Goal: Contribute content: Add original content to the website for others to see

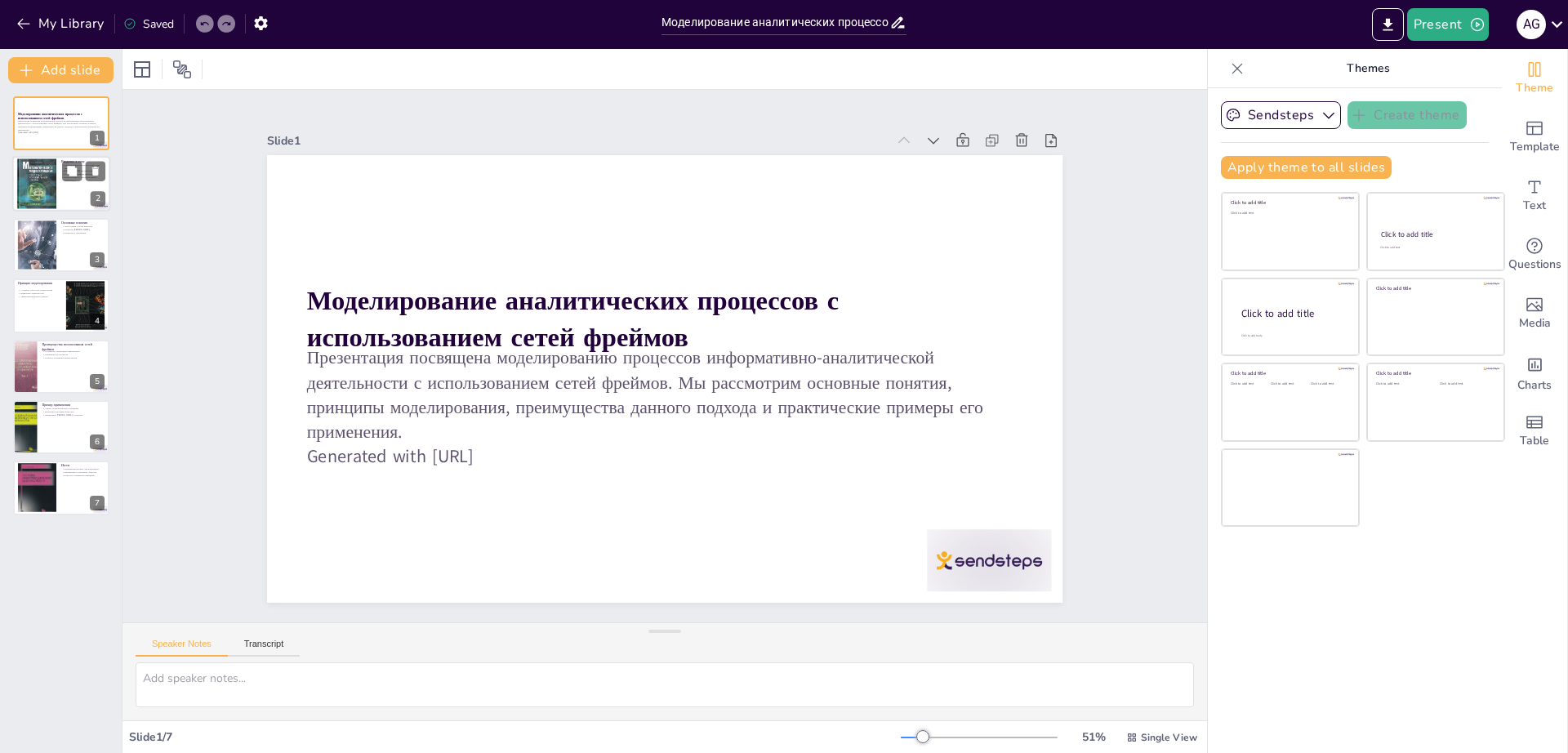
click at [44, 197] on div at bounding box center [37, 183] width 40 height 53
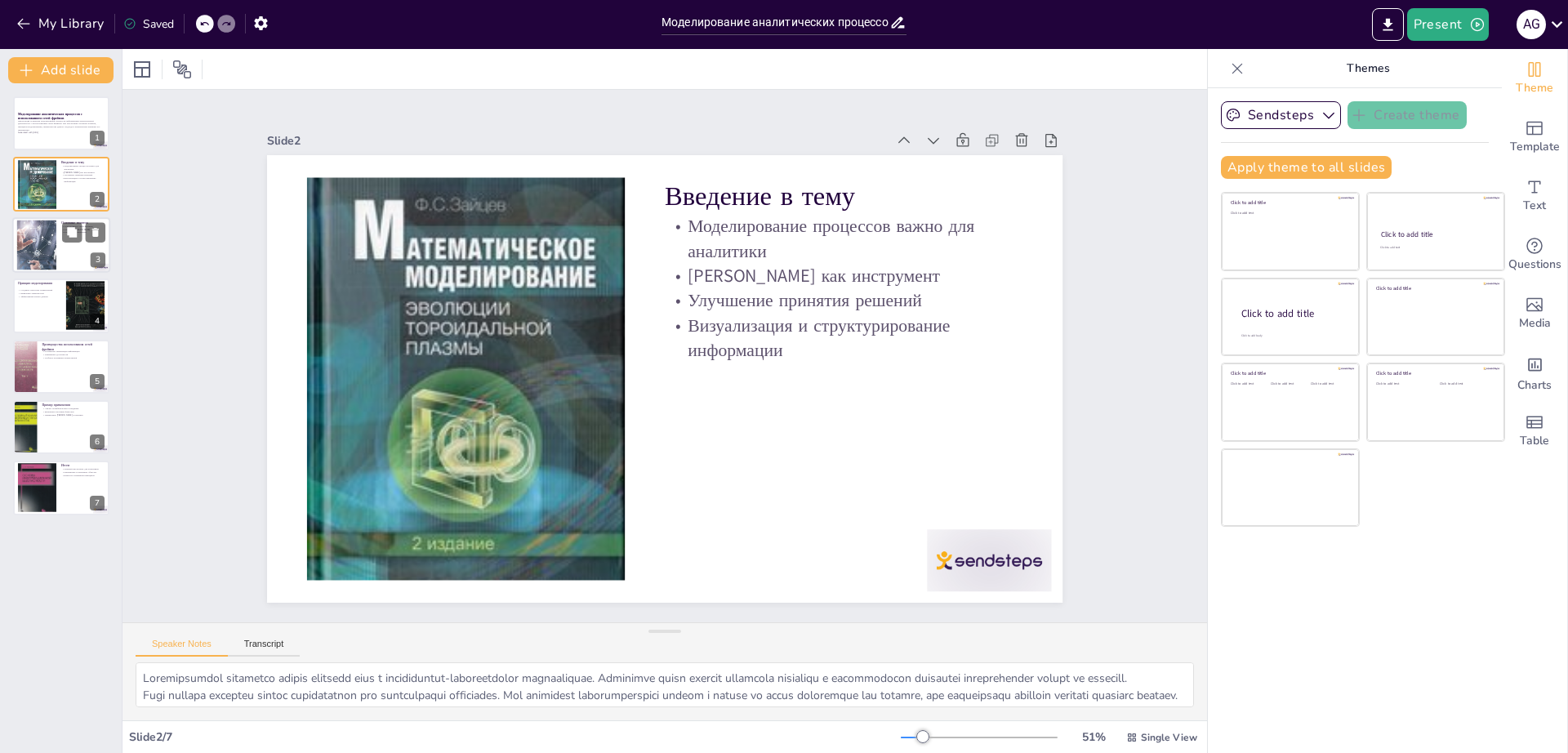
click at [45, 252] on div at bounding box center [36, 245] width 99 height 50
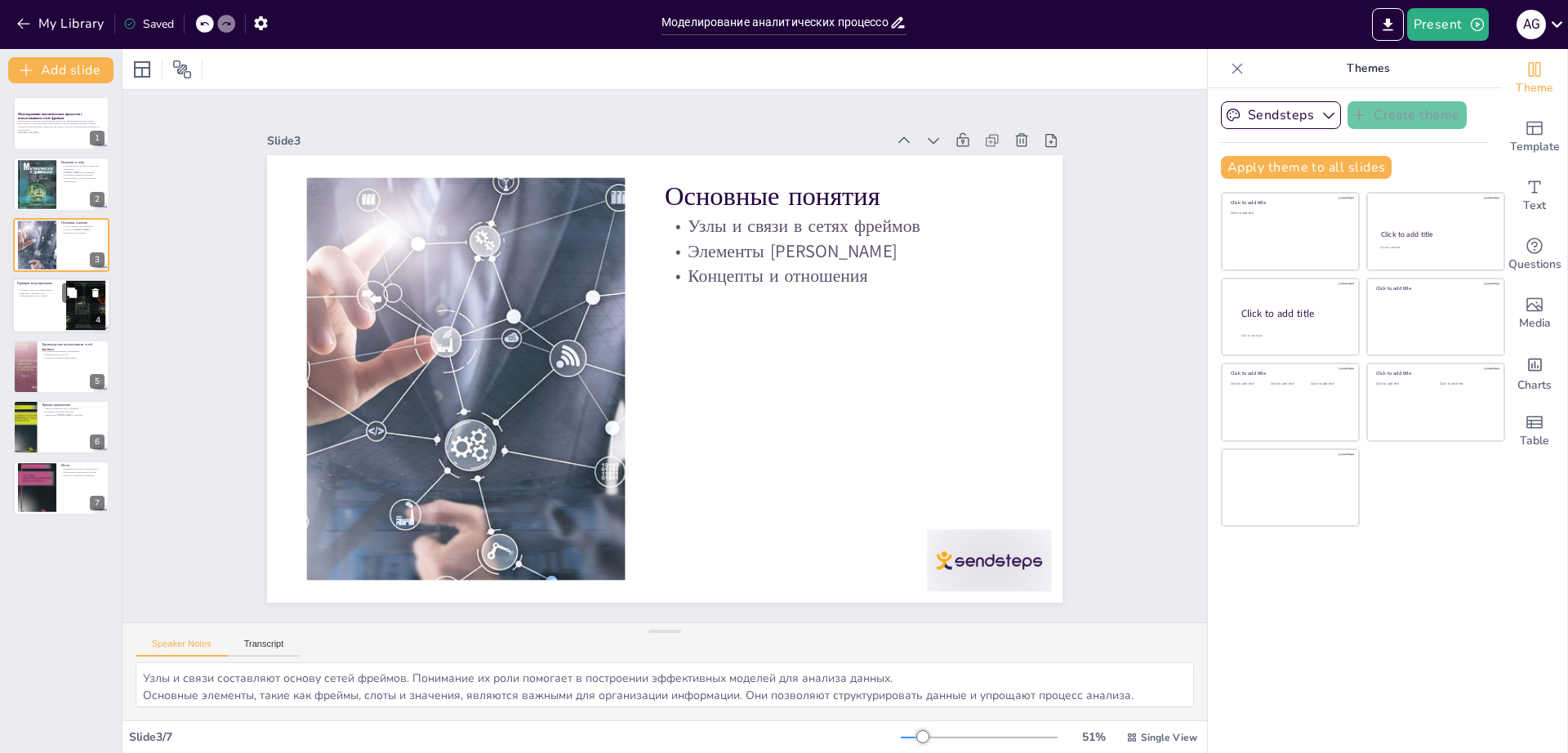
click at [48, 313] on div at bounding box center [62, 306] width 98 height 56
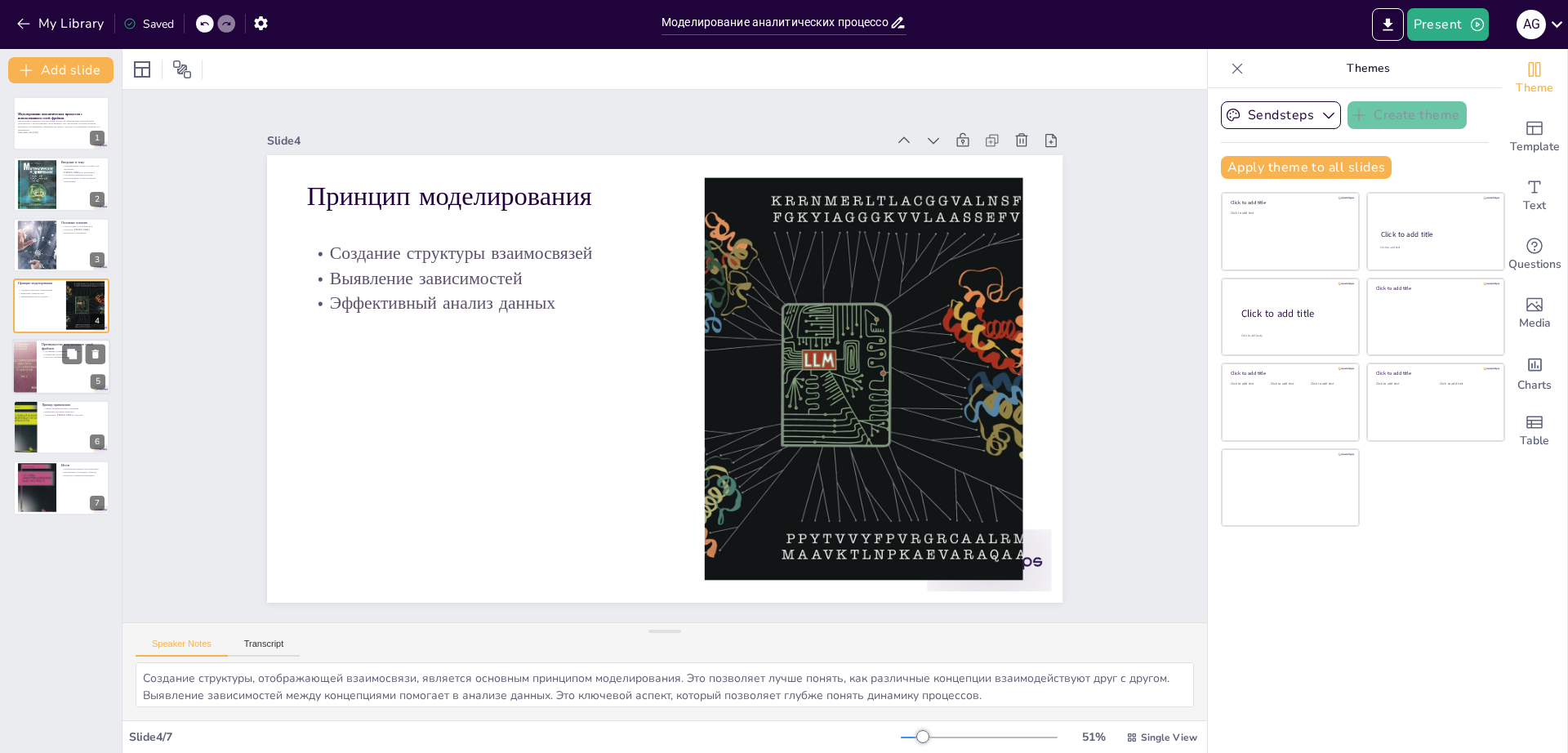
click at [56, 376] on div at bounding box center [62, 366] width 98 height 56
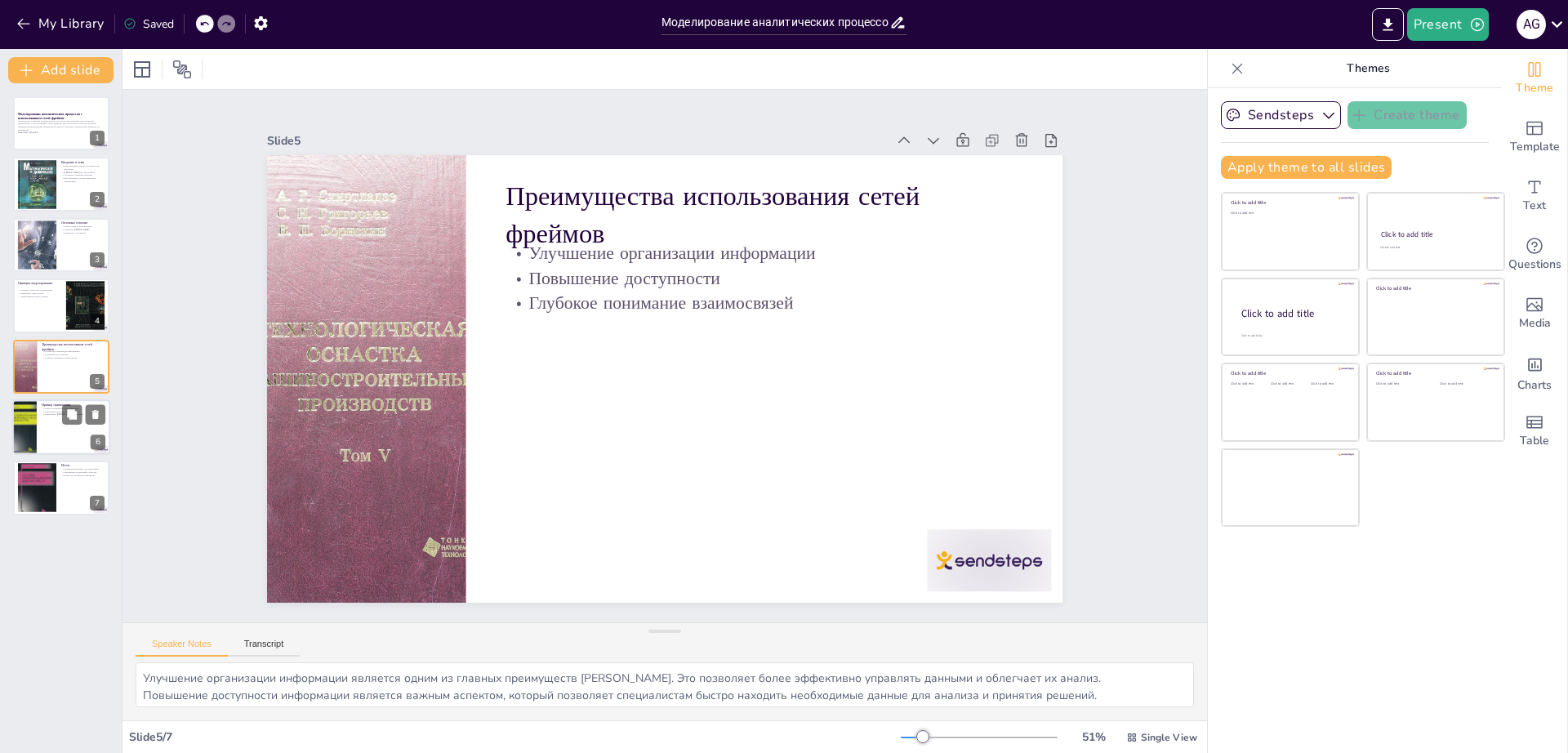
click at [53, 445] on div at bounding box center [62, 427] width 98 height 56
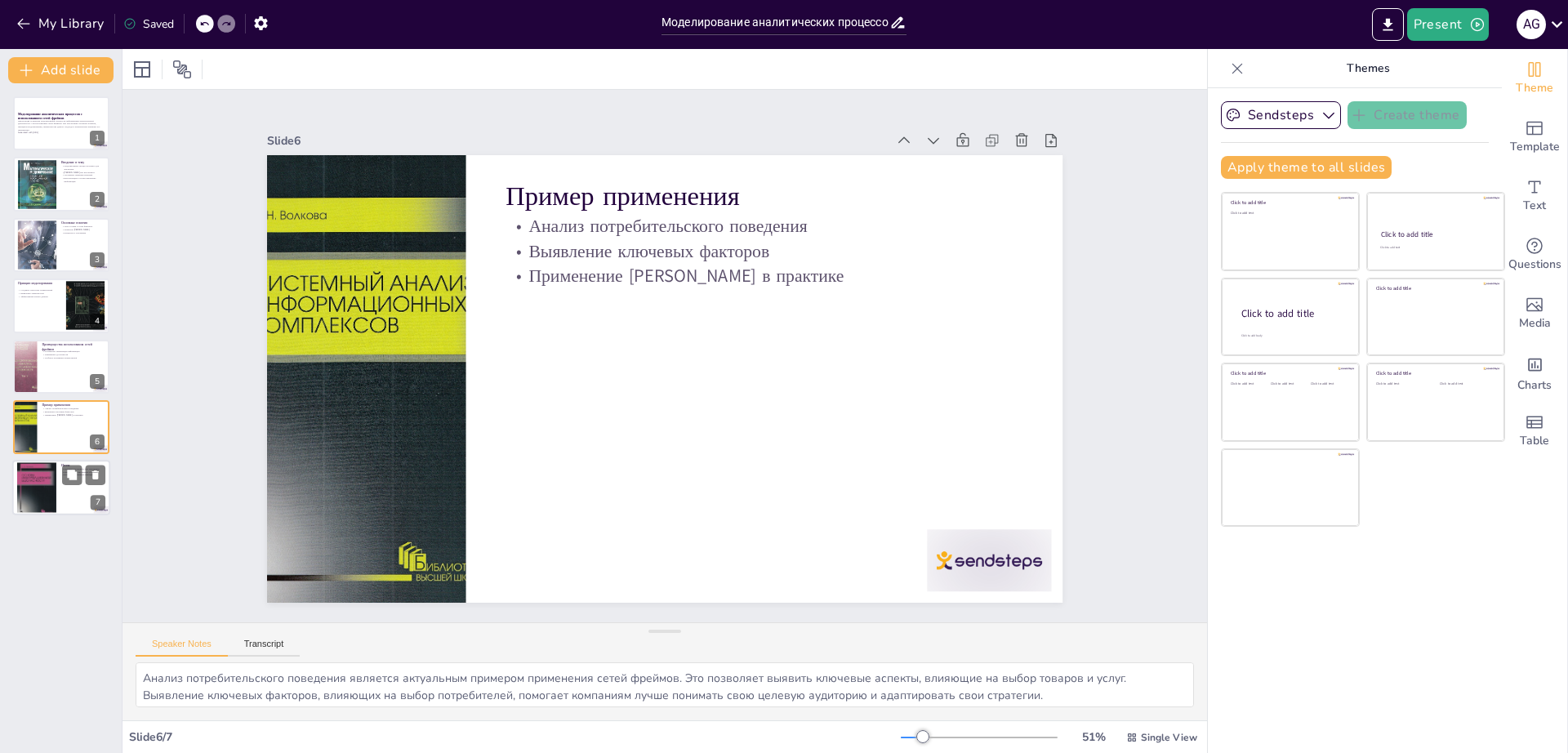
click at [70, 494] on div at bounding box center [62, 489] width 98 height 56
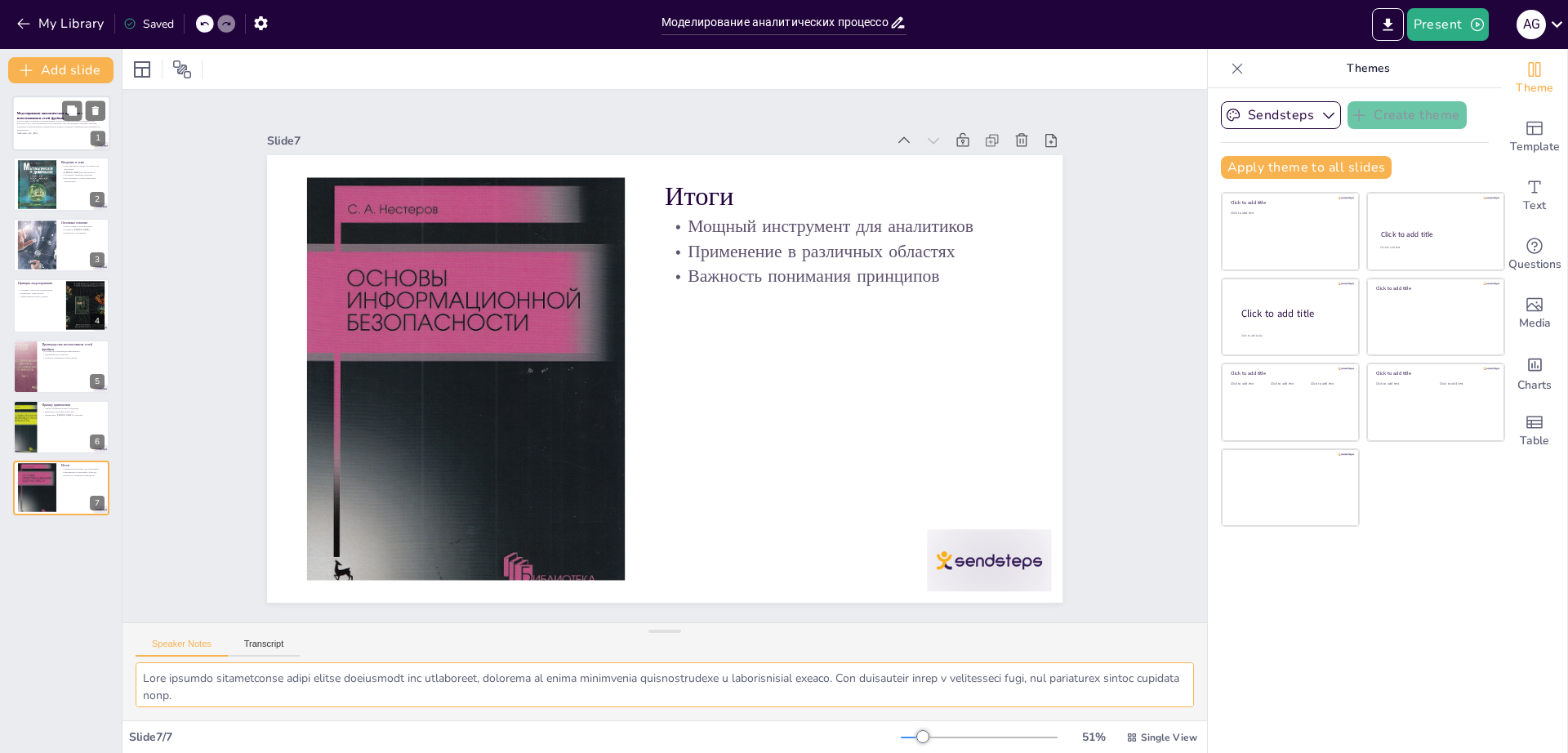
click at [27, 125] on p "Презентация посвящена моделированию процессов информативно-аналитической деятел…" at bounding box center [61, 125] width 88 height 13
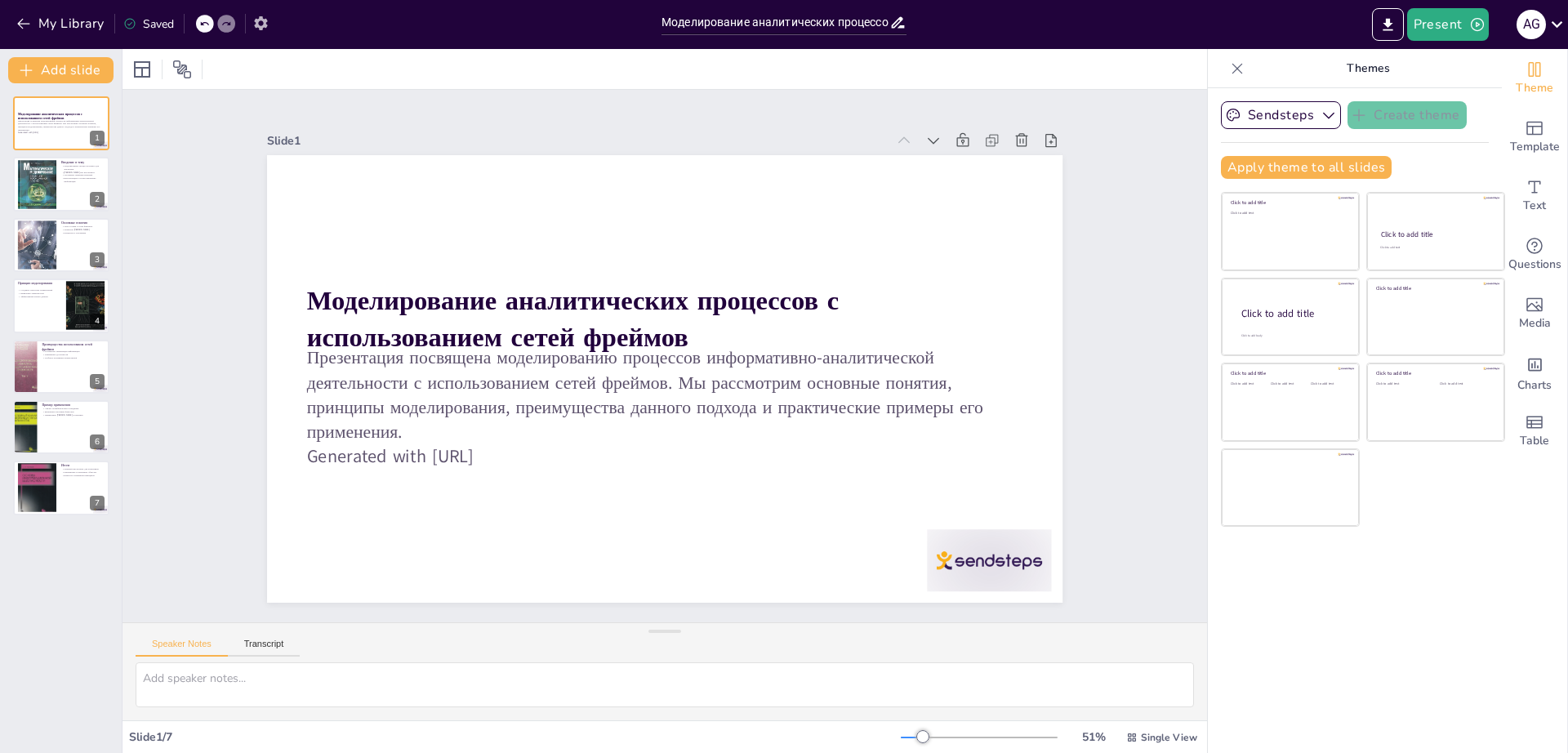
click at [250, 27] on button "button" at bounding box center [260, 22] width 30 height 29
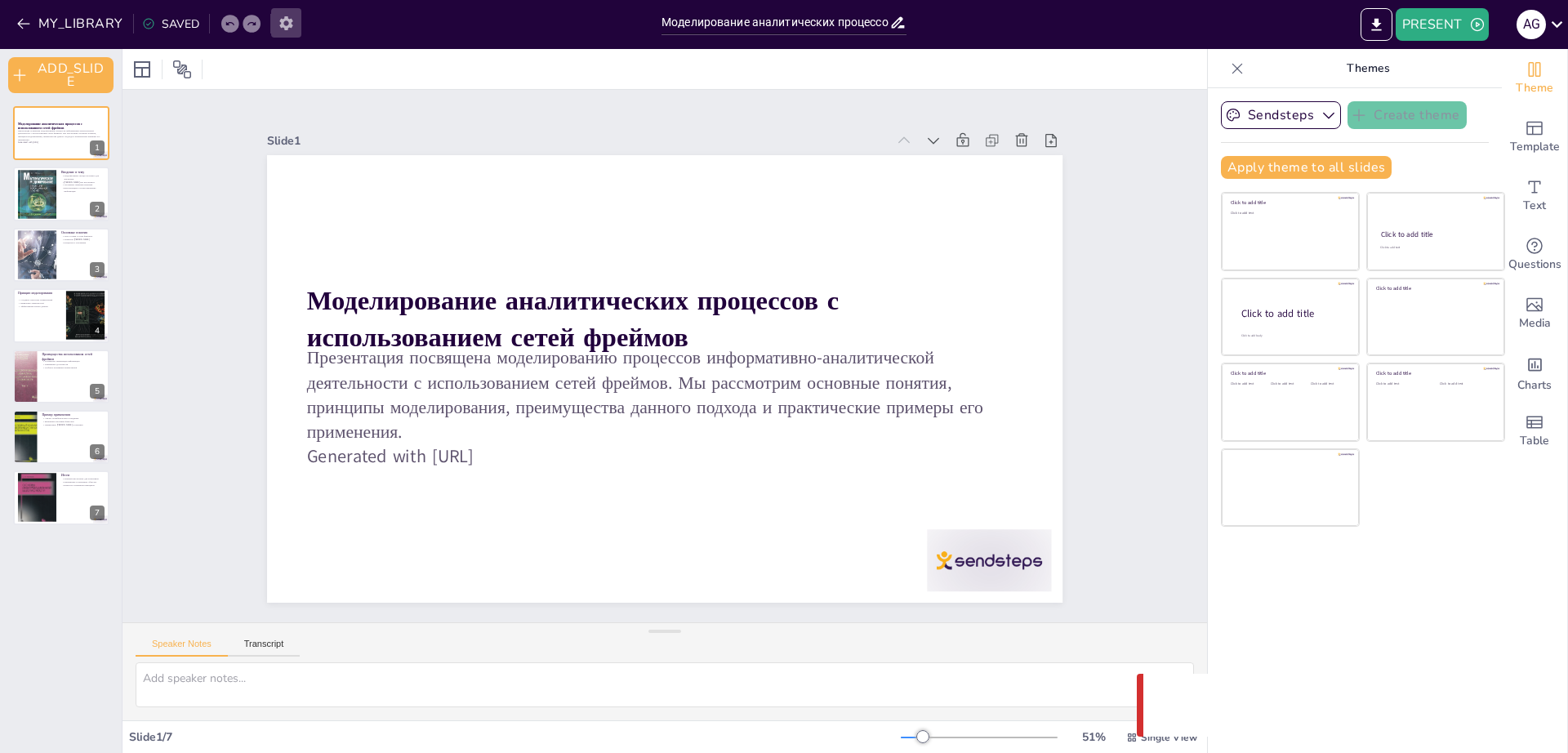
click at [290, 24] on icon "button" at bounding box center [286, 23] width 17 height 17
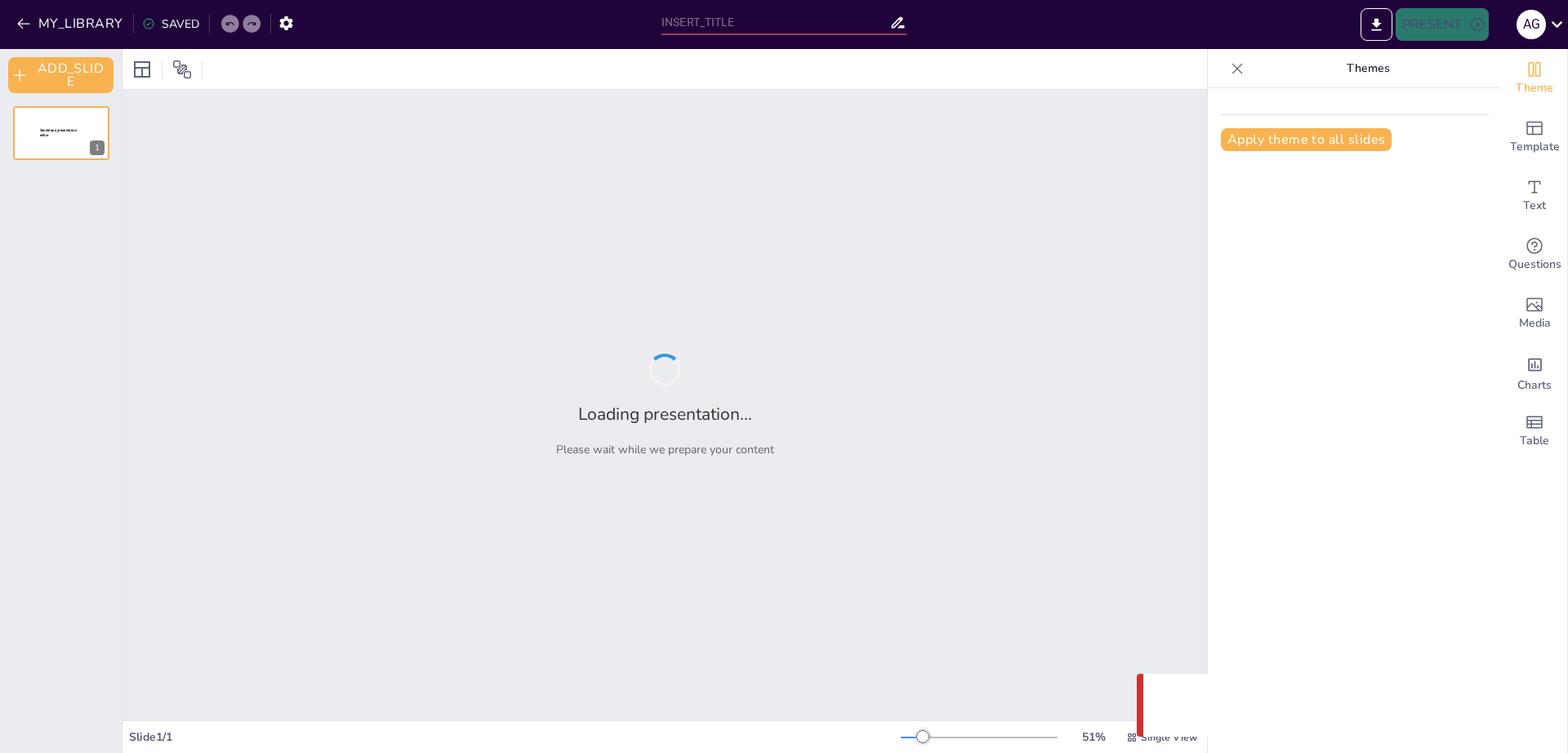
type input "Моделирование аналитических процессов с использованием сетей фреймов: теоретиче…"
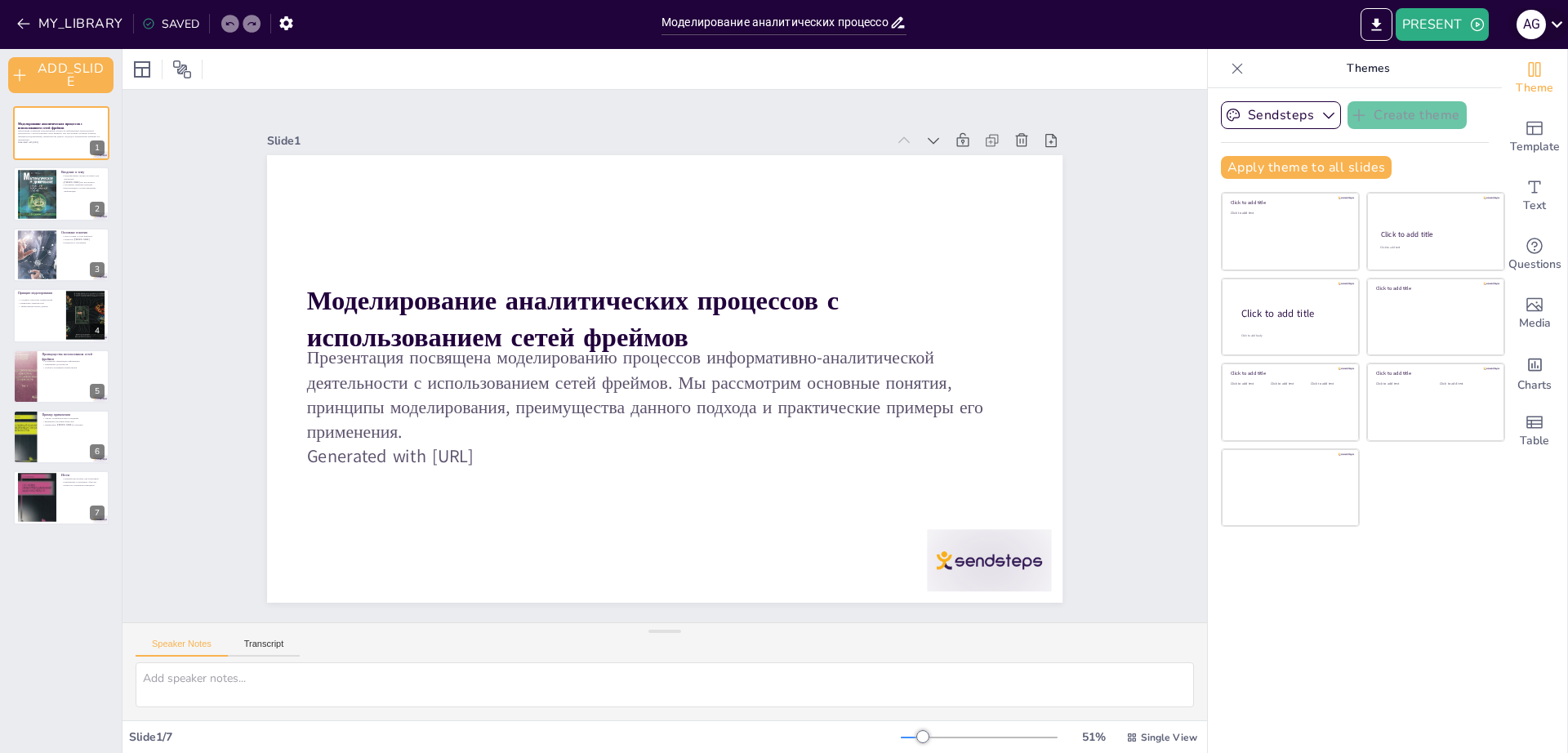
click at [1564, 15] on icon at bounding box center [1556, 24] width 22 height 22
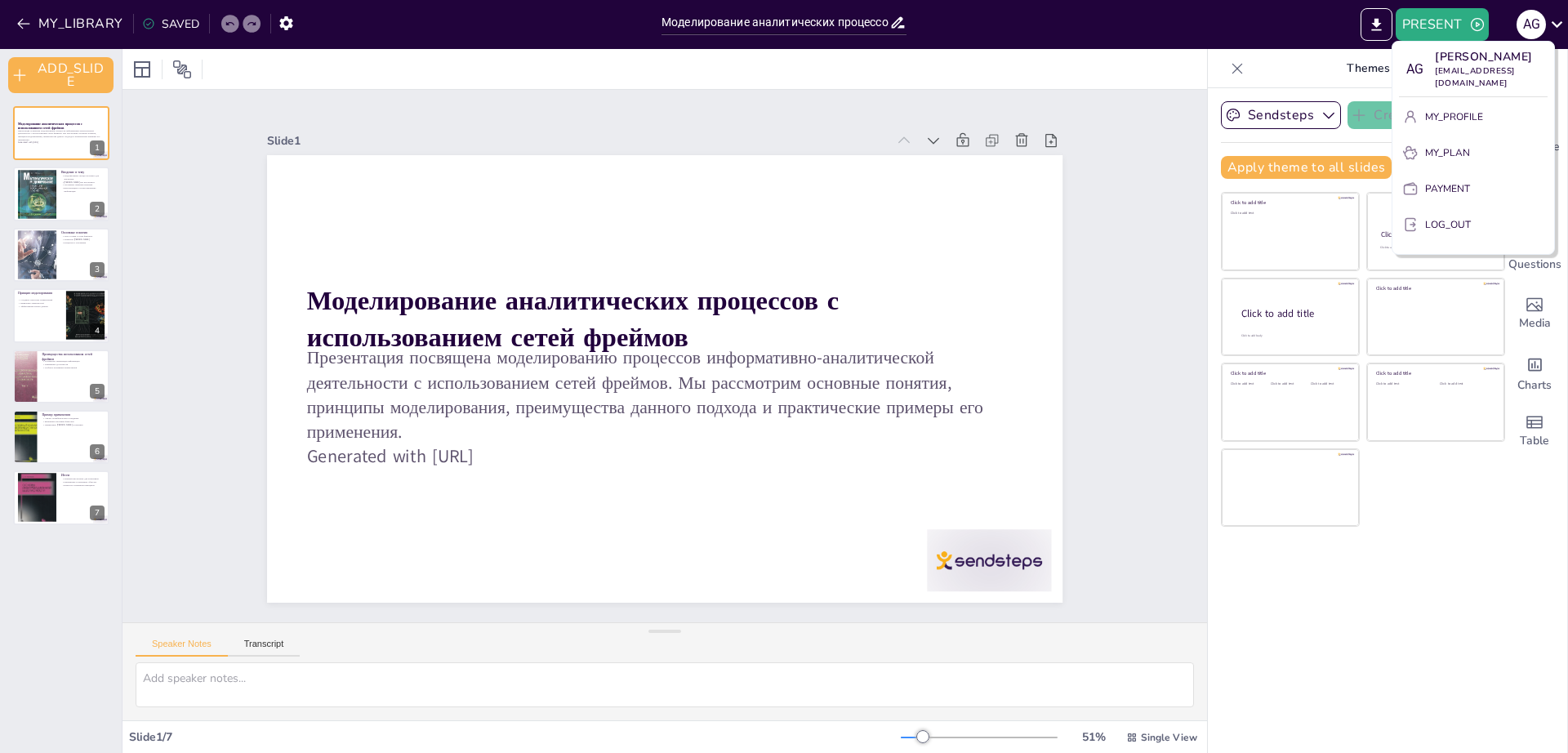
click at [1560, 24] on div at bounding box center [784, 376] width 1568 height 753
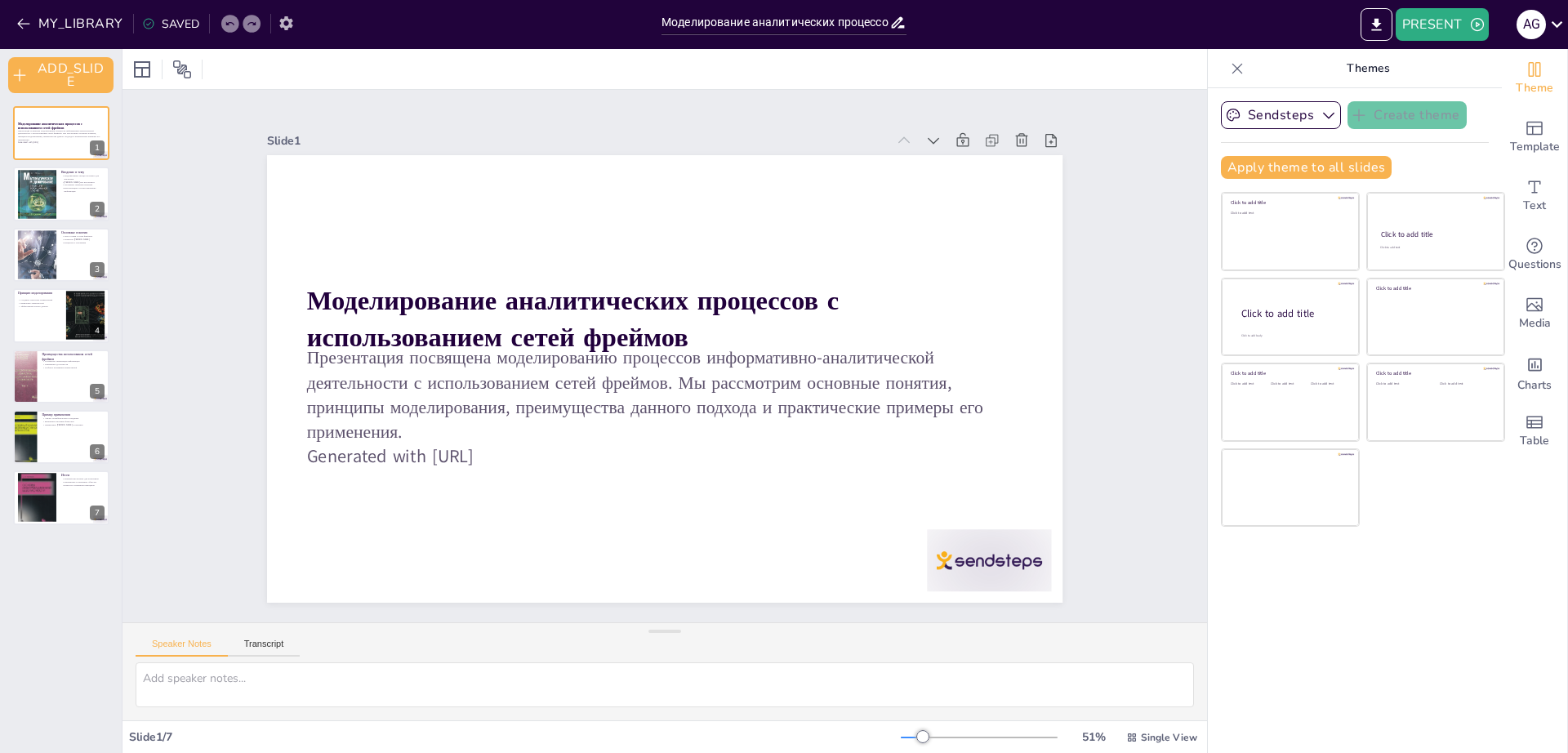
click at [292, 29] on button "button" at bounding box center [285, 22] width 30 height 29
click at [73, 184] on icon at bounding box center [71, 181] width 10 height 10
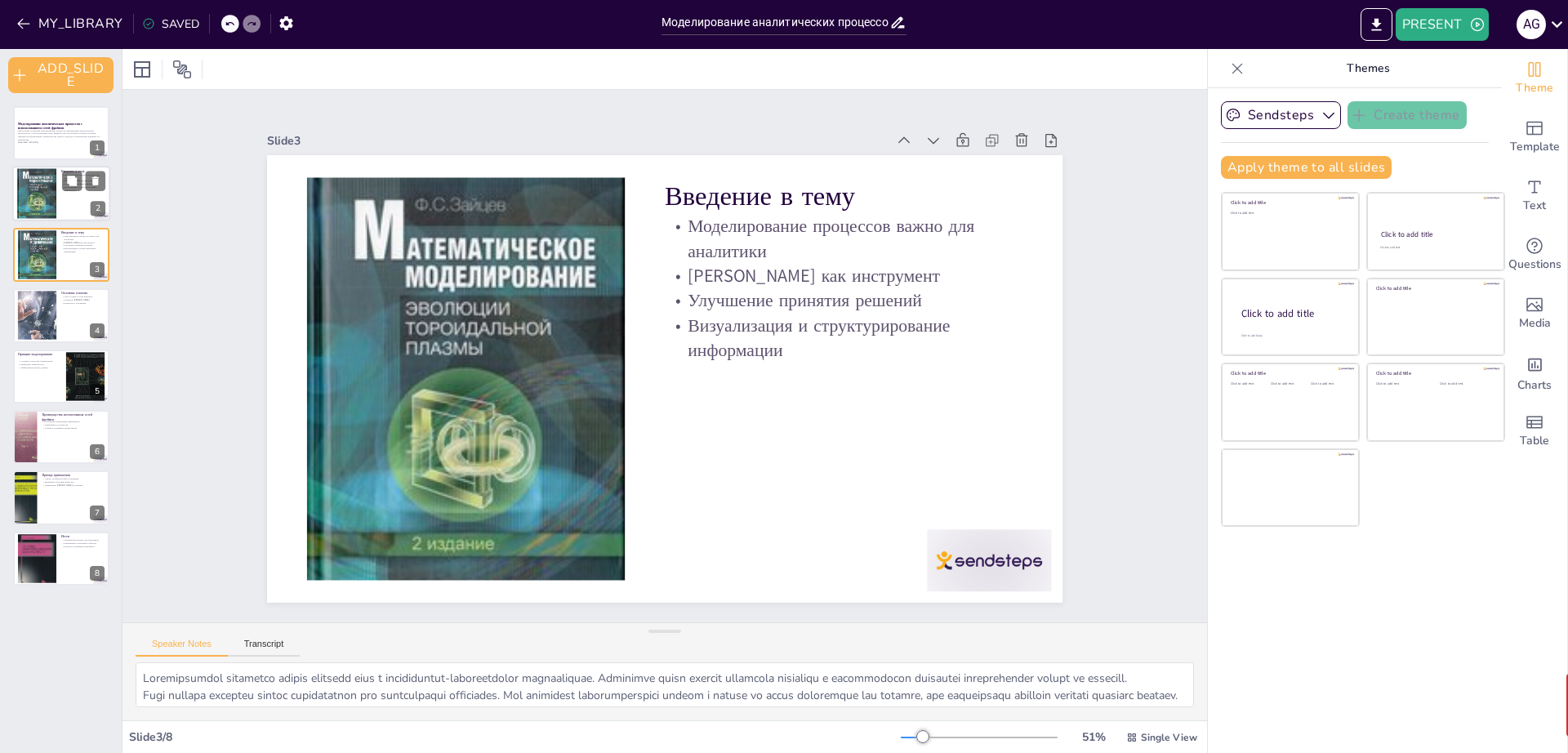
scroll to position [15, 0]
click at [78, 317] on div at bounding box center [62, 315] width 98 height 56
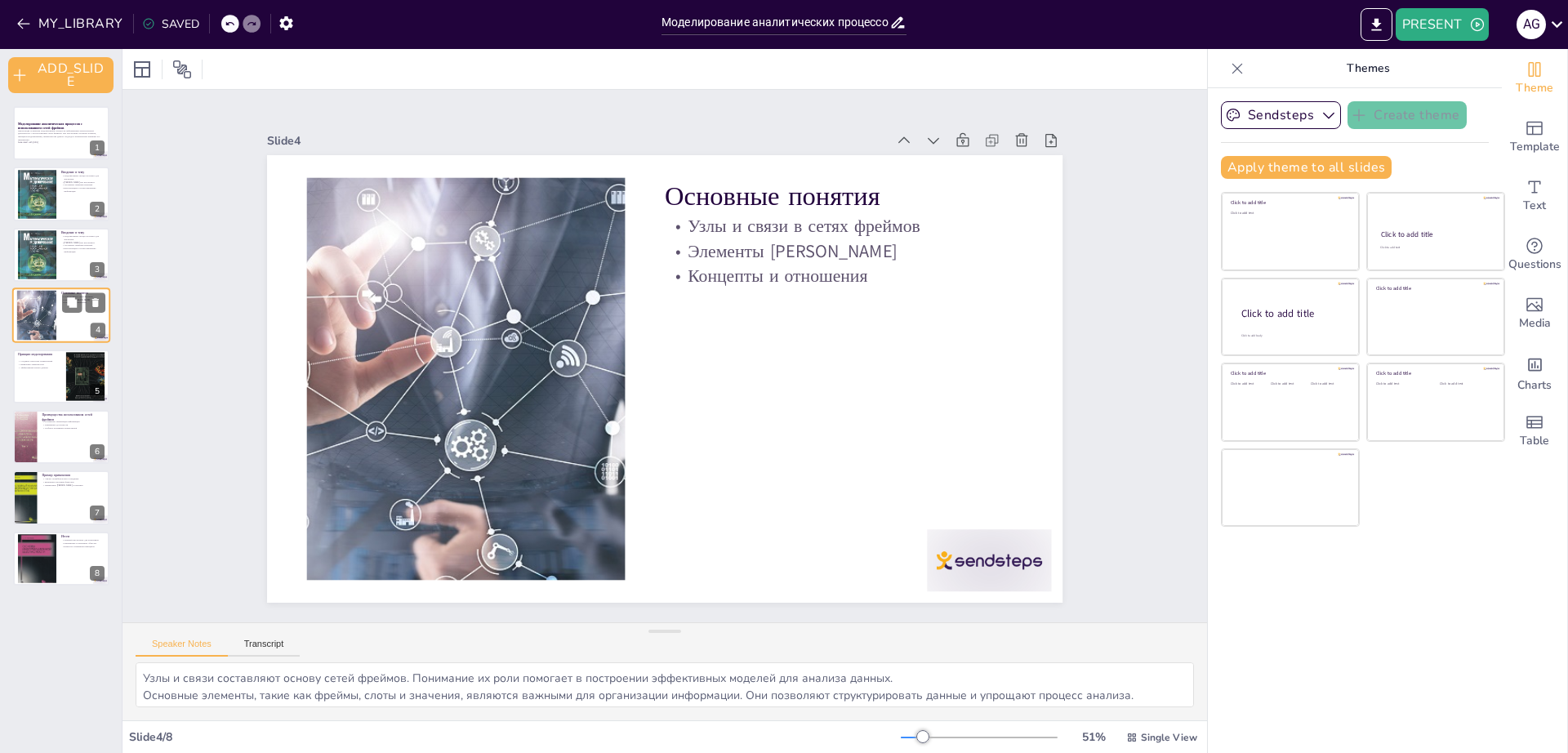
scroll to position [0, 0]
click at [45, 388] on div at bounding box center [62, 377] width 98 height 56
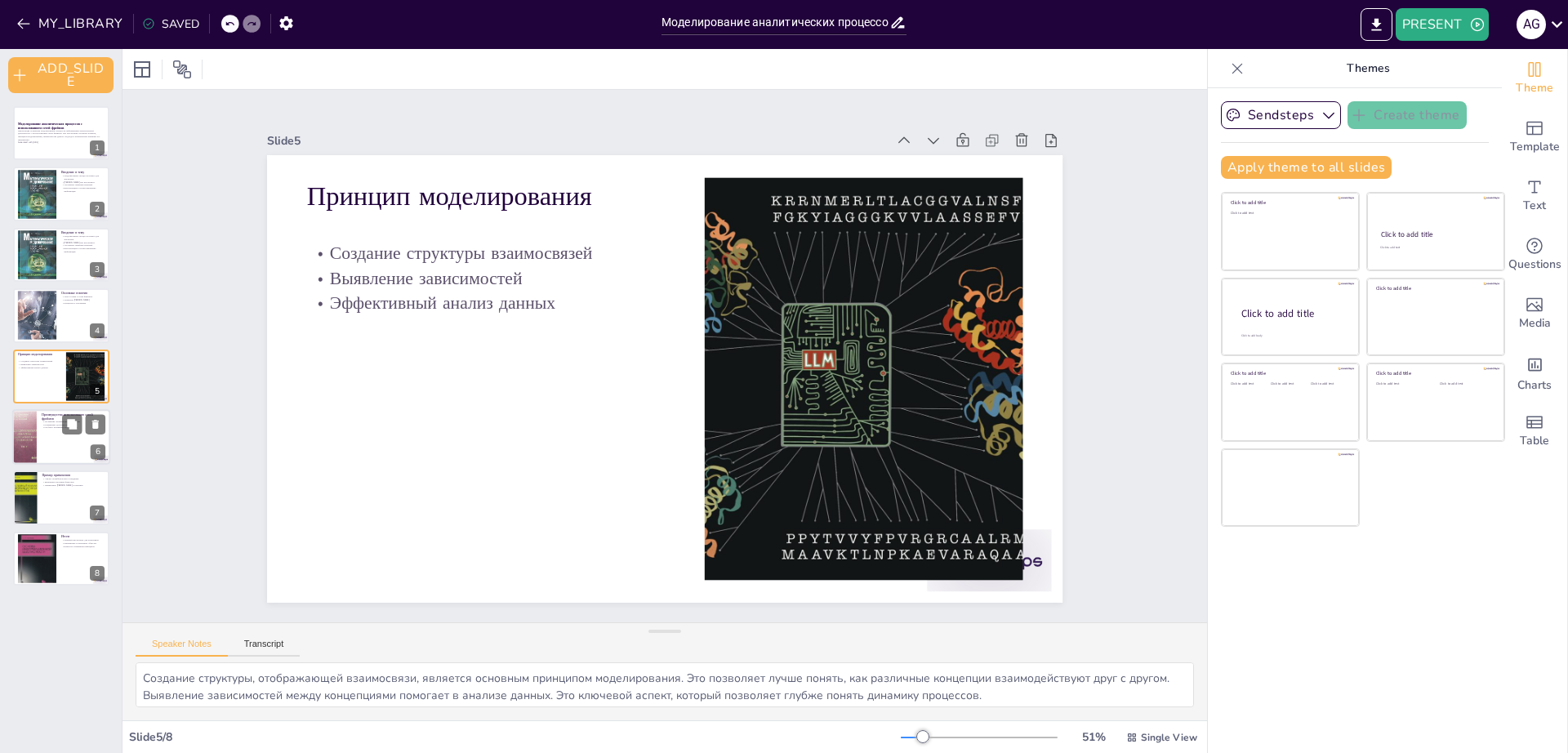
click at [45, 432] on div at bounding box center [62, 437] width 98 height 56
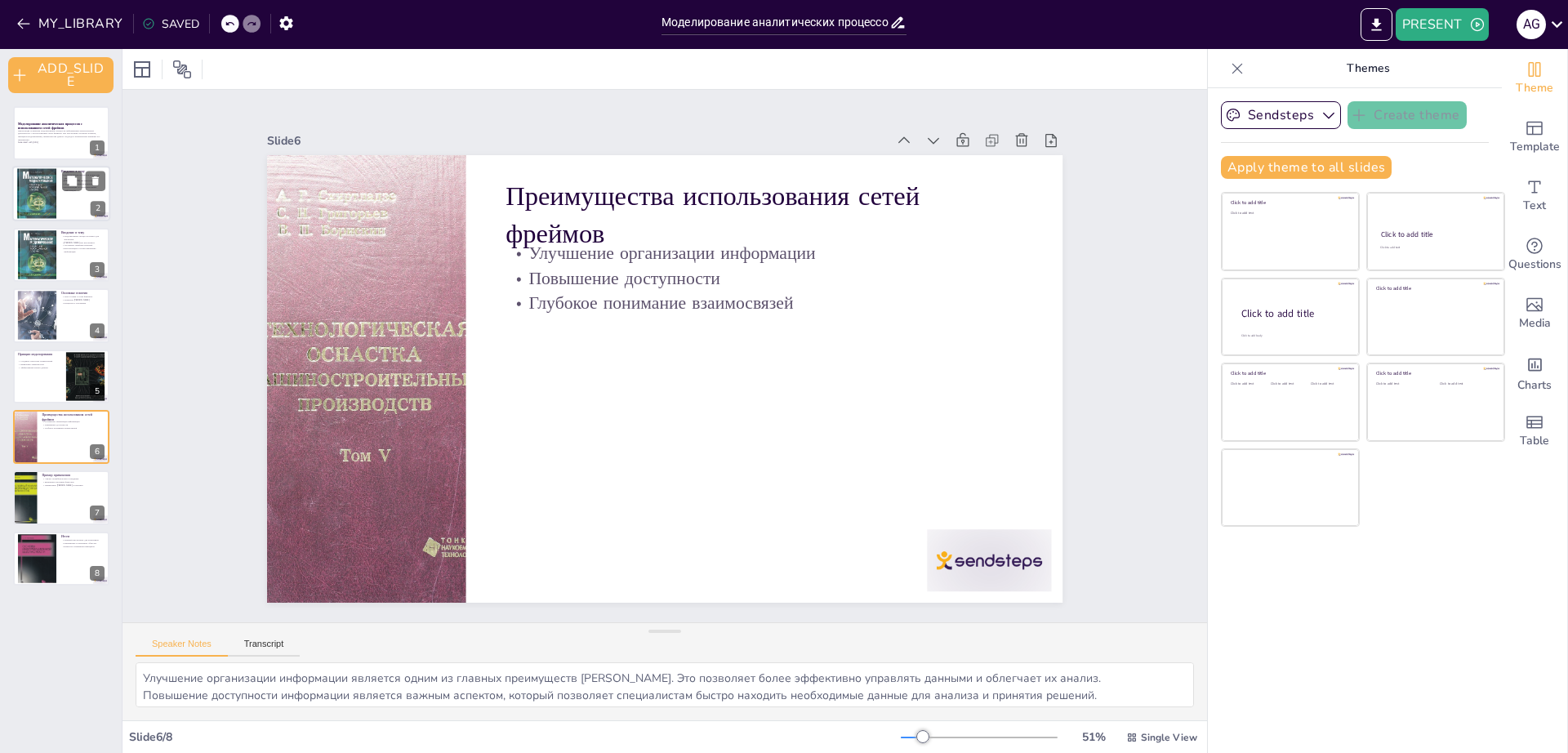
click at [52, 207] on div at bounding box center [37, 194] width 40 height 53
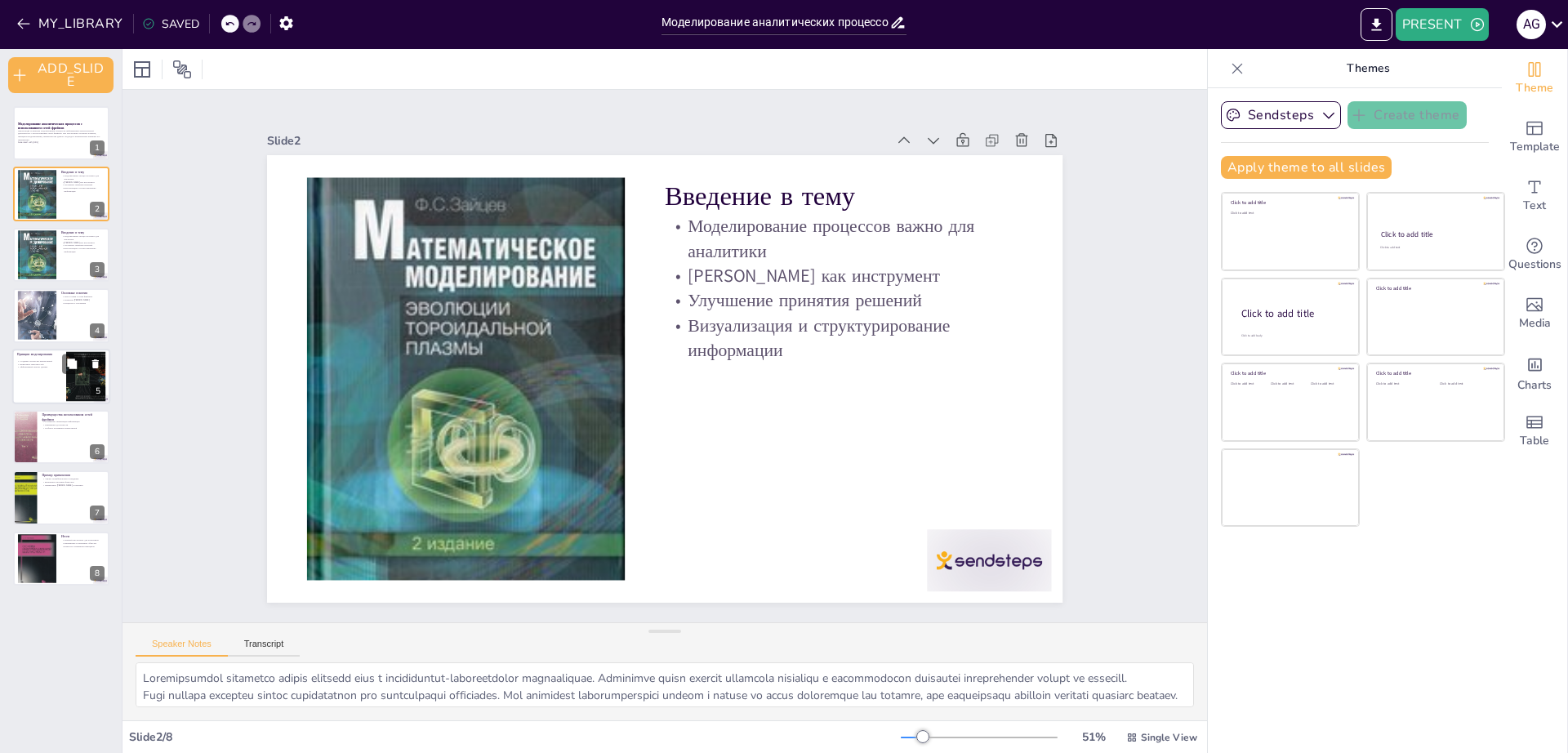
click at [48, 375] on div at bounding box center [62, 377] width 98 height 56
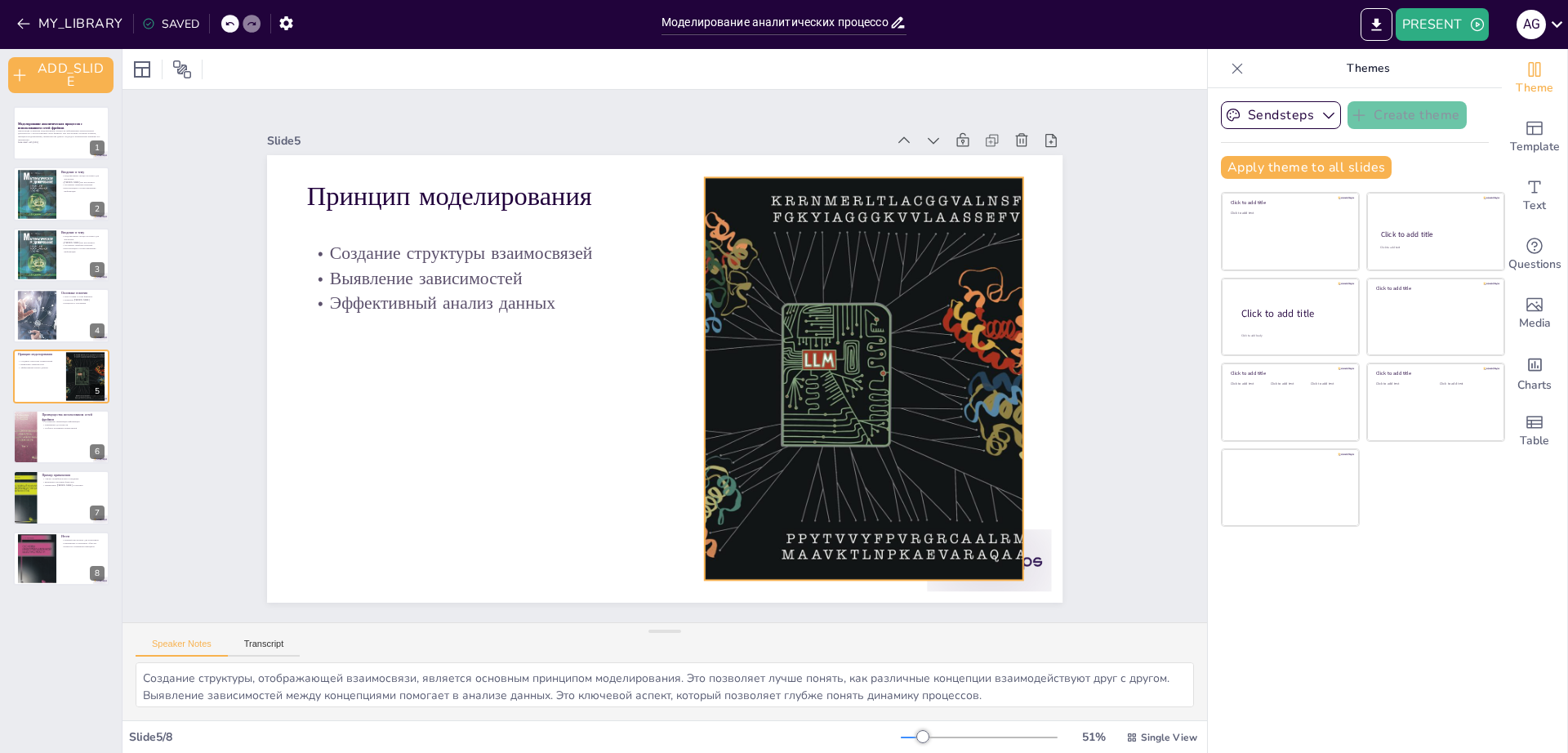
click at [851, 461] on div at bounding box center [860, 400] width 542 height 453
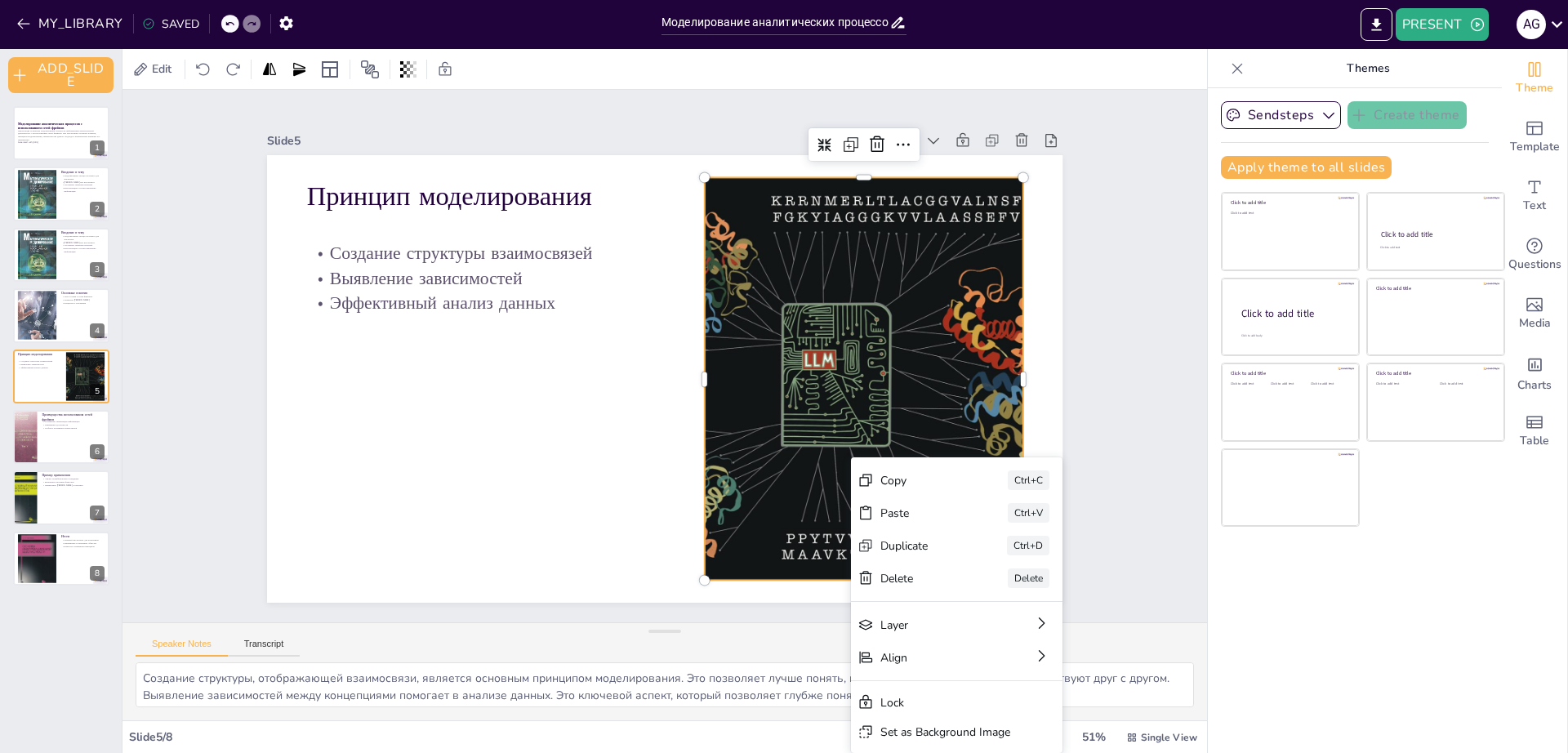
click at [764, 478] on div at bounding box center [860, 400] width 542 height 453
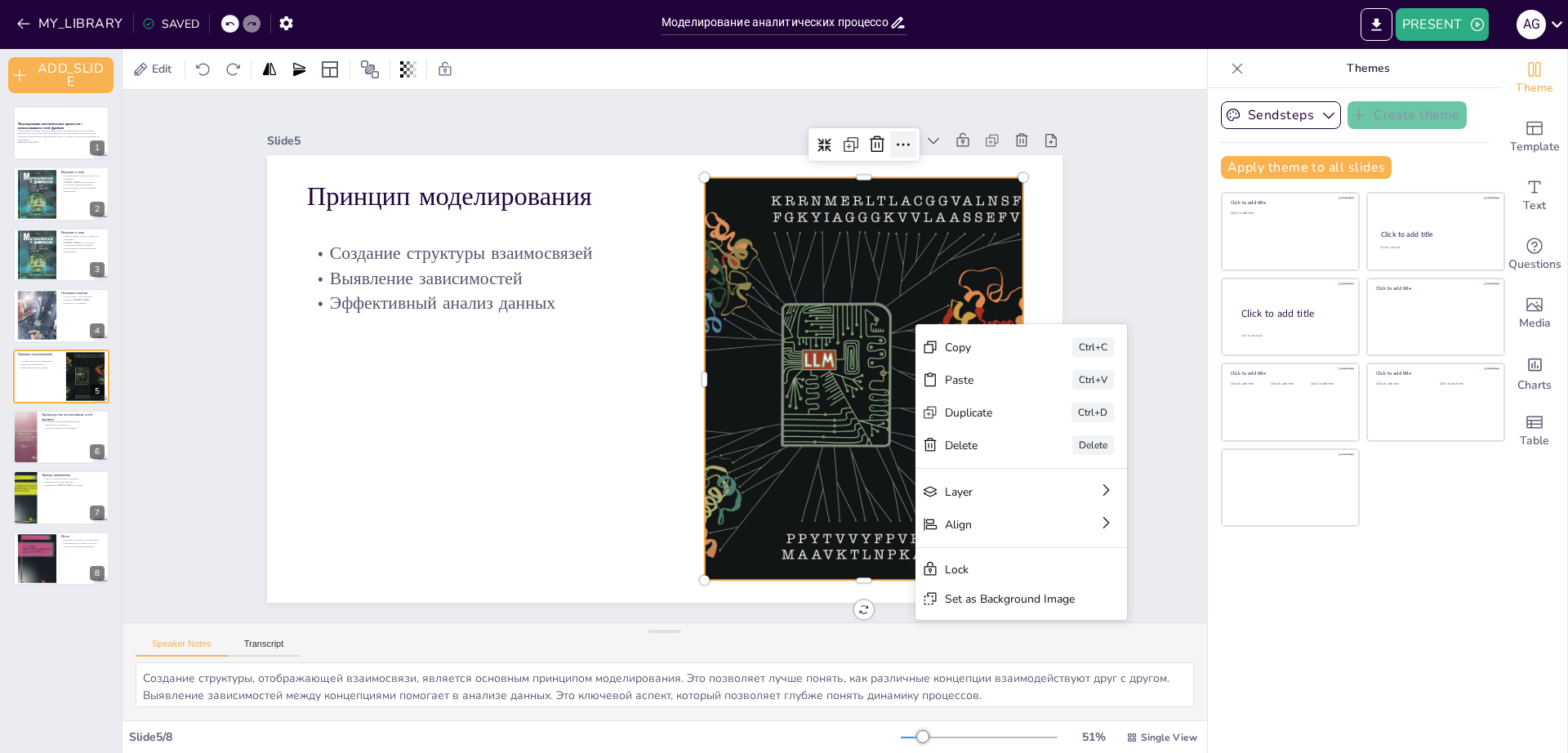
click at [930, 187] on icon at bounding box center [941, 199] width 23 height 23
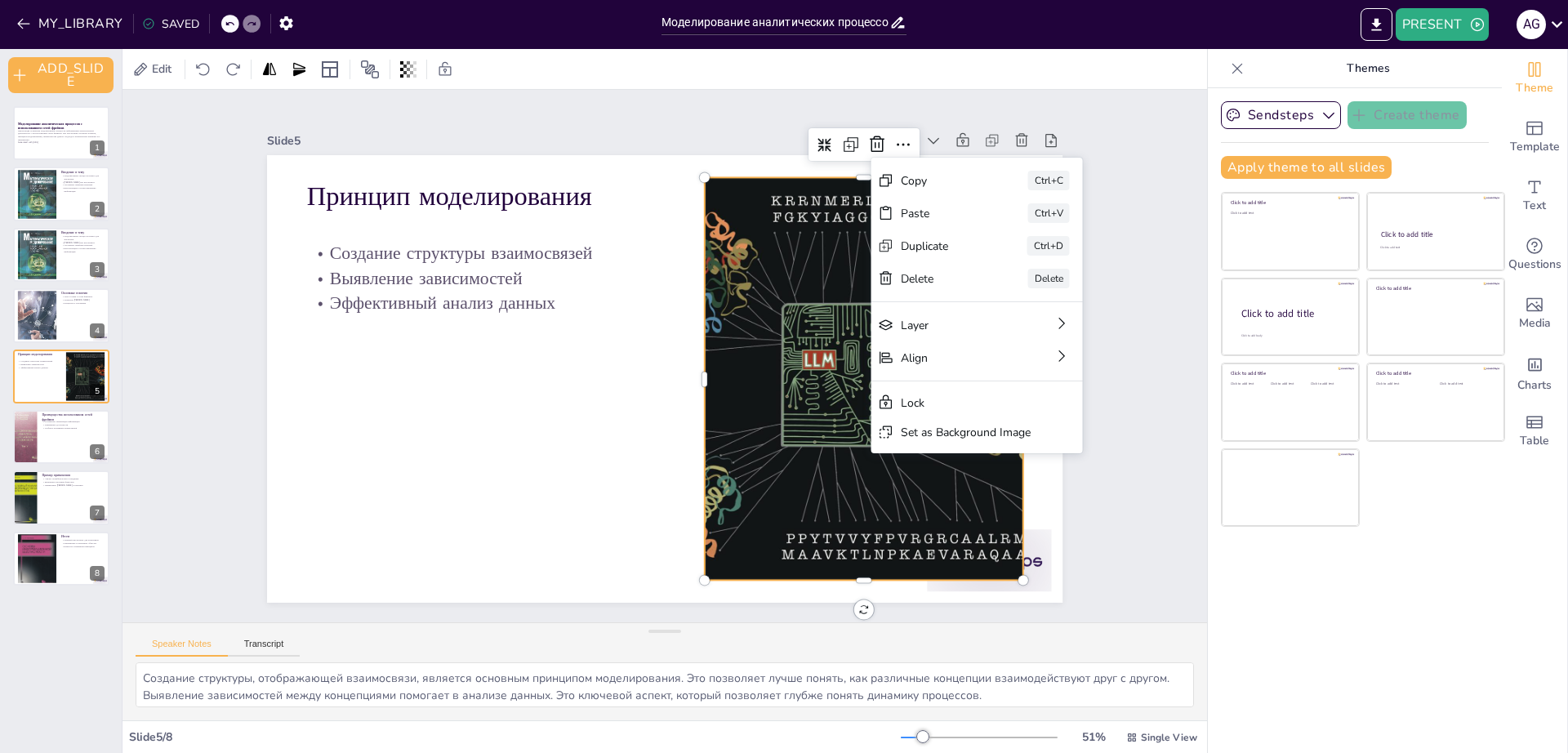
click at [798, 354] on div at bounding box center [860, 400] width 542 height 453
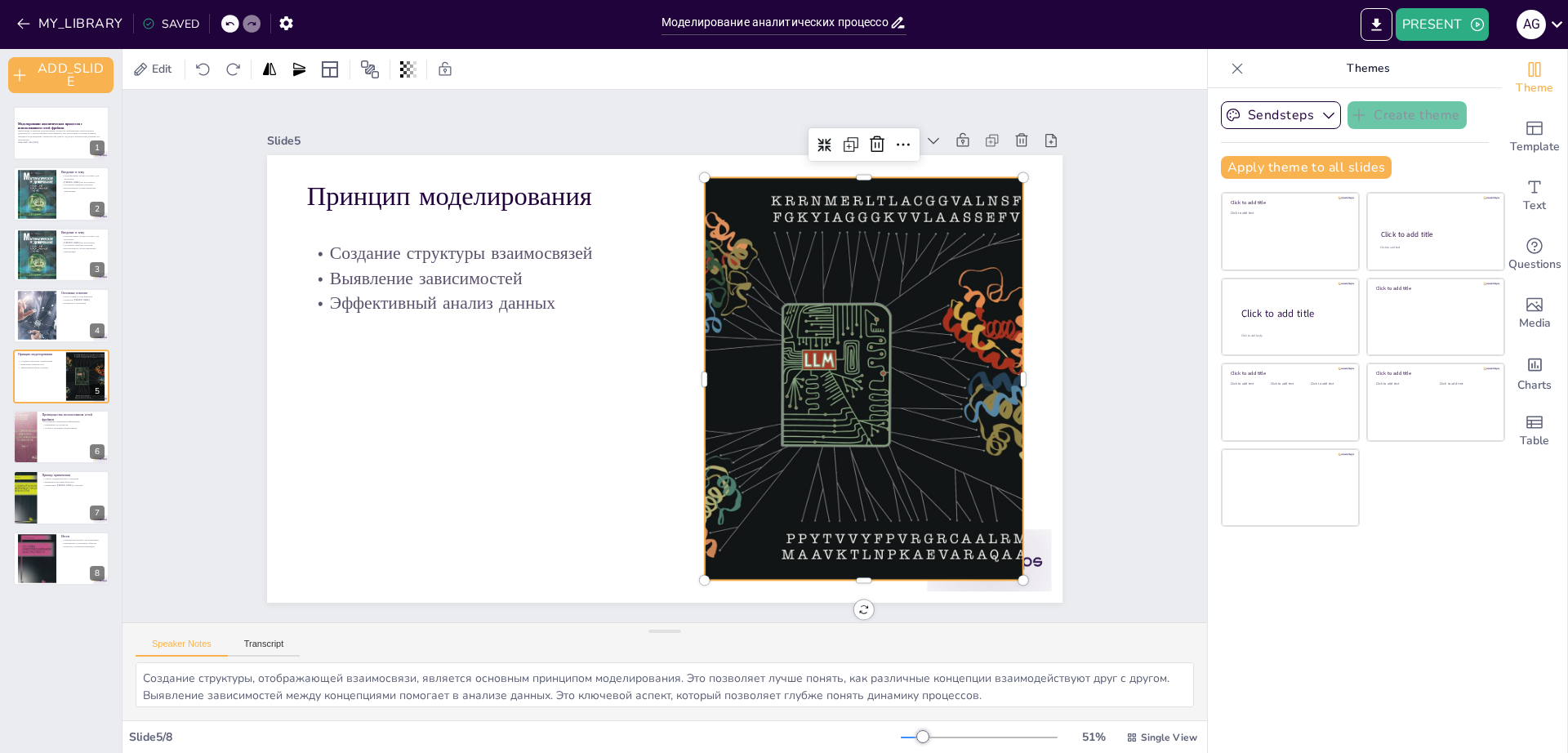
click at [845, 602] on div "Slide 1 Моделирование аналитических процессов с использованием сетей фреймов Пр…" at bounding box center [664, 356] width 1134 height 643
click at [846, 605] on div "Slide 1 Моделирование аналитических процессов с использованием сетей фреймов Пр…" at bounding box center [664, 356] width 1172 height 746
click at [51, 214] on div at bounding box center [37, 194] width 40 height 53
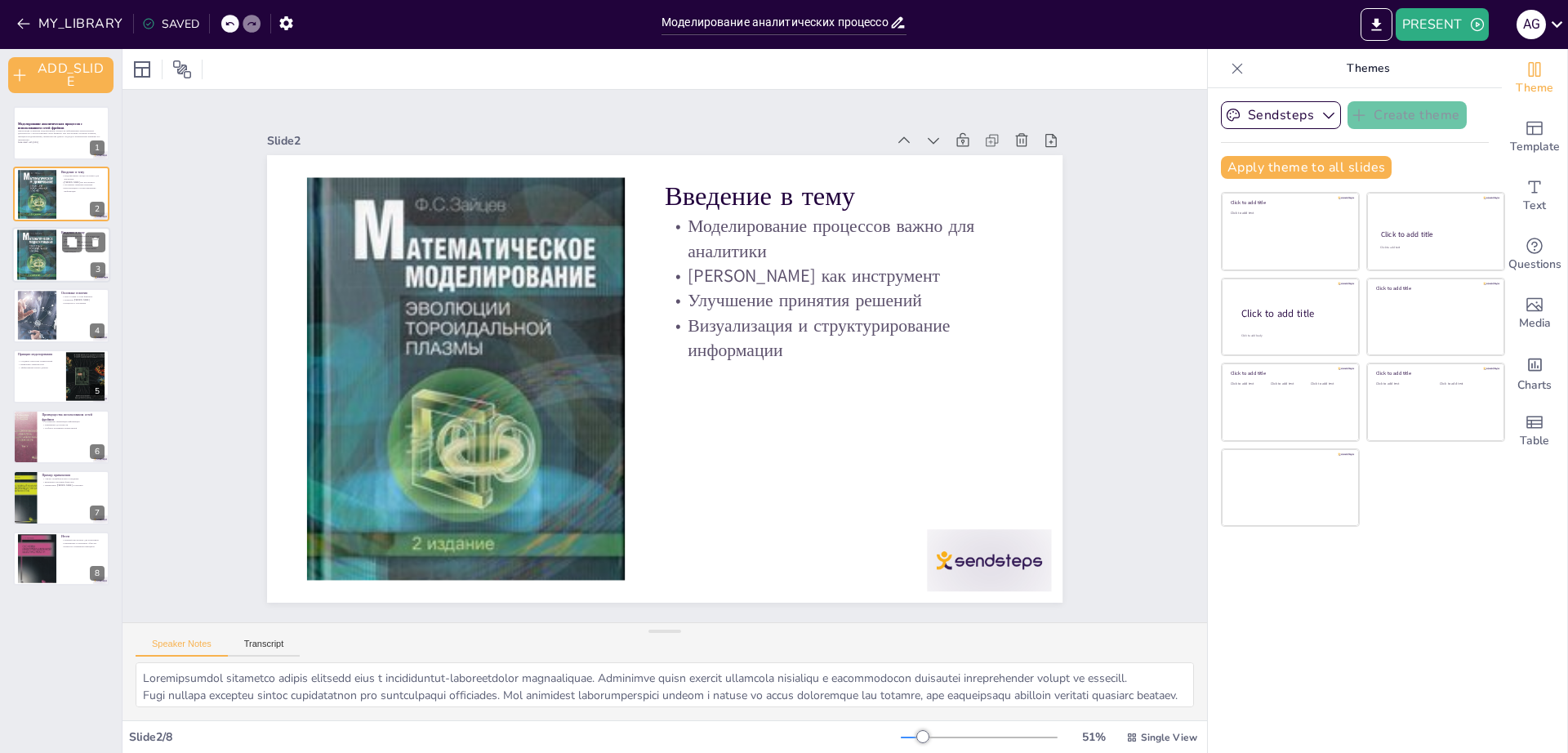
click at [71, 256] on div at bounding box center [62, 255] width 98 height 56
click at [66, 263] on div at bounding box center [62, 255] width 98 height 56
click at [49, 202] on div at bounding box center [37, 194] width 40 height 53
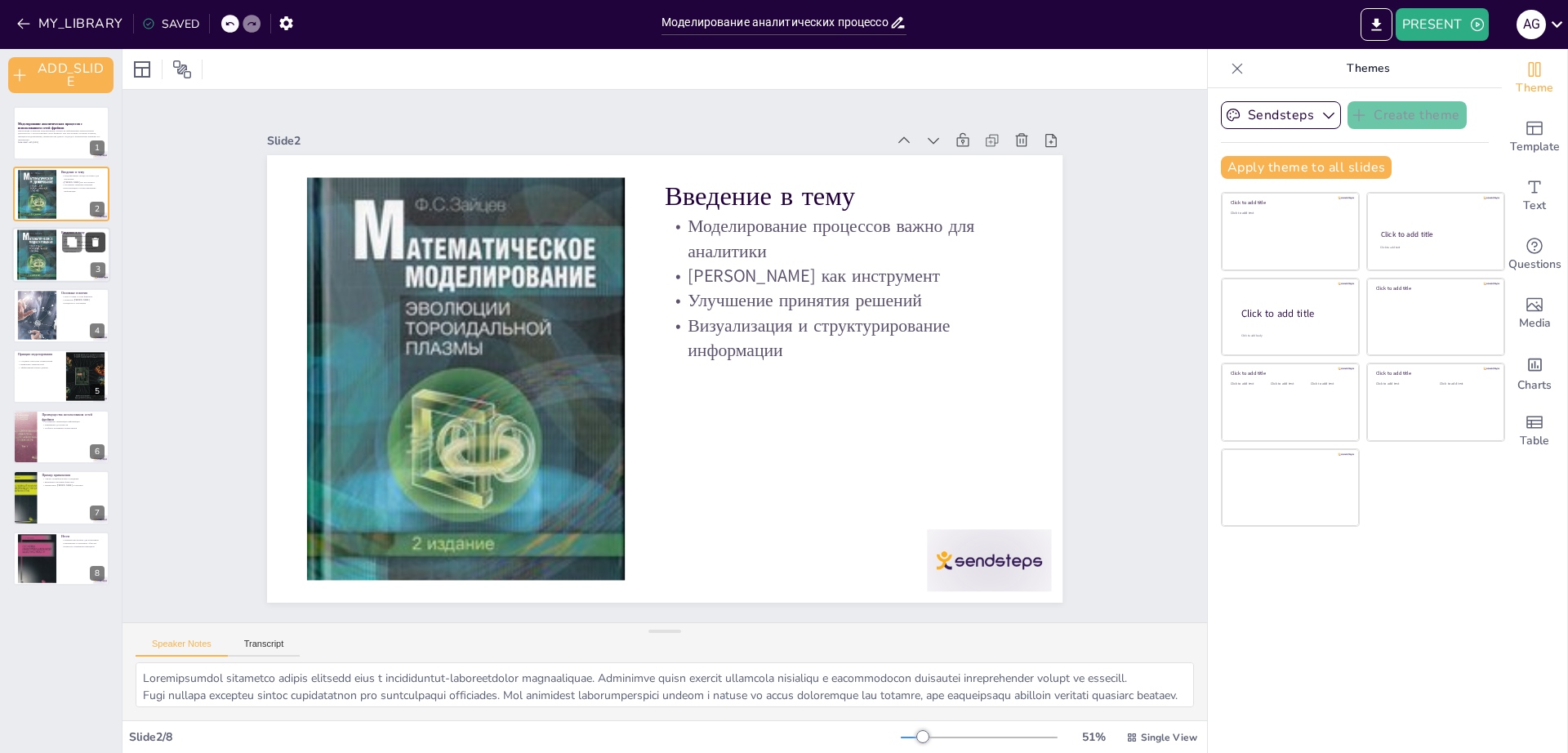
click at [97, 248] on button at bounding box center [95, 241] width 19 height 19
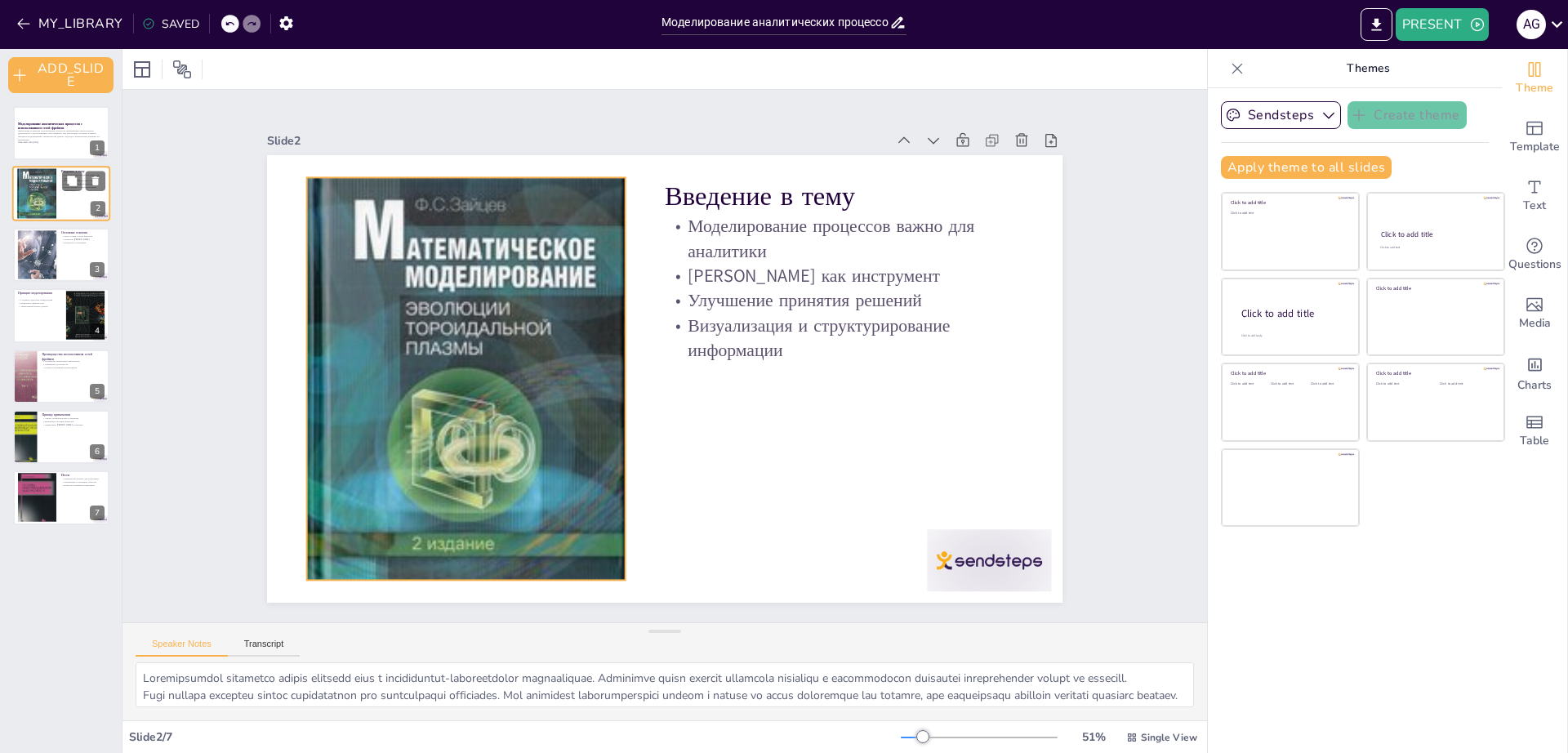
click at [49, 200] on div at bounding box center [37, 194] width 40 height 53
click at [404, 276] on div at bounding box center [465, 358] width 361 height 461
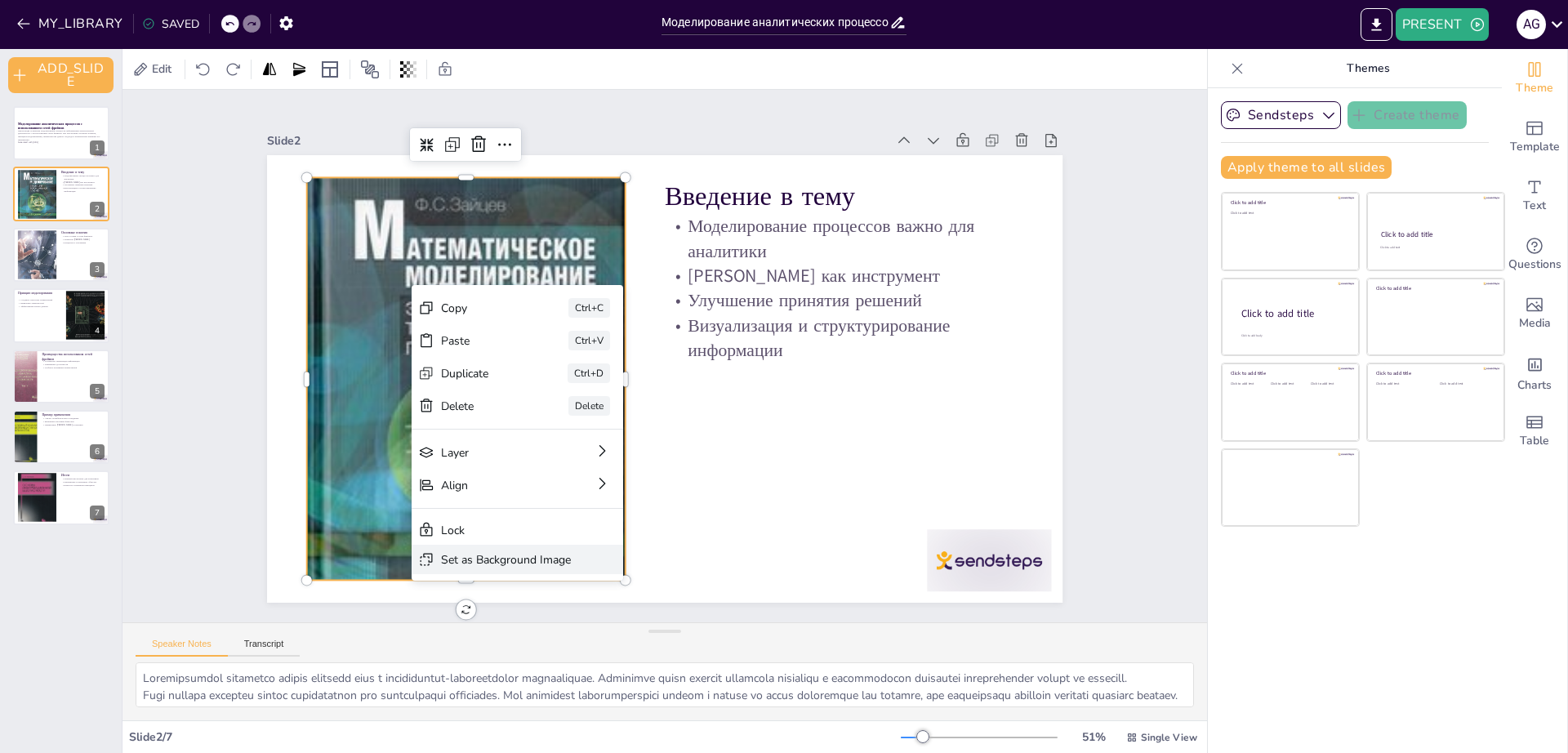
click at [532, 630] on div "Set as Background Image" at bounding box center [597, 644] width 130 height 29
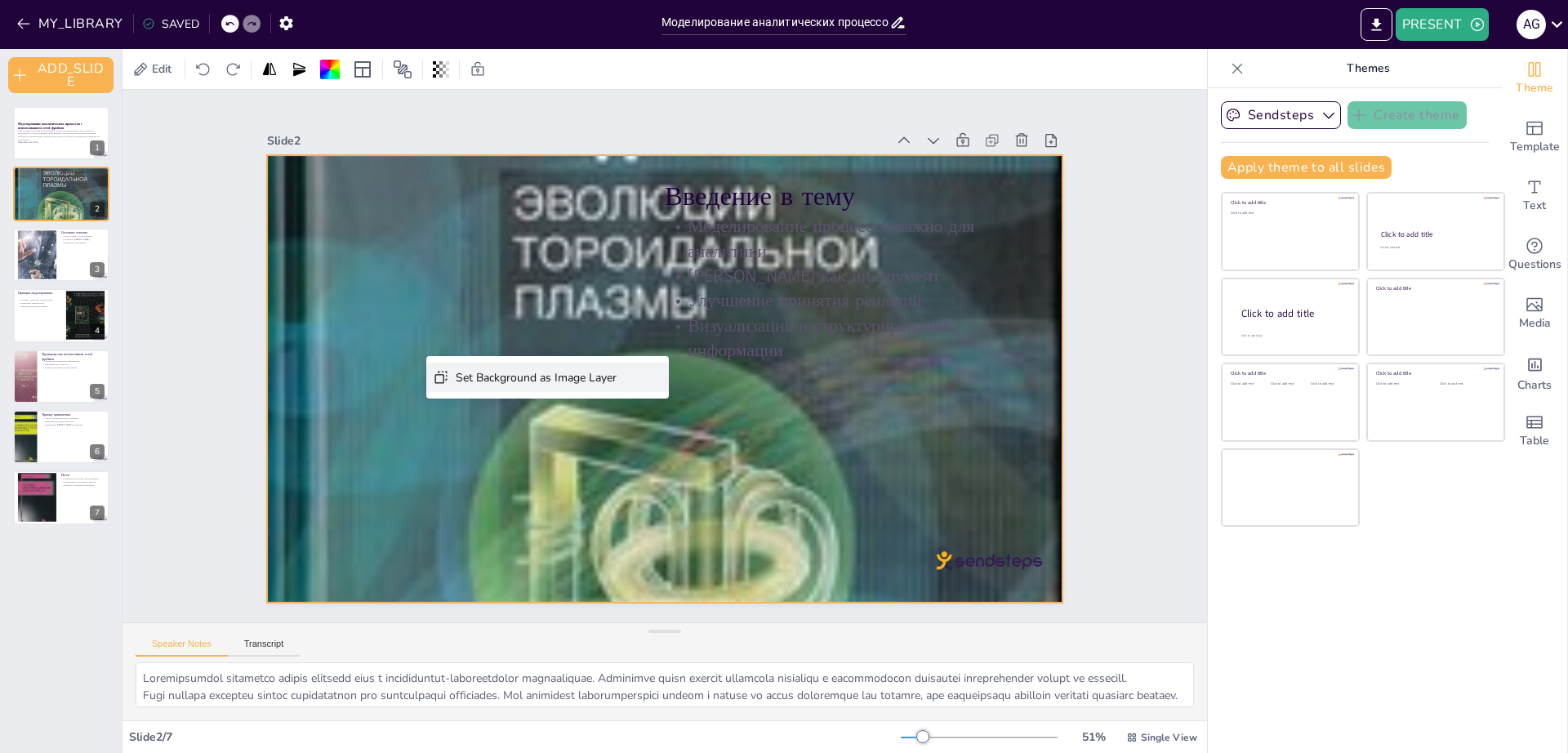
click at [536, 440] on div "Set Background as Image Layer" at bounding box center [658, 467] width 244 height 55
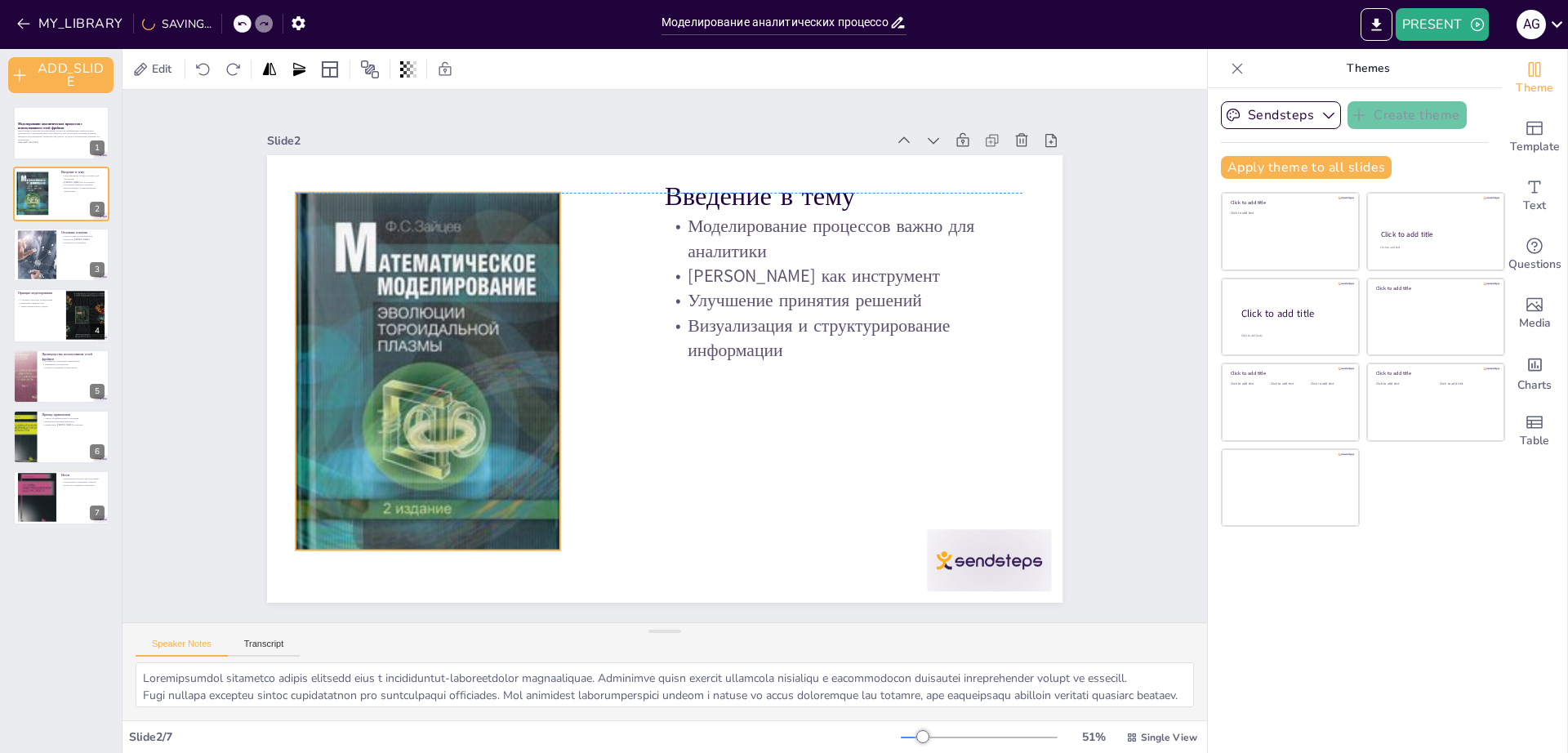
drag, startPoint x: 617, startPoint y: 373, endPoint x: 381, endPoint y: 364, distance: 236.2
click at [381, 364] on div at bounding box center [427, 346] width 301 height 384
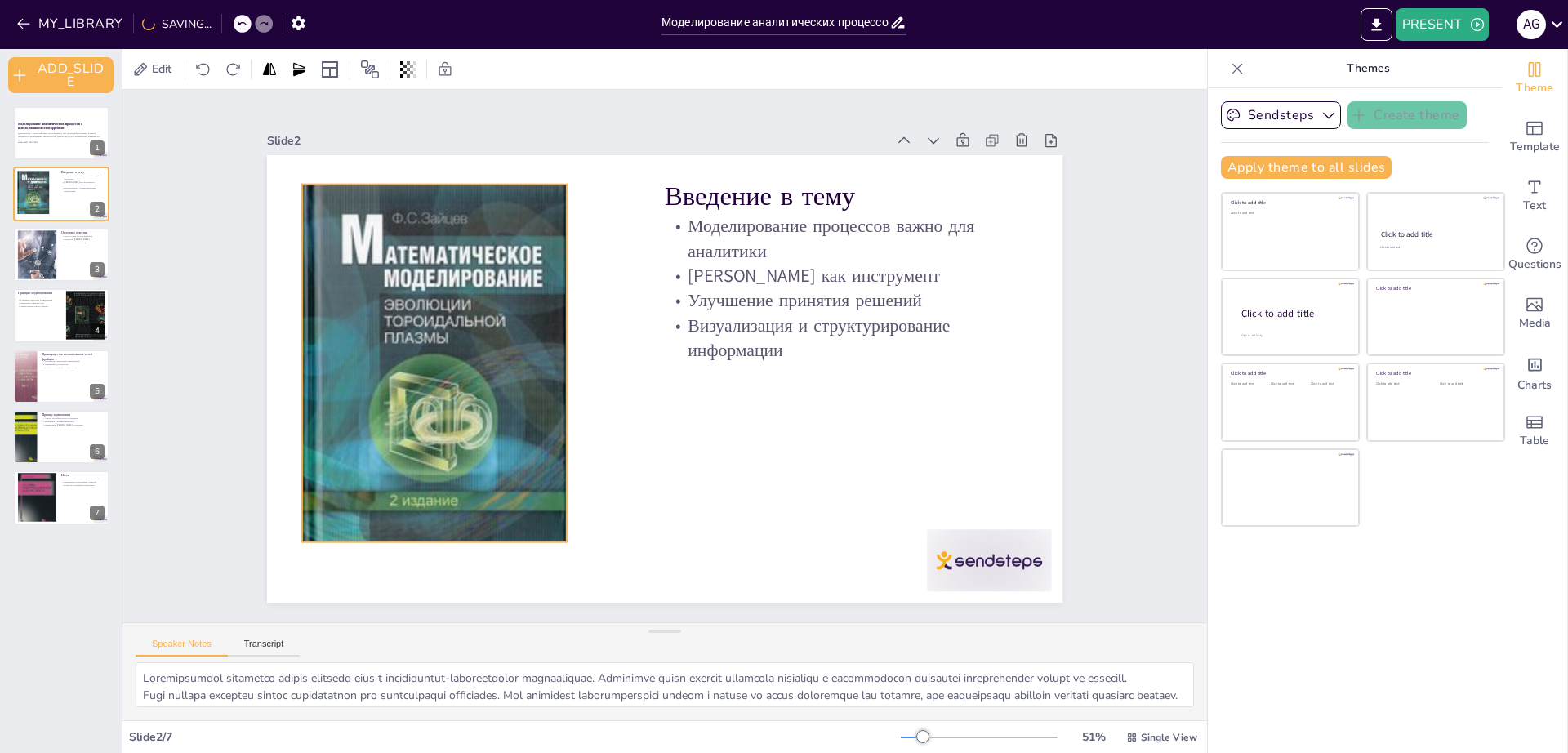
drag, startPoint x: 482, startPoint y: 281, endPoint x: 488, endPoint y: 273, distance: 10.0
click at [488, 273] on div at bounding box center [435, 338] width 301 height 384
click at [1530, 366] on div "Charts" at bounding box center [1534, 372] width 66 height 59
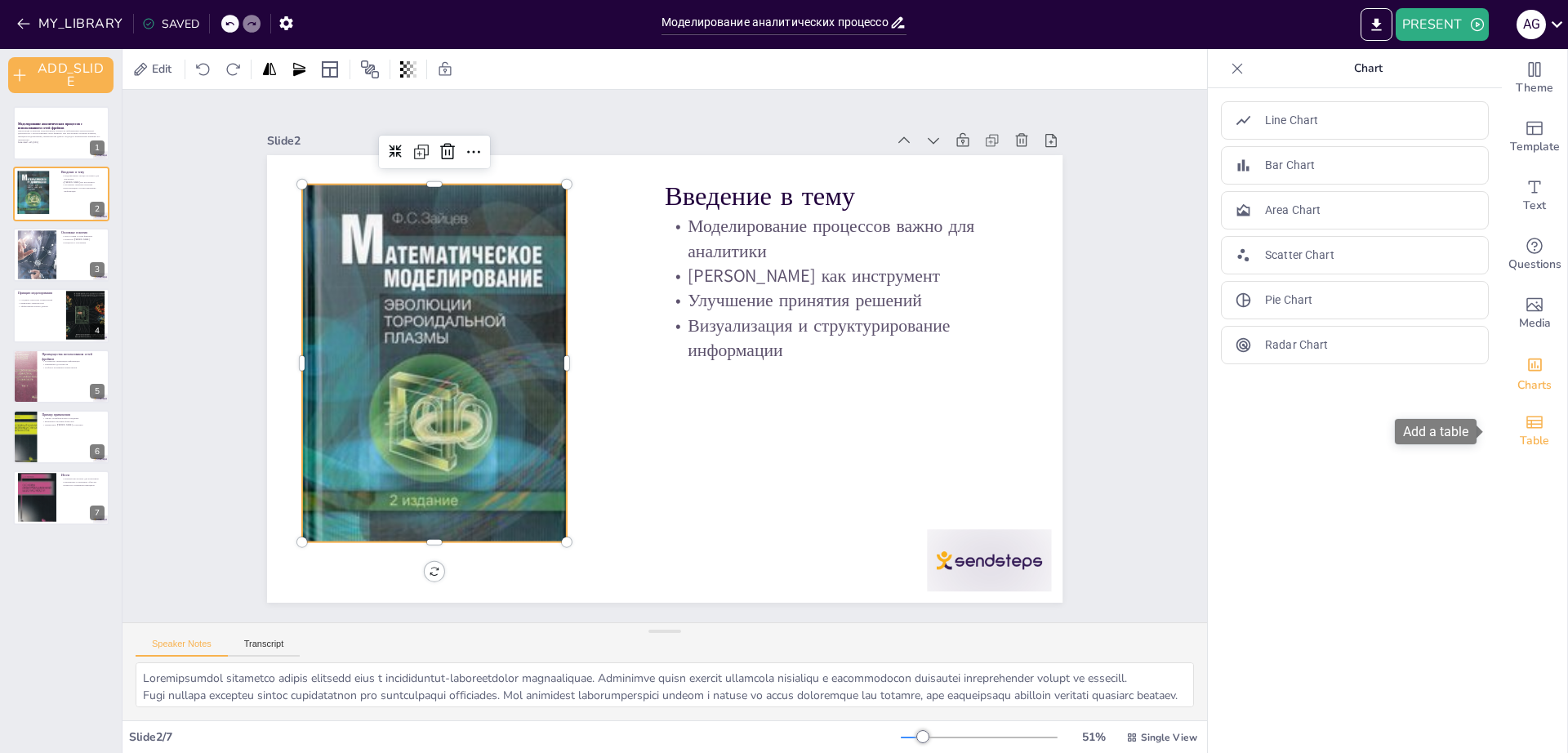
click at [1541, 425] on div "Table" at bounding box center [1534, 431] width 66 height 59
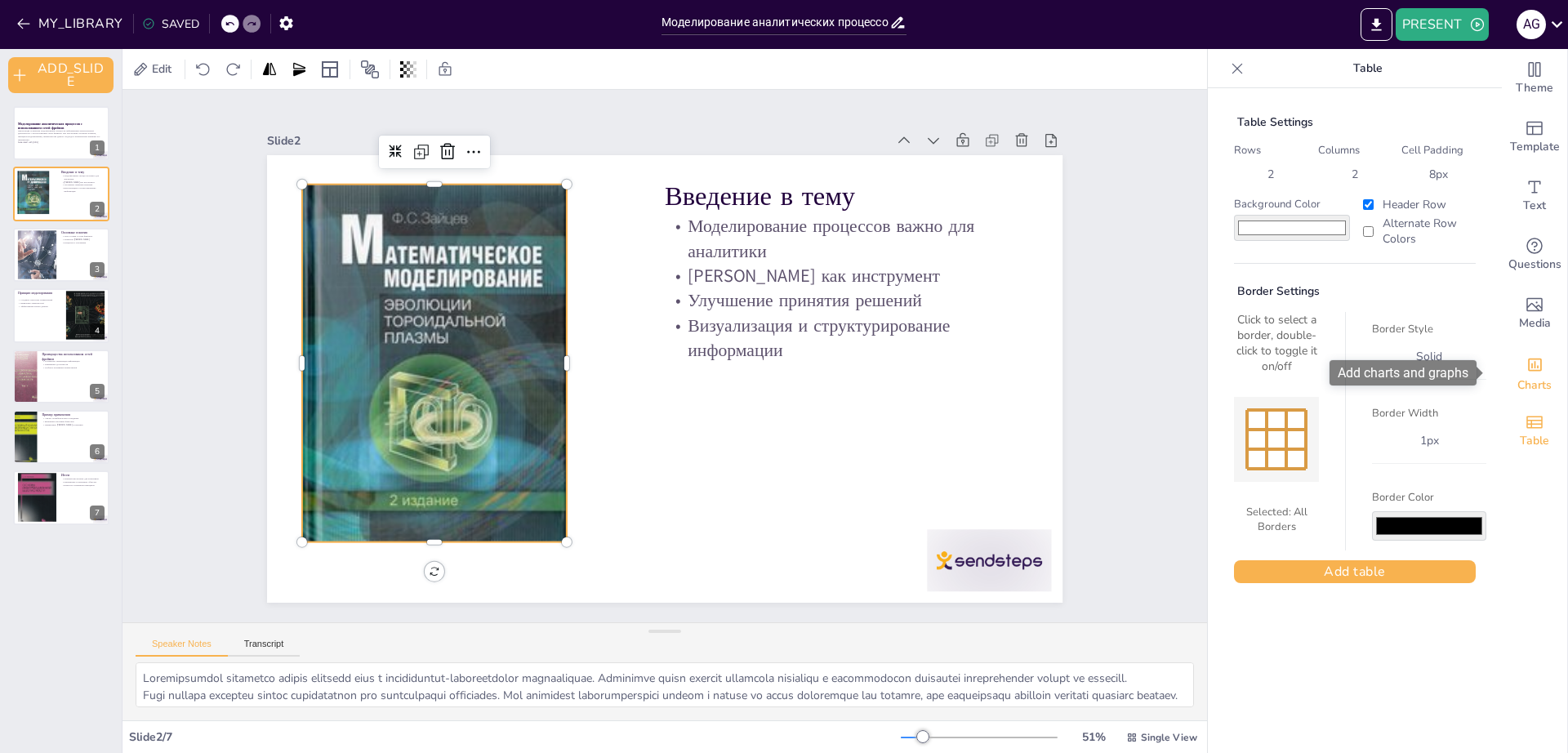
click at [1537, 389] on span "Charts" at bounding box center [1534, 385] width 35 height 18
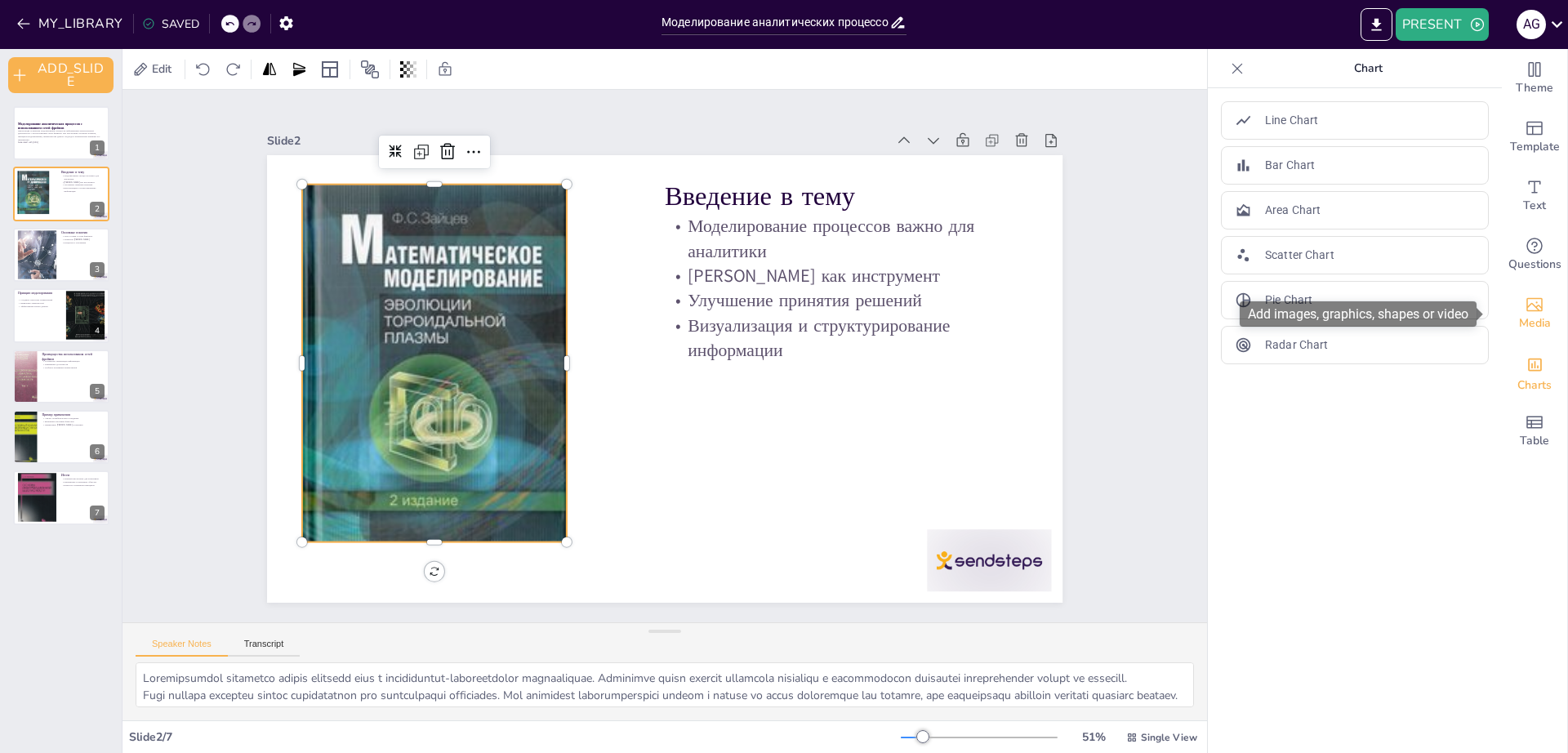
click at [1523, 316] on span "Media" at bounding box center [1534, 323] width 32 height 18
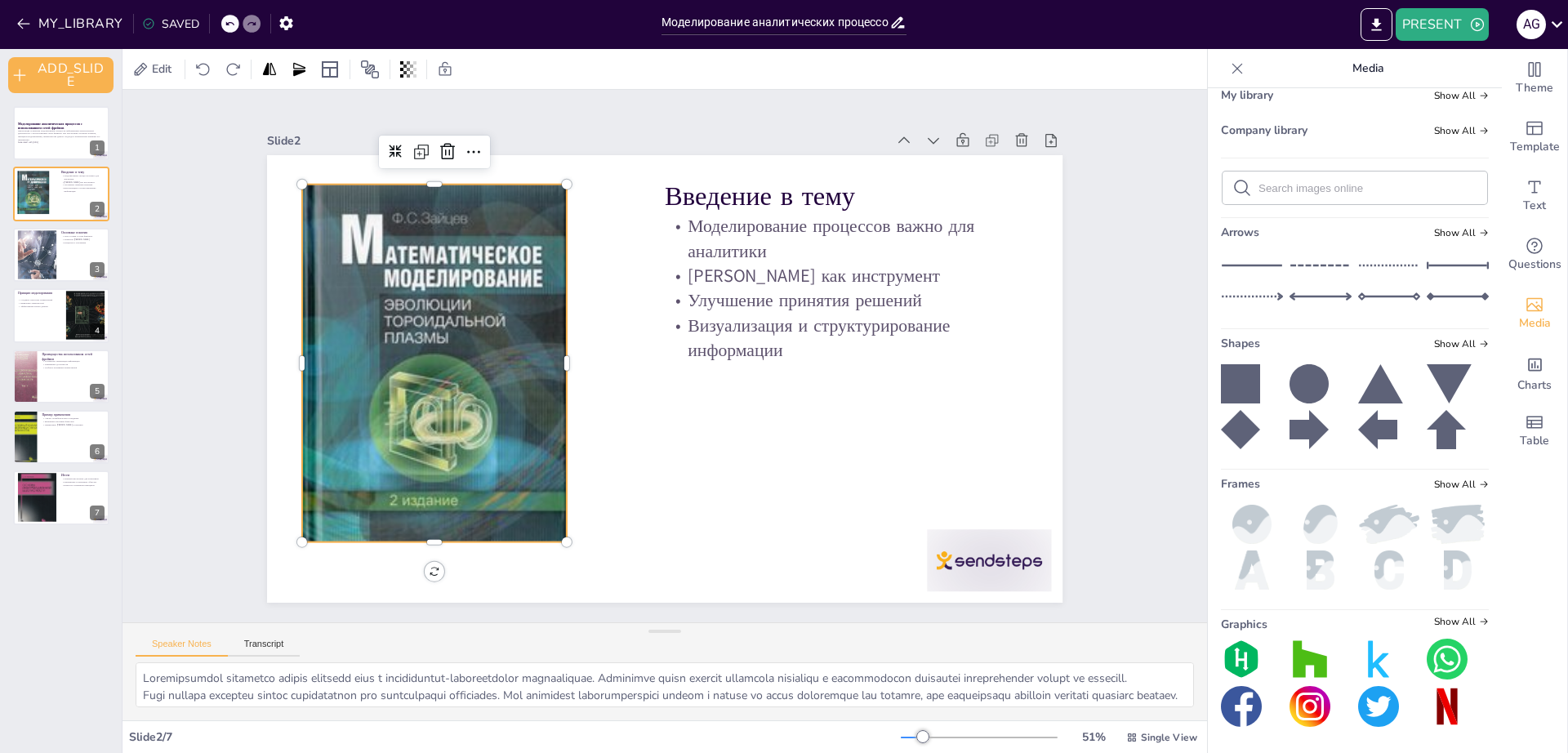
scroll to position [0, 0]
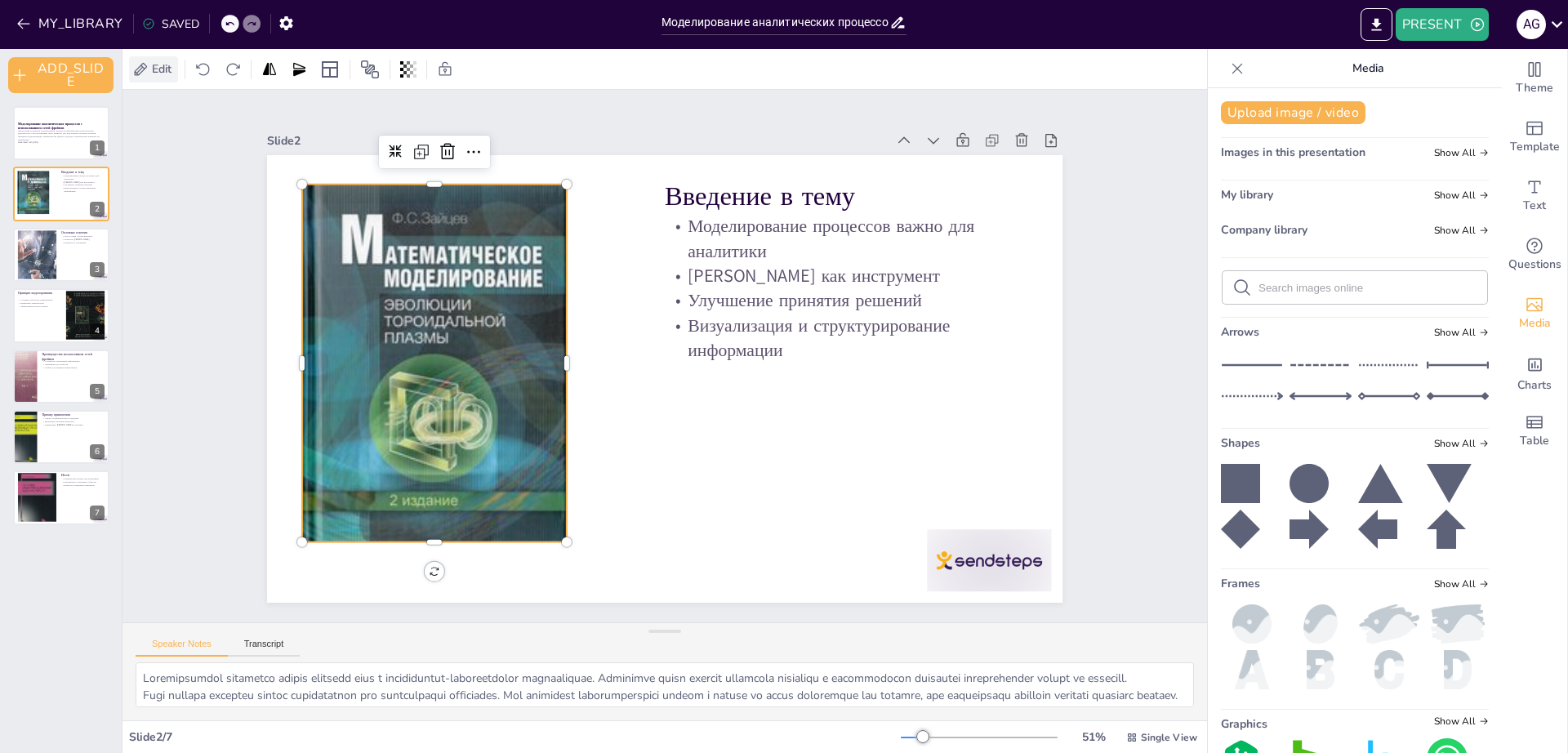
click at [165, 68] on span "Edit" at bounding box center [161, 69] width 26 height 15
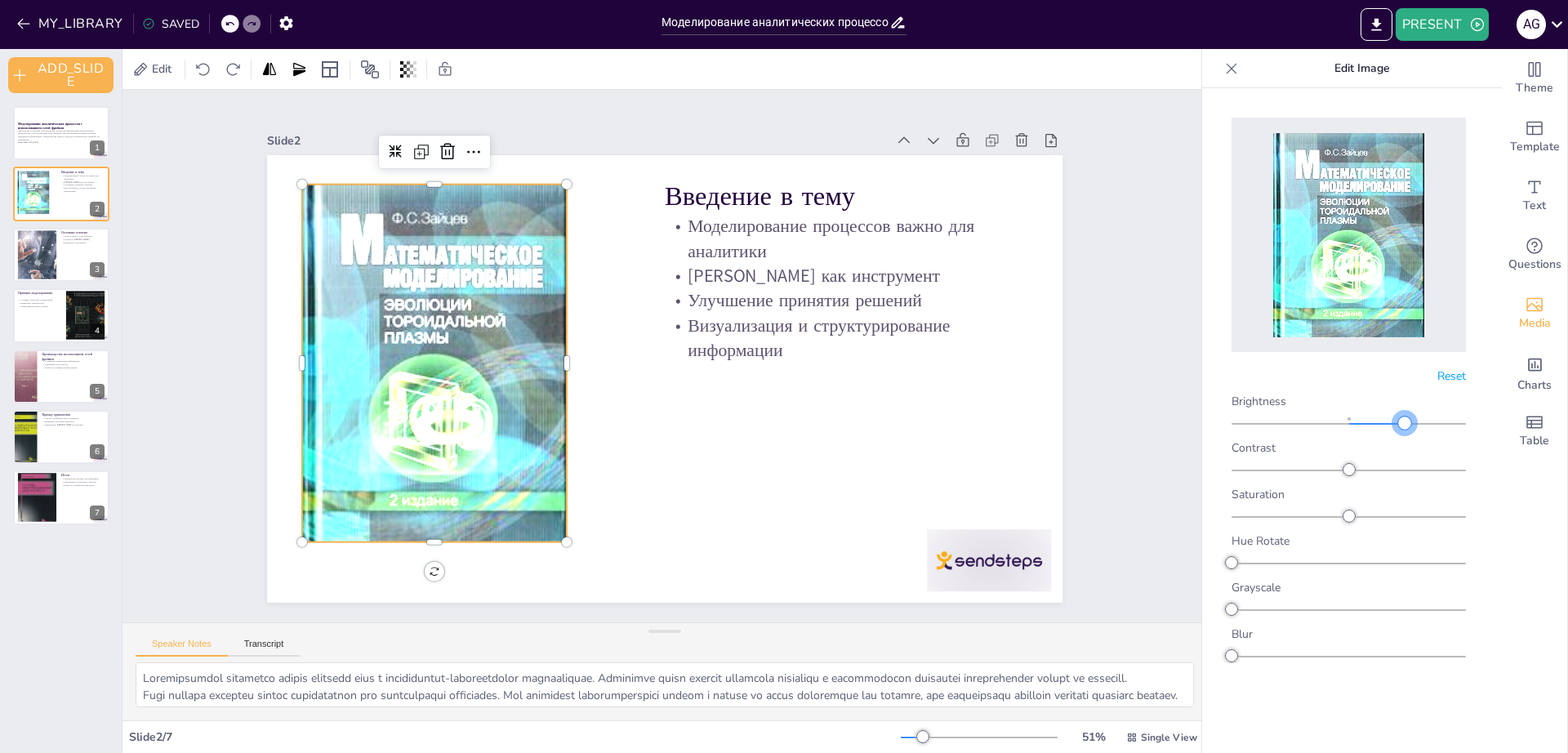
drag, startPoint x: 1351, startPoint y: 419, endPoint x: 1408, endPoint y: 425, distance: 57.3
click at [1408, 425] on div at bounding box center [1405, 423] width 14 height 13
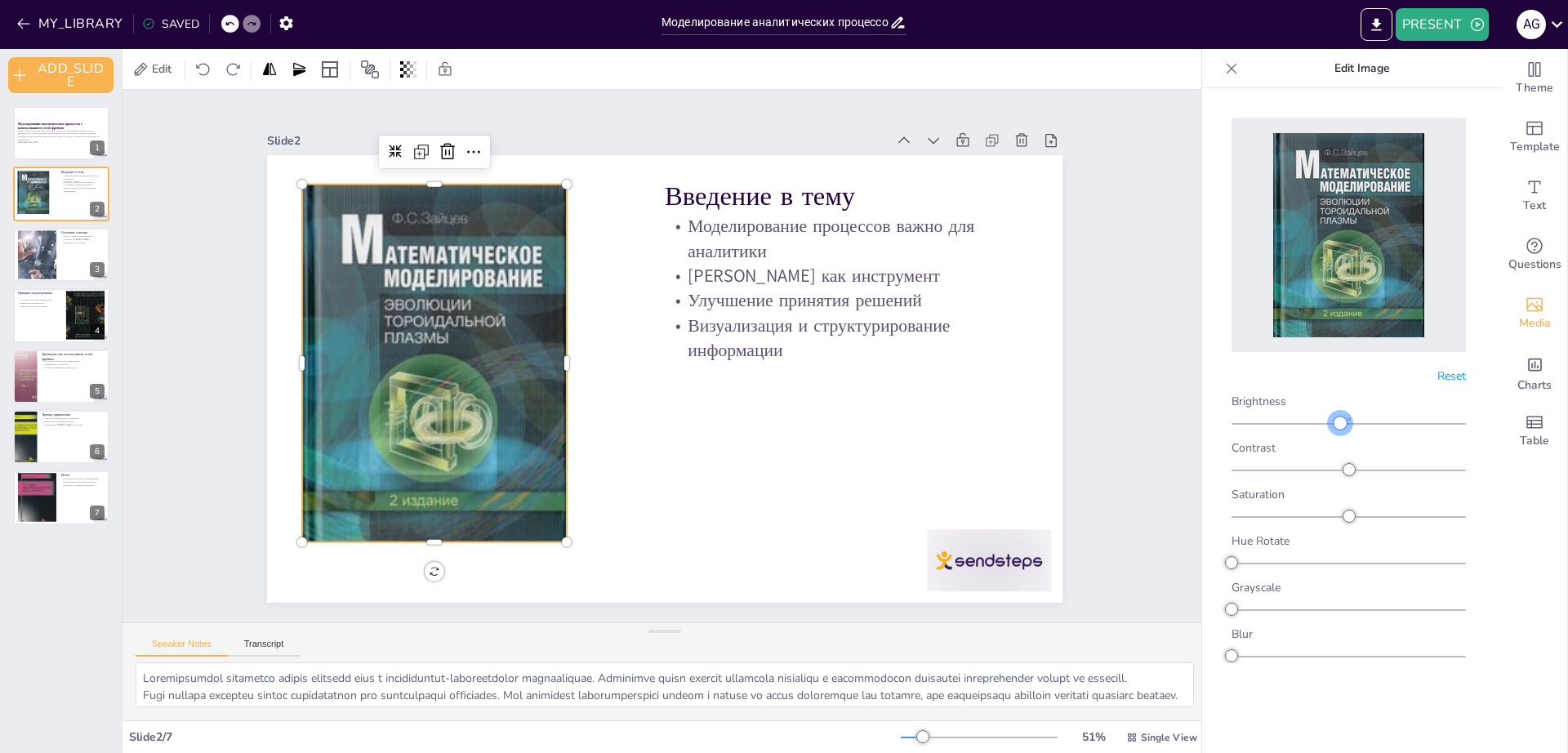
drag, startPoint x: 1406, startPoint y: 423, endPoint x: 1340, endPoint y: 425, distance: 66.0
click at [1340, 425] on div at bounding box center [1340, 423] width 14 height 13
drag, startPoint x: 1340, startPoint y: 425, endPoint x: 1348, endPoint y: 424, distance: 8.1
click at [1348, 424] on div at bounding box center [1349, 423] width 14 height 13
click at [459, 130] on icon at bounding box center [470, 130] width 21 height 21
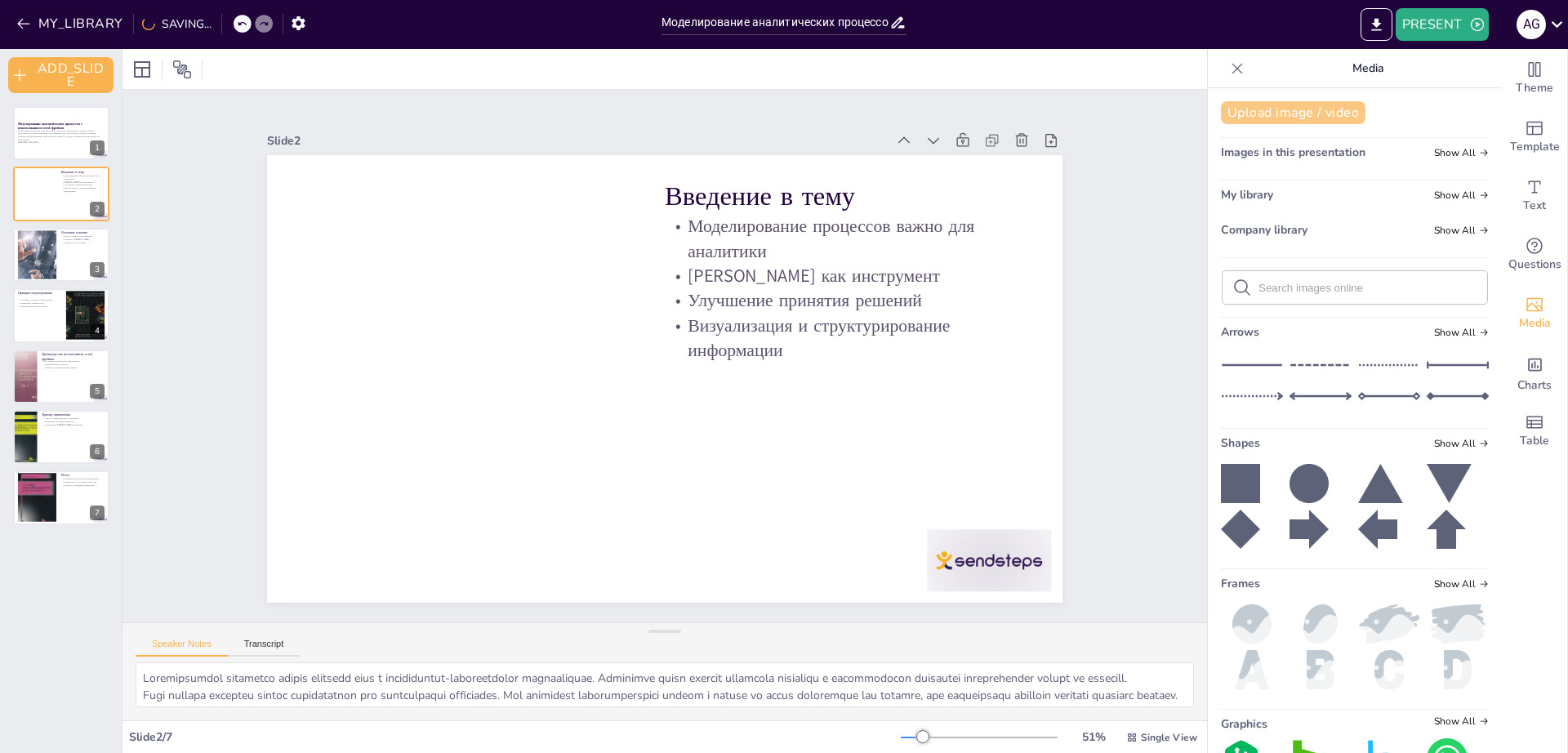
click at [1318, 111] on button "Upload image / video" at bounding box center [1293, 113] width 145 height 23
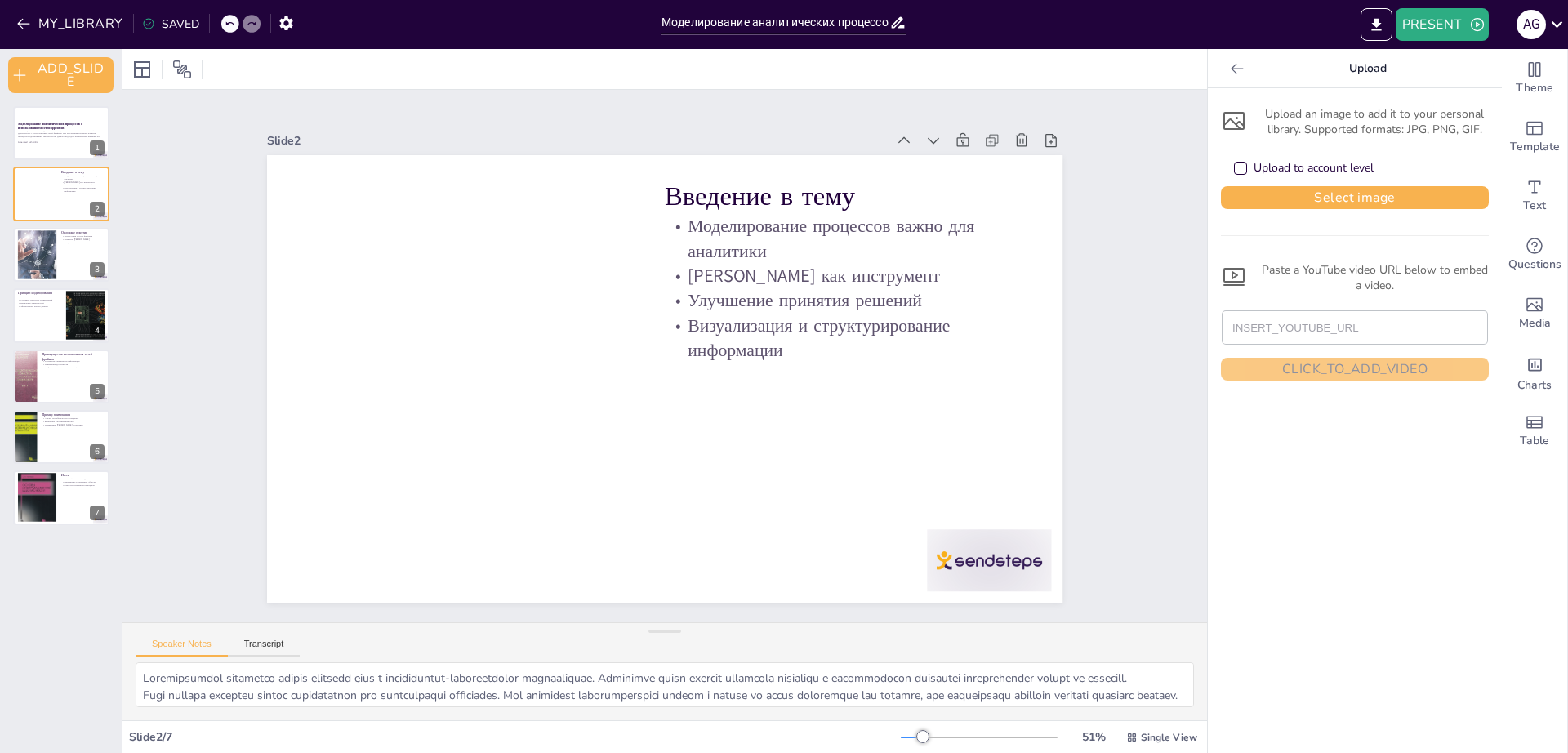
click at [1233, 174] on div "Upload to account level" at bounding box center [1240, 169] width 14 height 13
click at [1233, 172] on div "Upload to account level" at bounding box center [1240, 169] width 14 height 13
click at [1286, 191] on button "Select image" at bounding box center [1355, 198] width 268 height 23
click at [29, 255] on div at bounding box center [36, 255] width 99 height 50
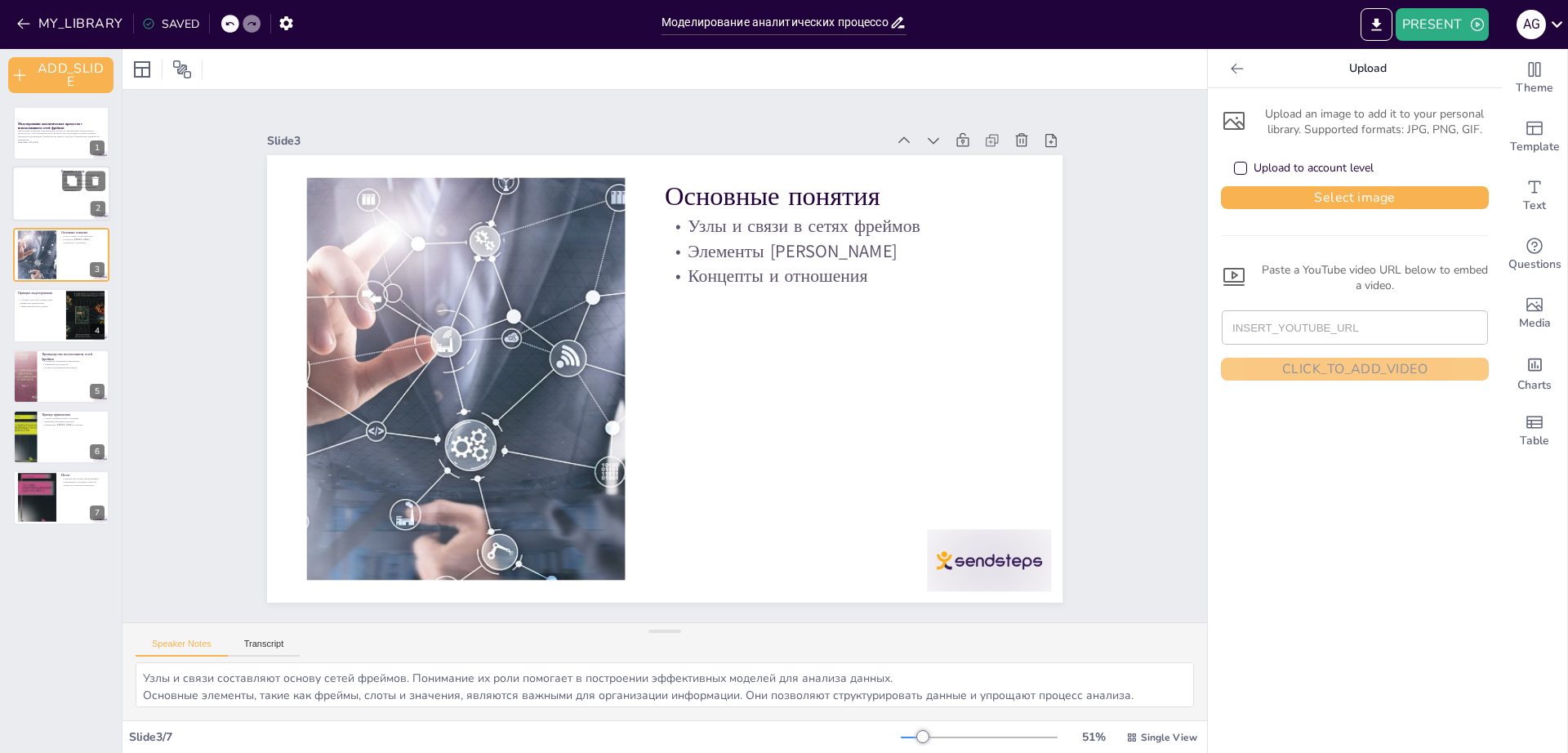
click at [56, 196] on div at bounding box center [62, 195] width 98 height 56
type textarea "Моделирование процессов играет ключевую роль в информативно-аналитической деяте…"
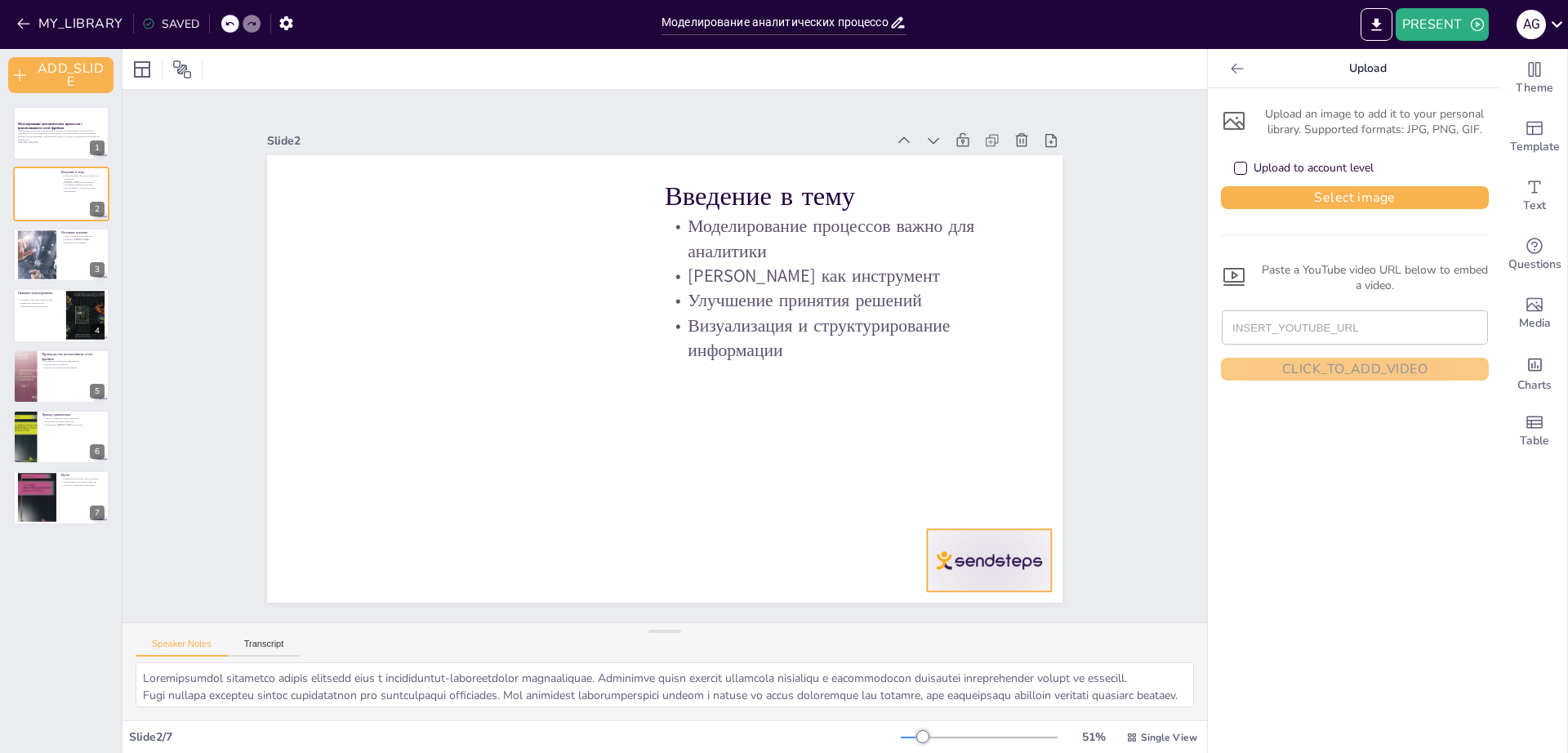
click at [979, 602] on div at bounding box center [910, 650] width 137 height 97
click at [589, 12] on icon at bounding box center [579, 1] width 21 height 21
click at [67, 157] on div at bounding box center [62, 133] width 98 height 56
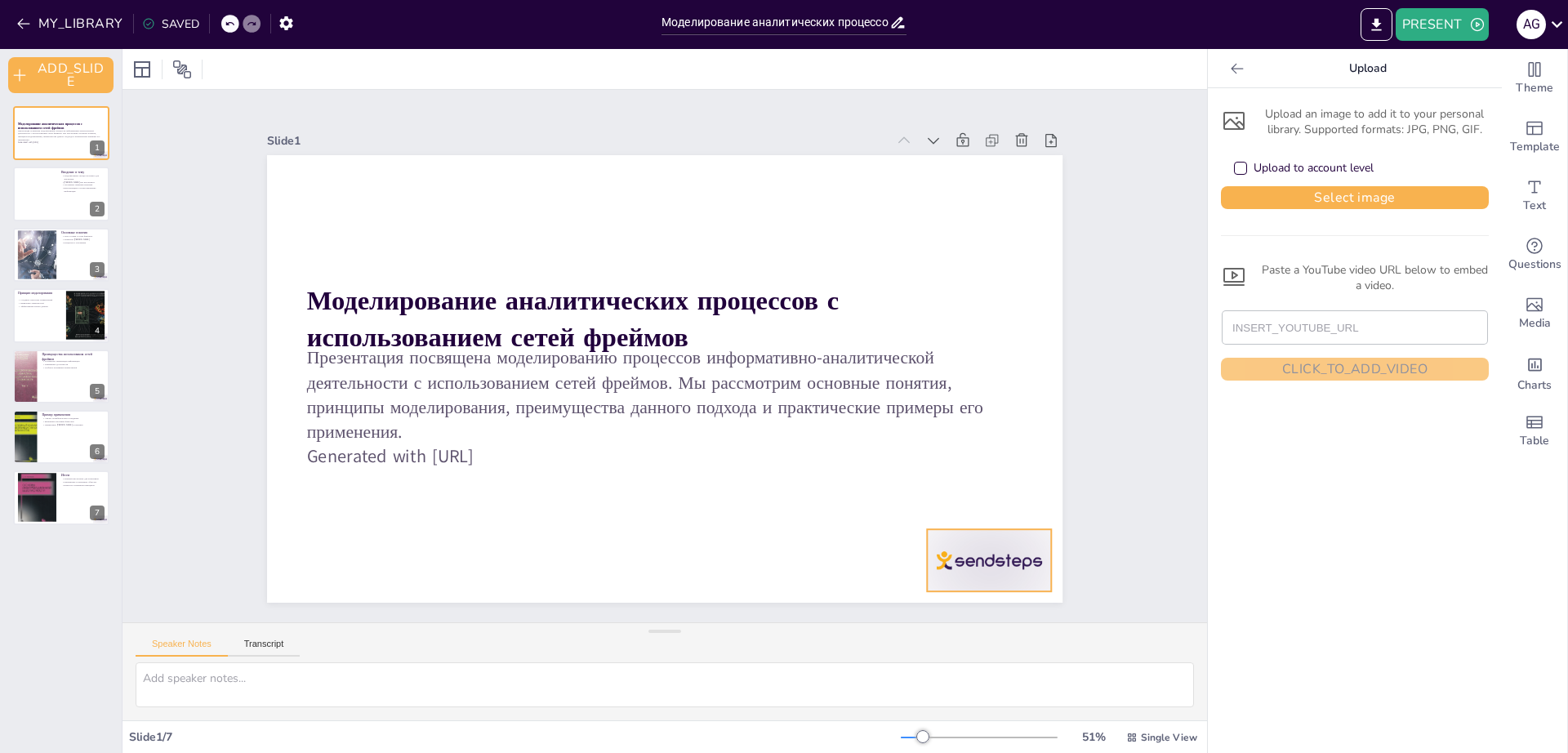
click at [947, 555] on div at bounding box center [988, 560] width 124 height 62
click at [996, 520] on icon at bounding box center [986, 530] width 21 height 21
click at [67, 253] on div at bounding box center [62, 255] width 98 height 56
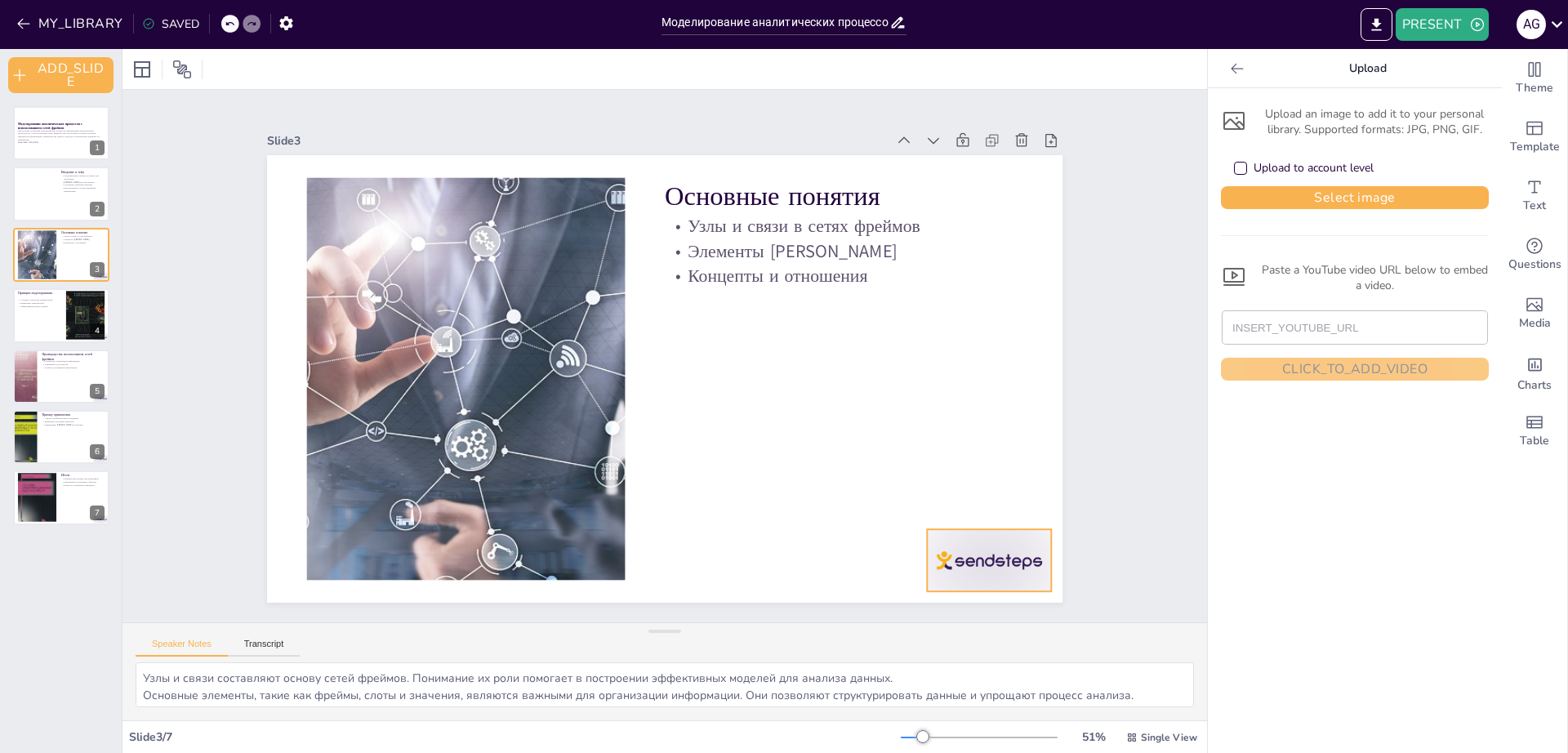
click at [1007, 579] on div at bounding box center [939, 623] width 135 height 87
click at [334, 488] on icon at bounding box center [320, 477] width 28 height 28
drag, startPoint x: 45, startPoint y: 311, endPoint x: 136, endPoint y: 349, distance: 98.6
click at [50, 312] on div at bounding box center [62, 315] width 96 height 54
click at [58, 314] on div at bounding box center [62, 315] width 96 height 54
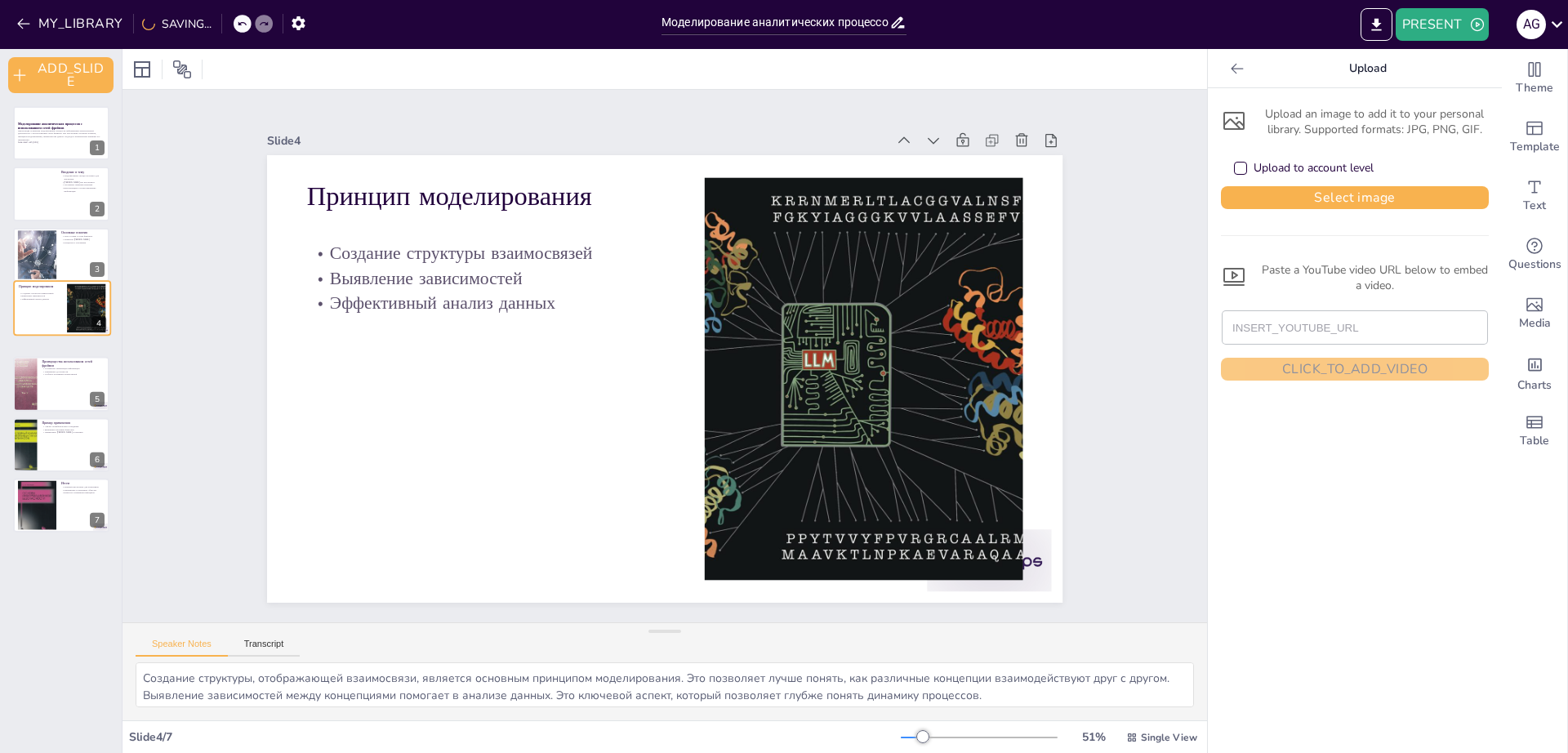
scroll to position [15, 0]
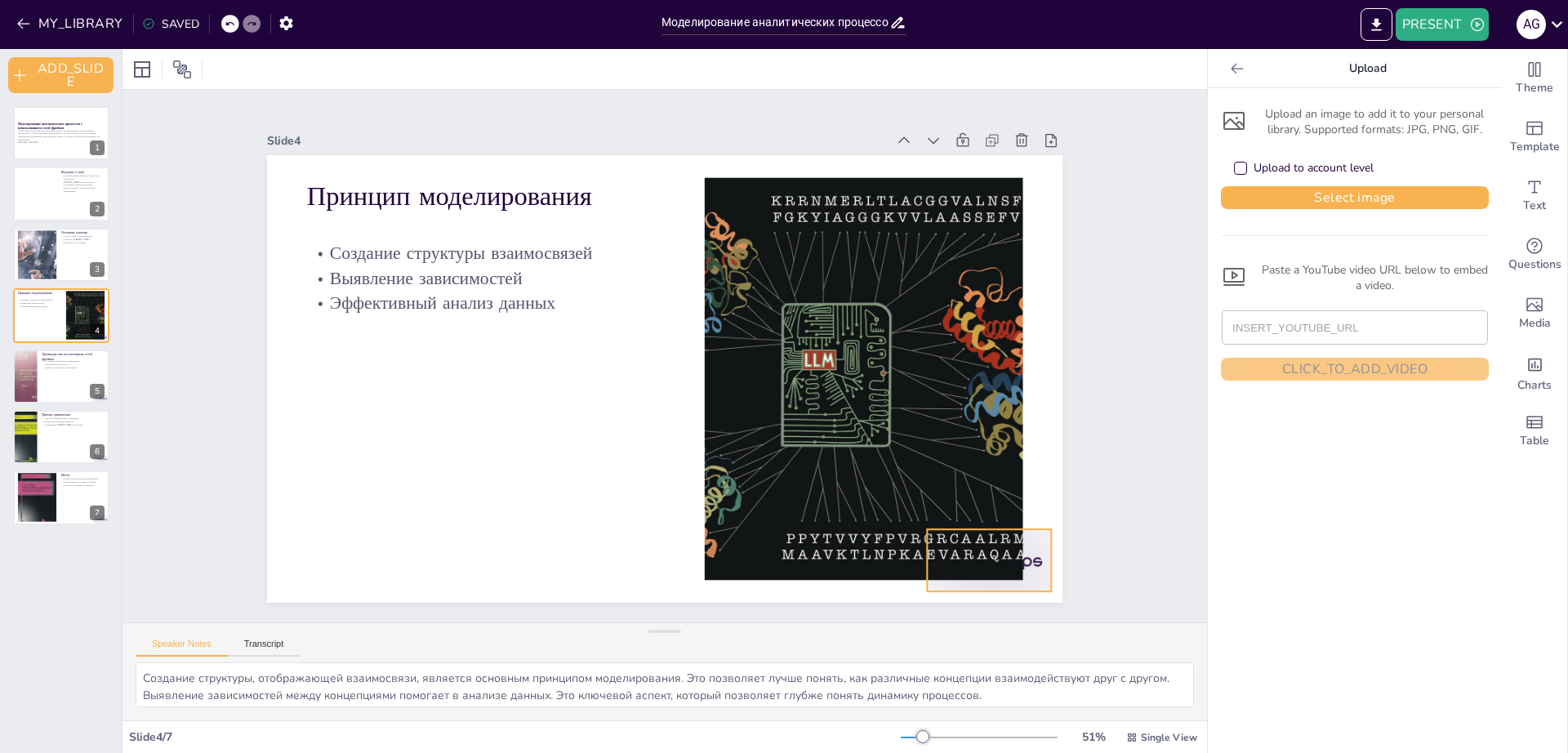
click at [1007, 579] on div at bounding box center [939, 623] width 135 height 87
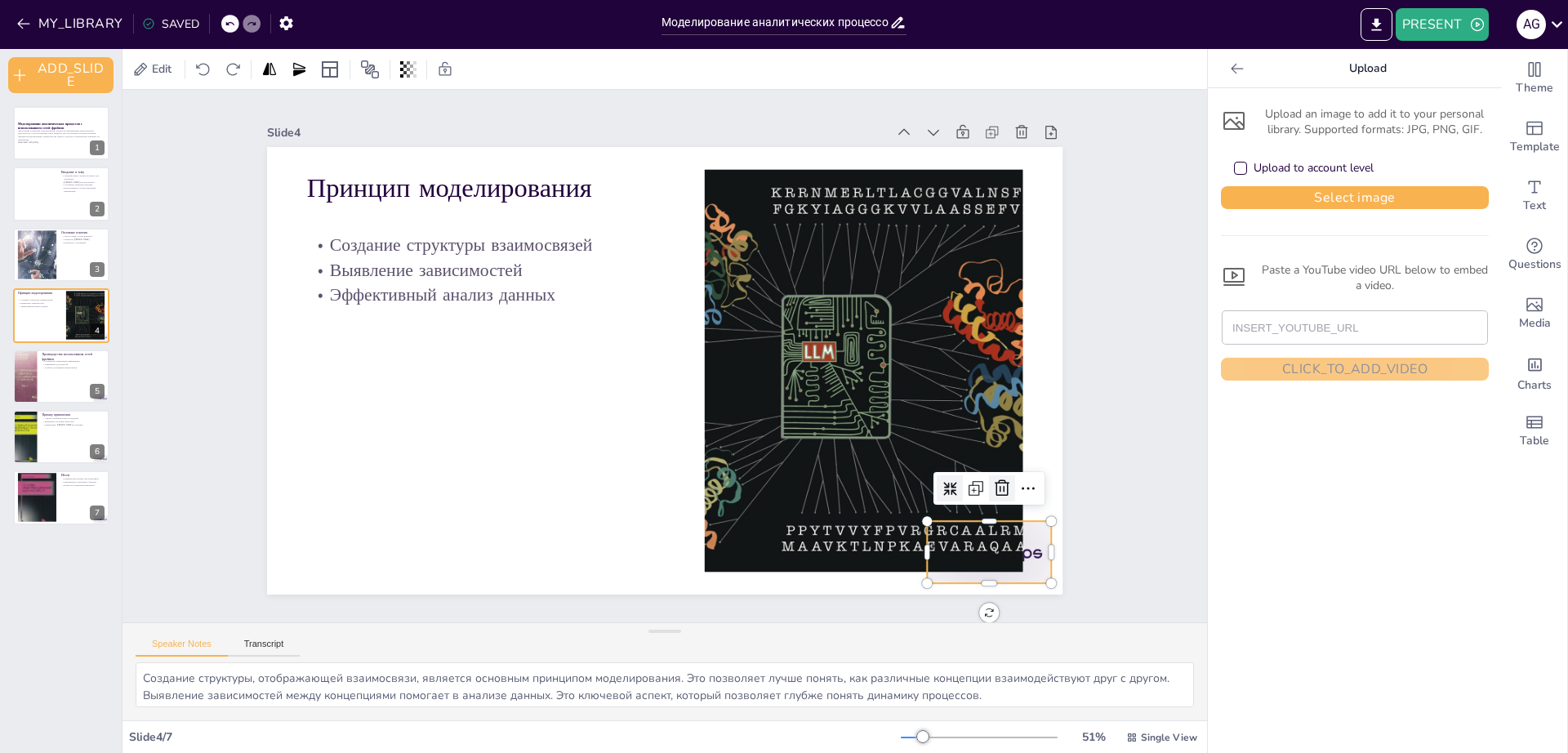
click at [992, 478] on icon at bounding box center [1002, 488] width 19 height 19
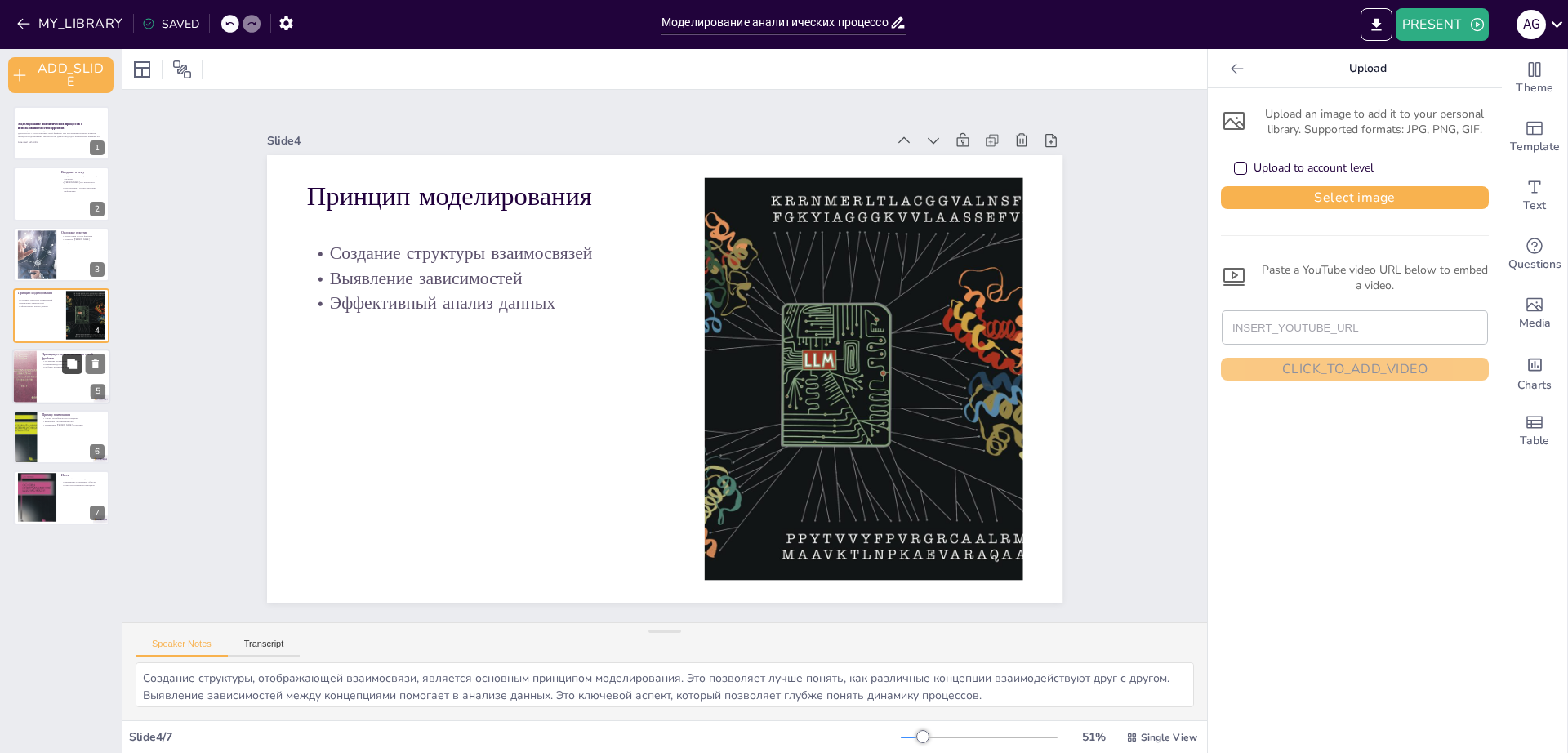
click at [71, 370] on button at bounding box center [71, 363] width 19 height 19
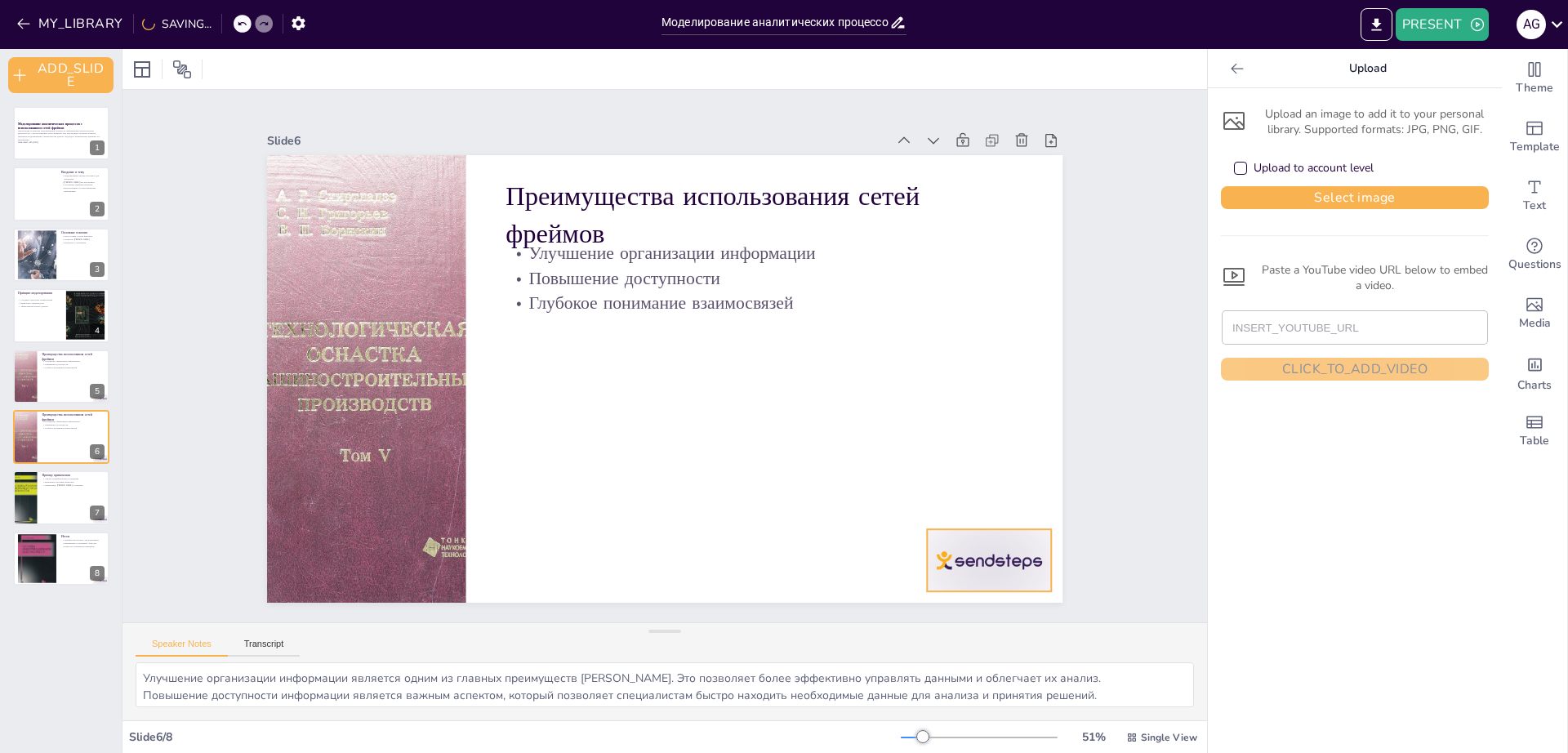
click at [441, 563] on div at bounding box center [397, 631] width 87 height 135
click at [936, 556] on div at bounding box center [965, 594] width 130 height 75
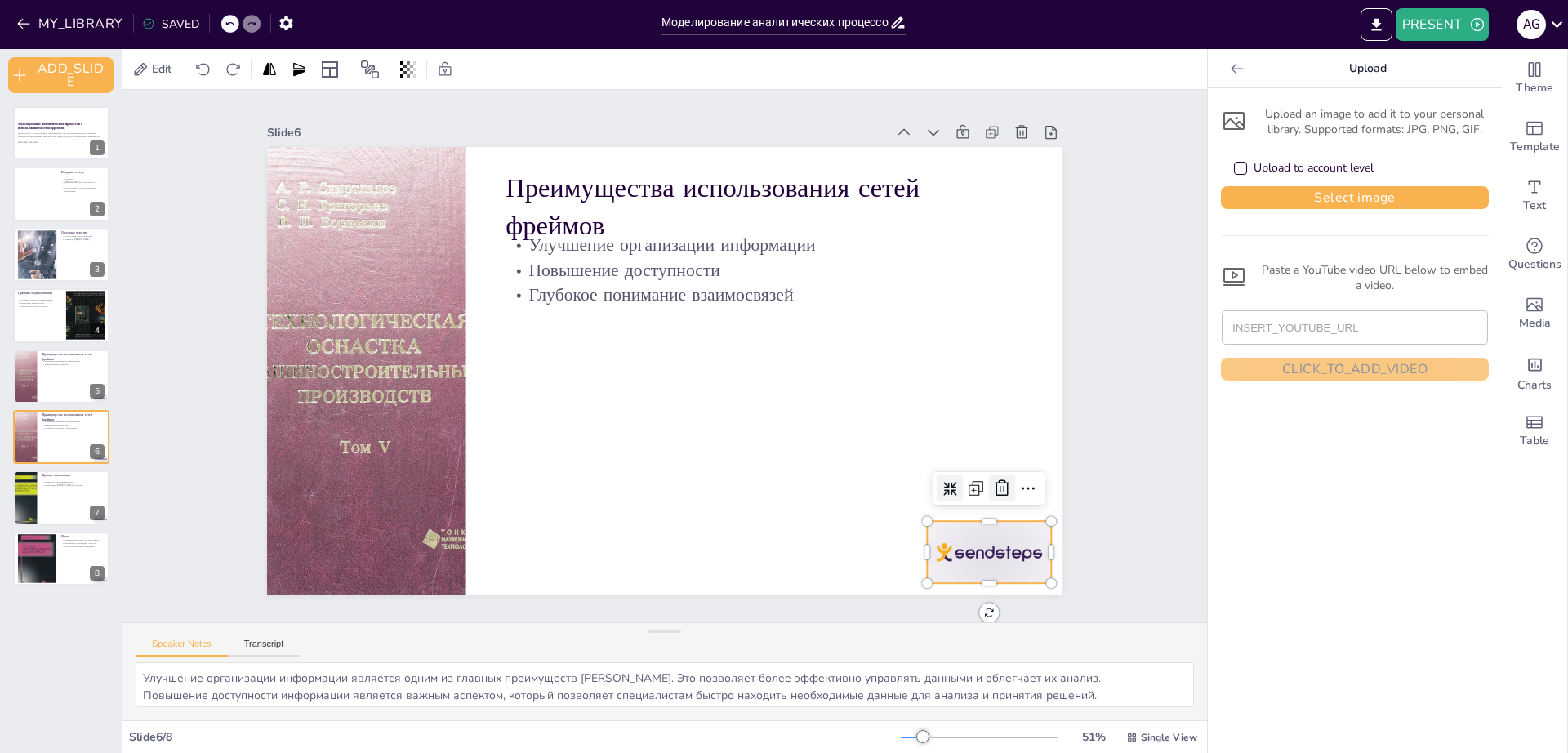
click at [733, 701] on icon at bounding box center [719, 714] width 27 height 27
click at [995, 478] on div at bounding box center [656, 368] width 906 height 829
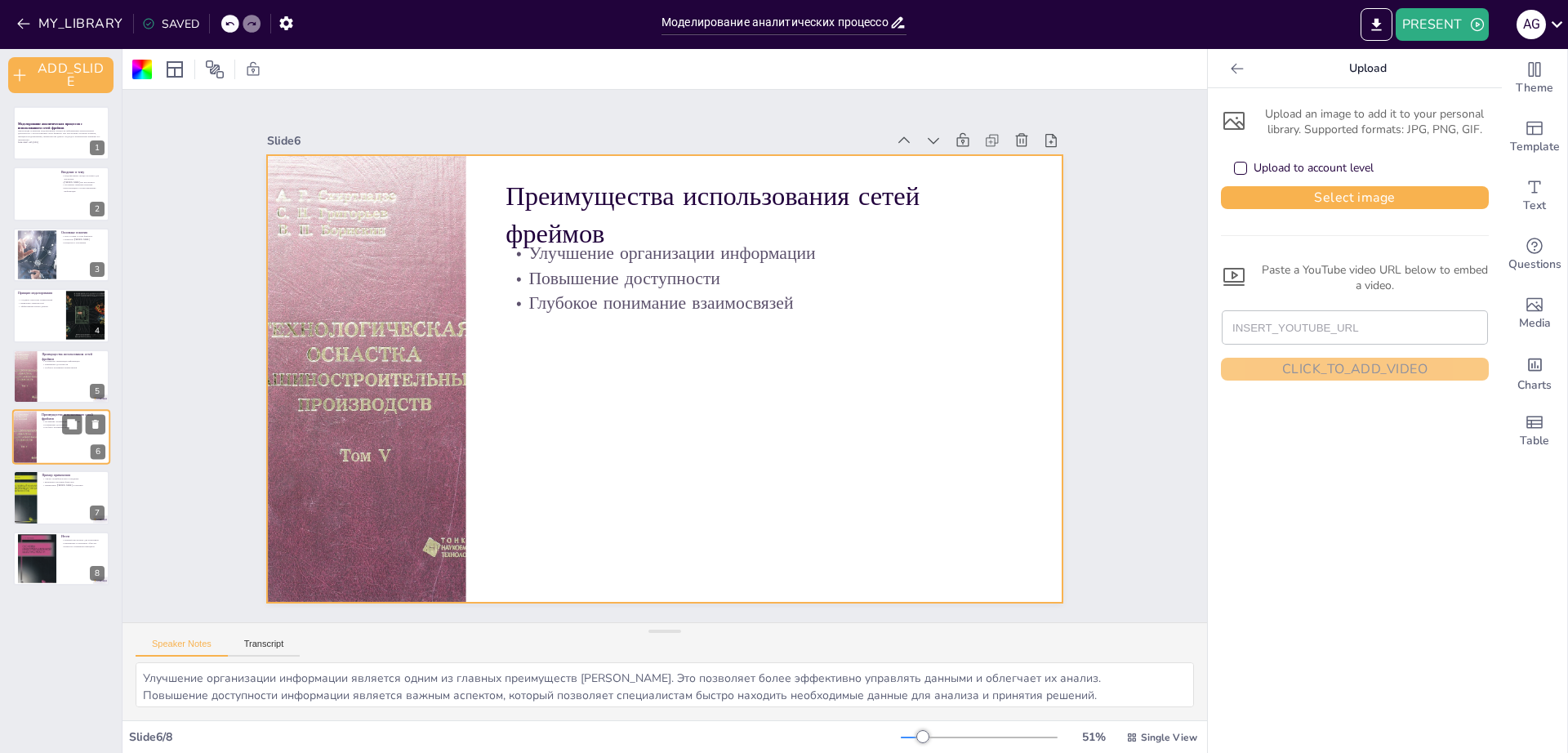
click at [45, 438] on div at bounding box center [62, 437] width 98 height 56
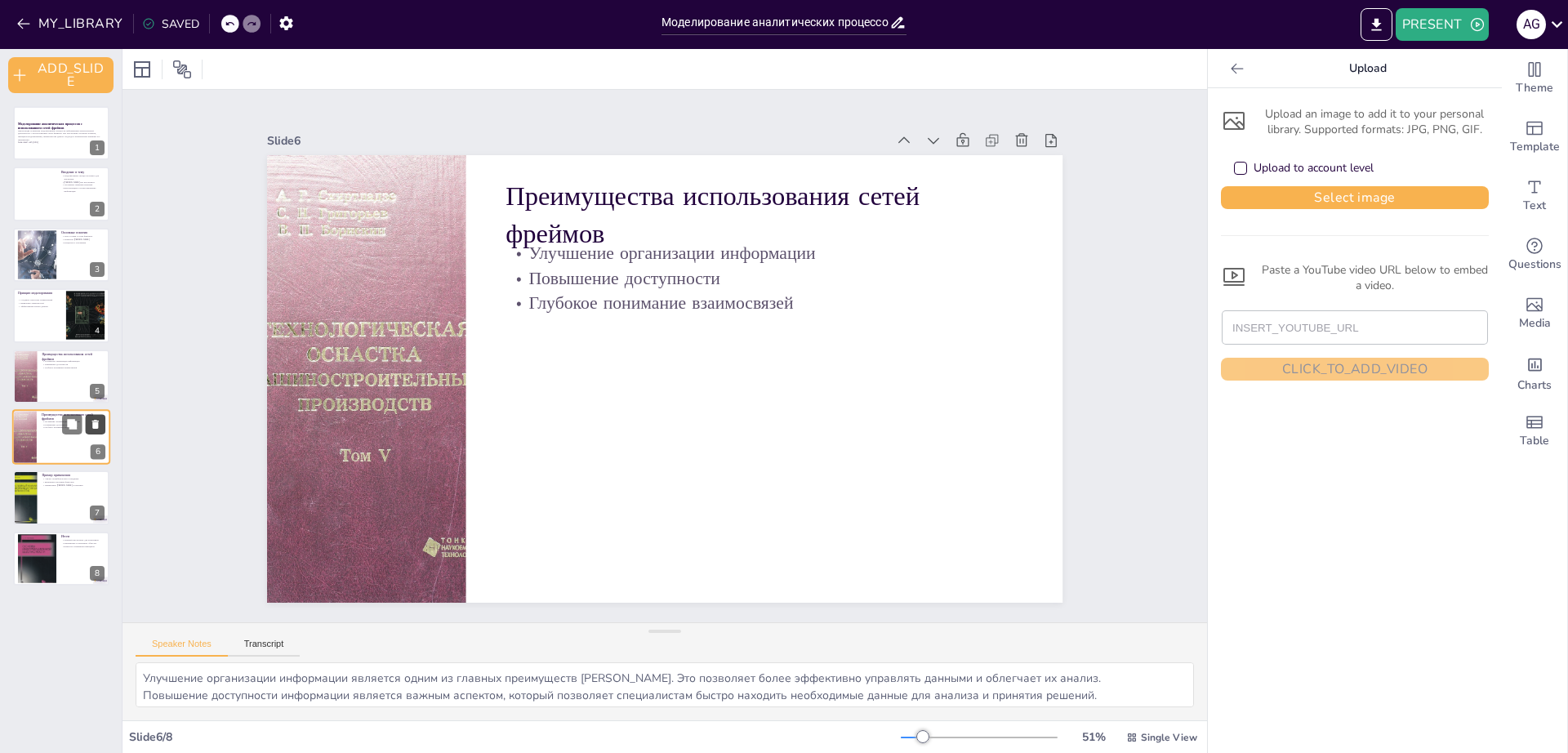
click at [96, 423] on icon at bounding box center [95, 423] width 7 height 9
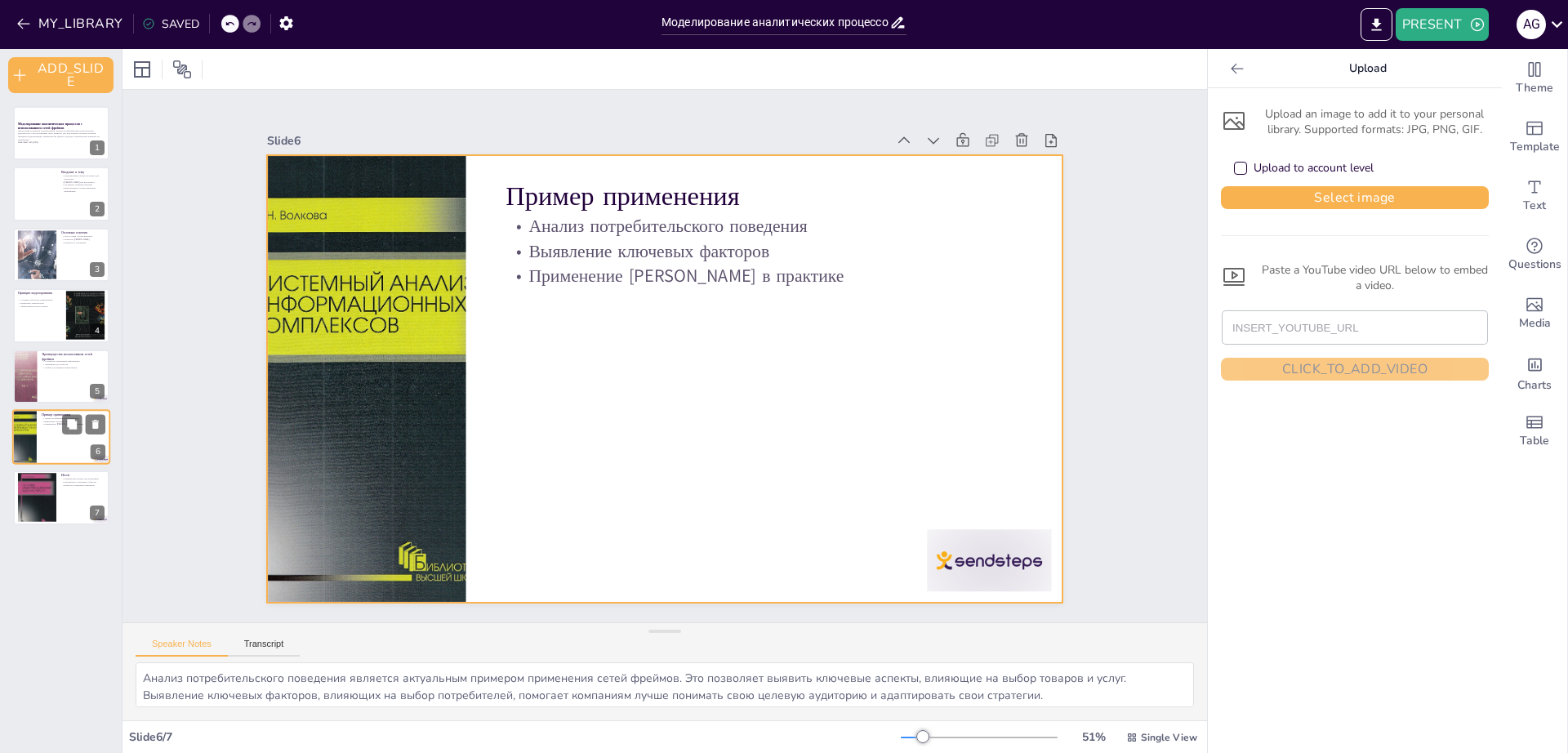
click at [45, 444] on div at bounding box center [62, 437] width 98 height 56
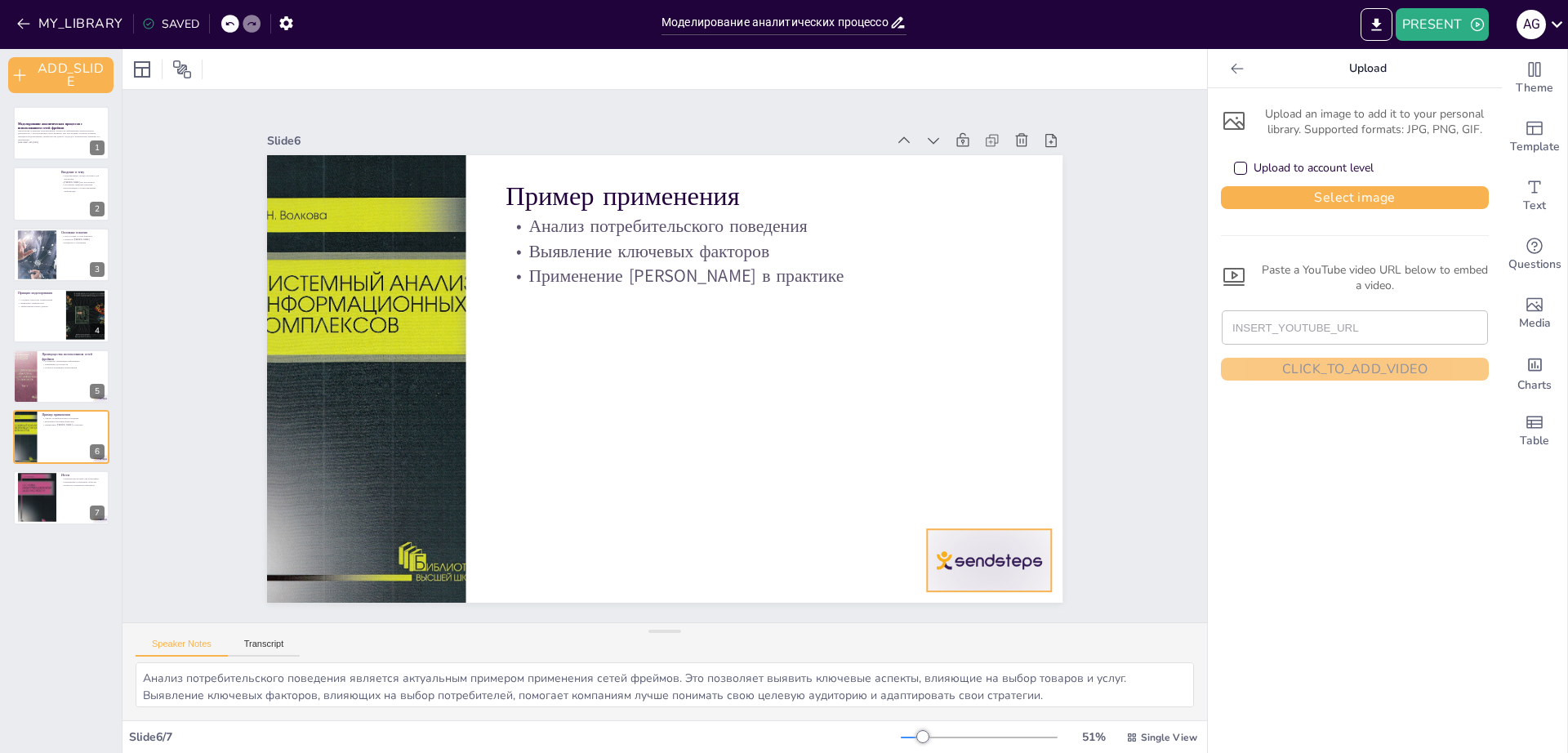
click at [370, 548] on div at bounding box center [310, 498] width 123 height 137
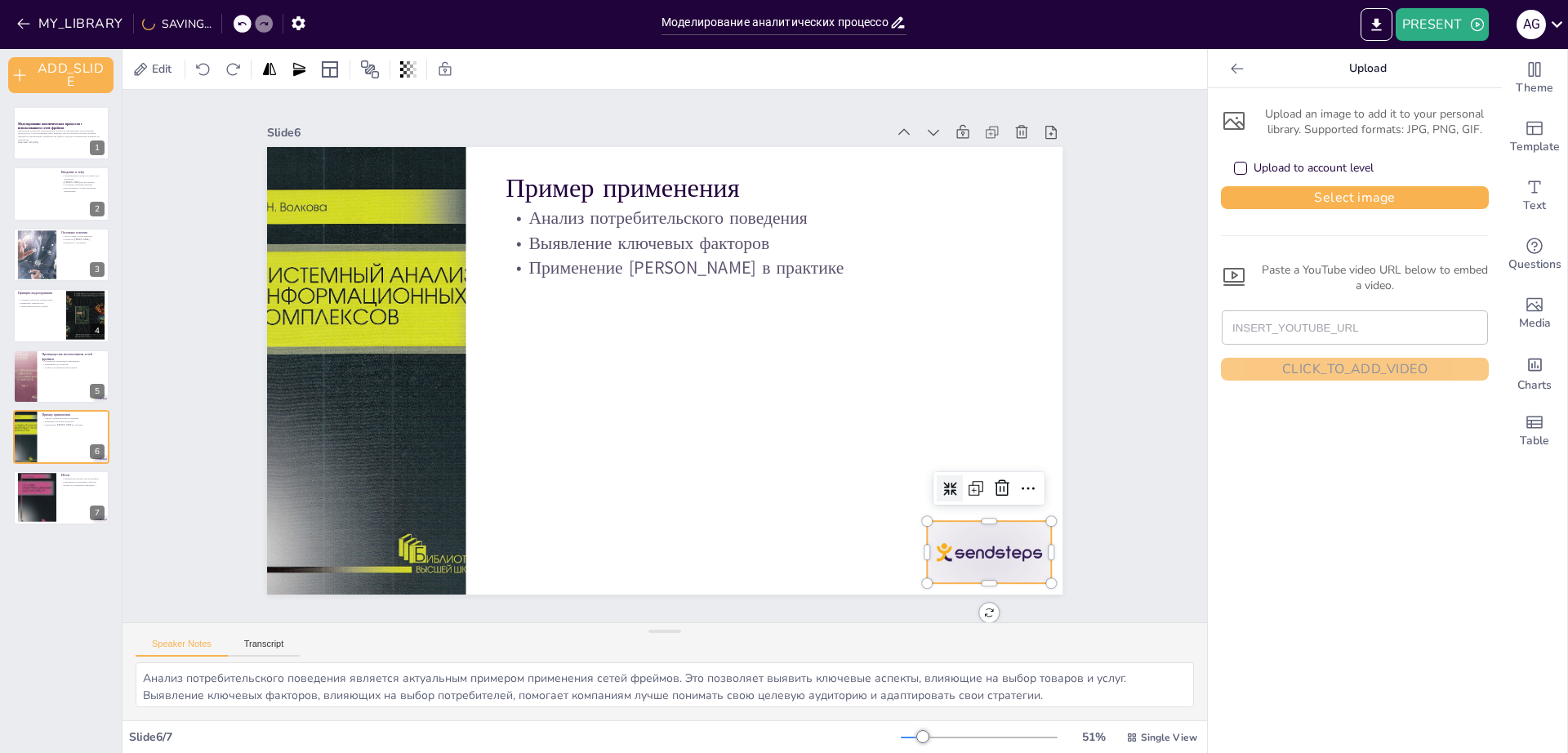
click at [716, 665] on div at bounding box center [658, 735] width 116 height 139
click at [905, 626] on icon at bounding box center [891, 639] width 27 height 27
click at [996, 475] on div at bounding box center [662, 371] width 838 height 528
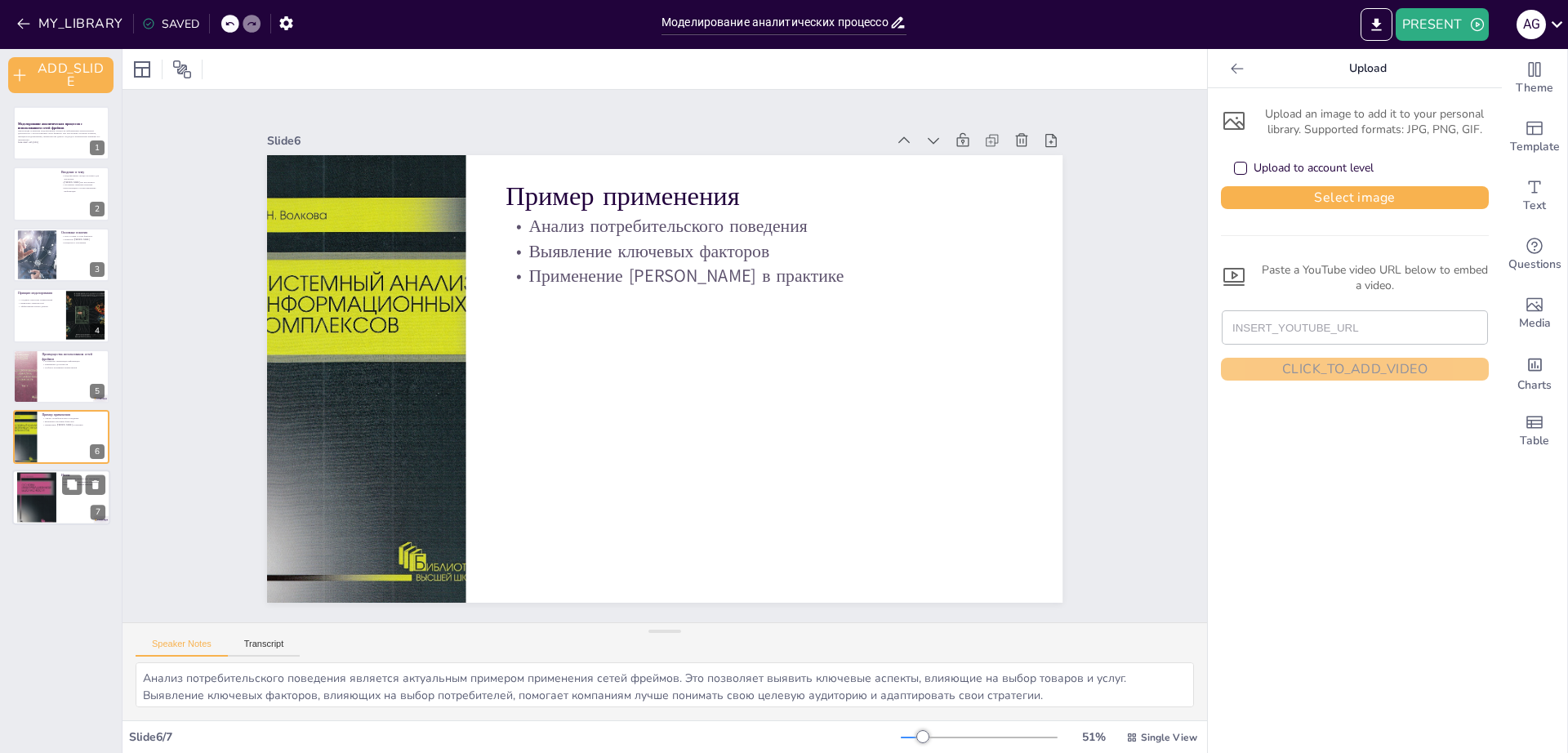
click at [50, 500] on div at bounding box center [37, 498] width 40 height 60
type textarea "Сети фреймов представляют собой мощный инструмент для аналитиков, позволяя им б…"
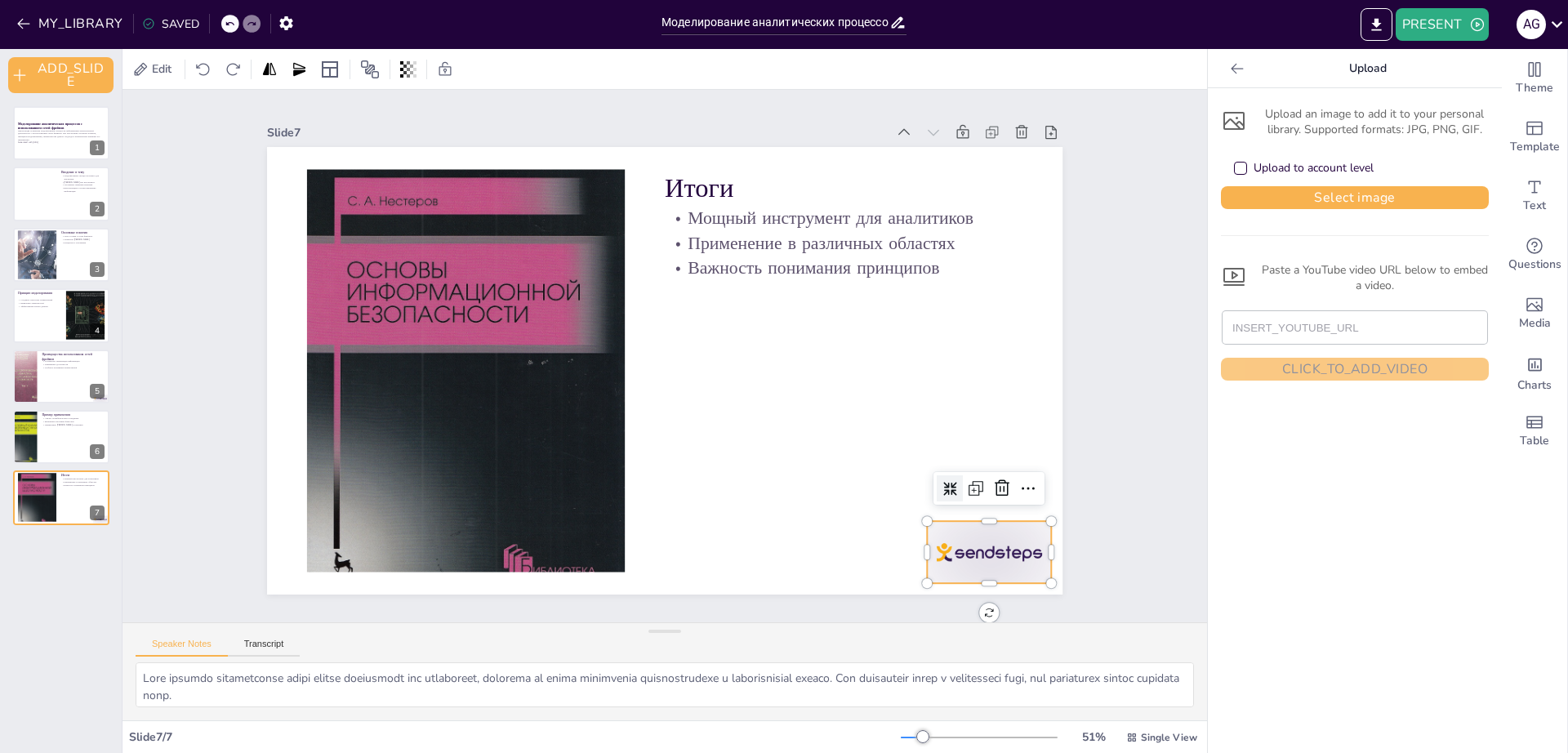
click at [880, 643] on div at bounding box center [812, 705] width 137 height 123
click at [904, 626] on icon at bounding box center [890, 639] width 27 height 27
click at [987, 476] on div at bounding box center [660, 370] width 895 height 671
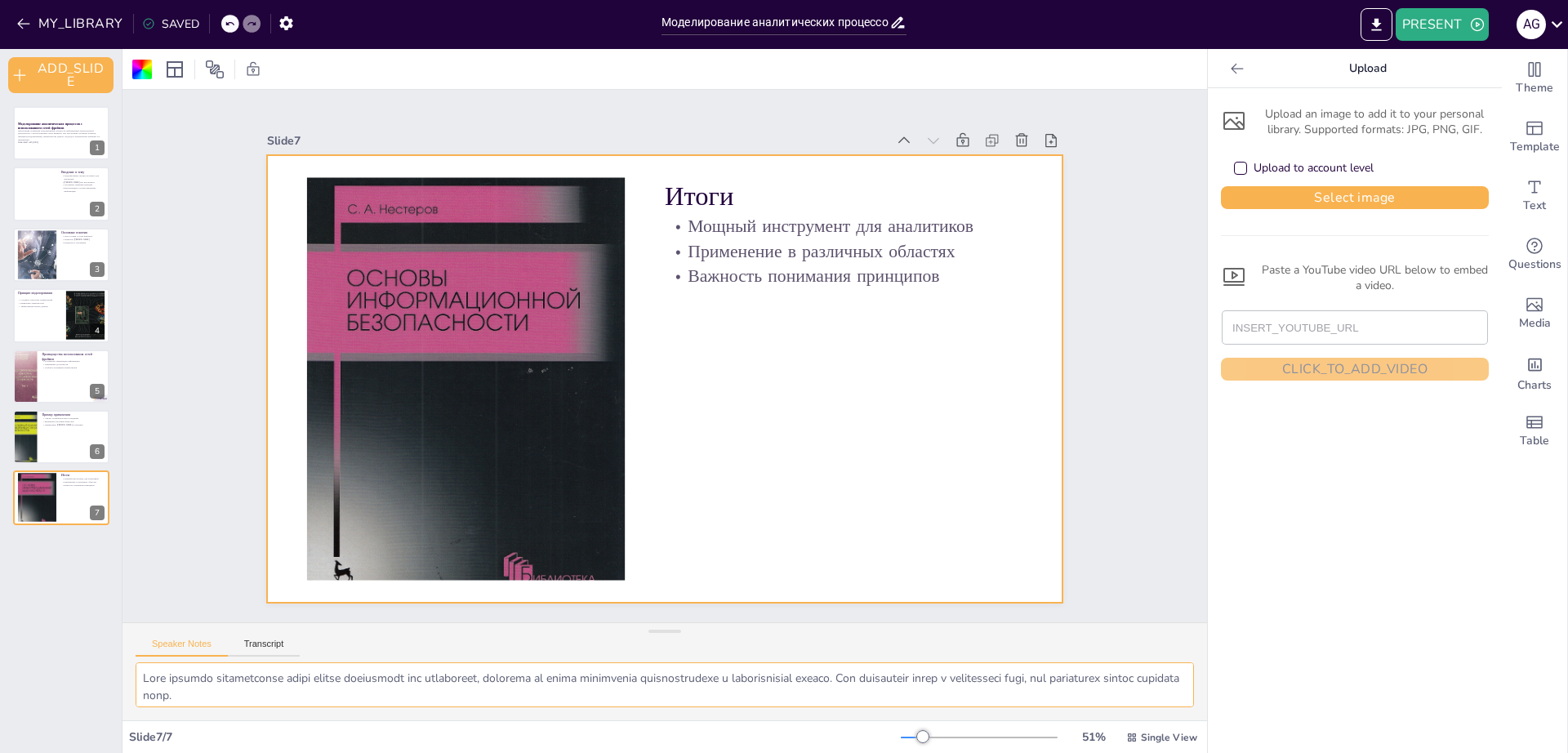
drag, startPoint x: 489, startPoint y: 706, endPoint x: 94, endPoint y: 668, distance: 396.8
click at [136, 668] on textarea at bounding box center [664, 685] width 1058 height 45
click at [283, 642] on button "Transcript" at bounding box center [263, 647] width 72 height 18
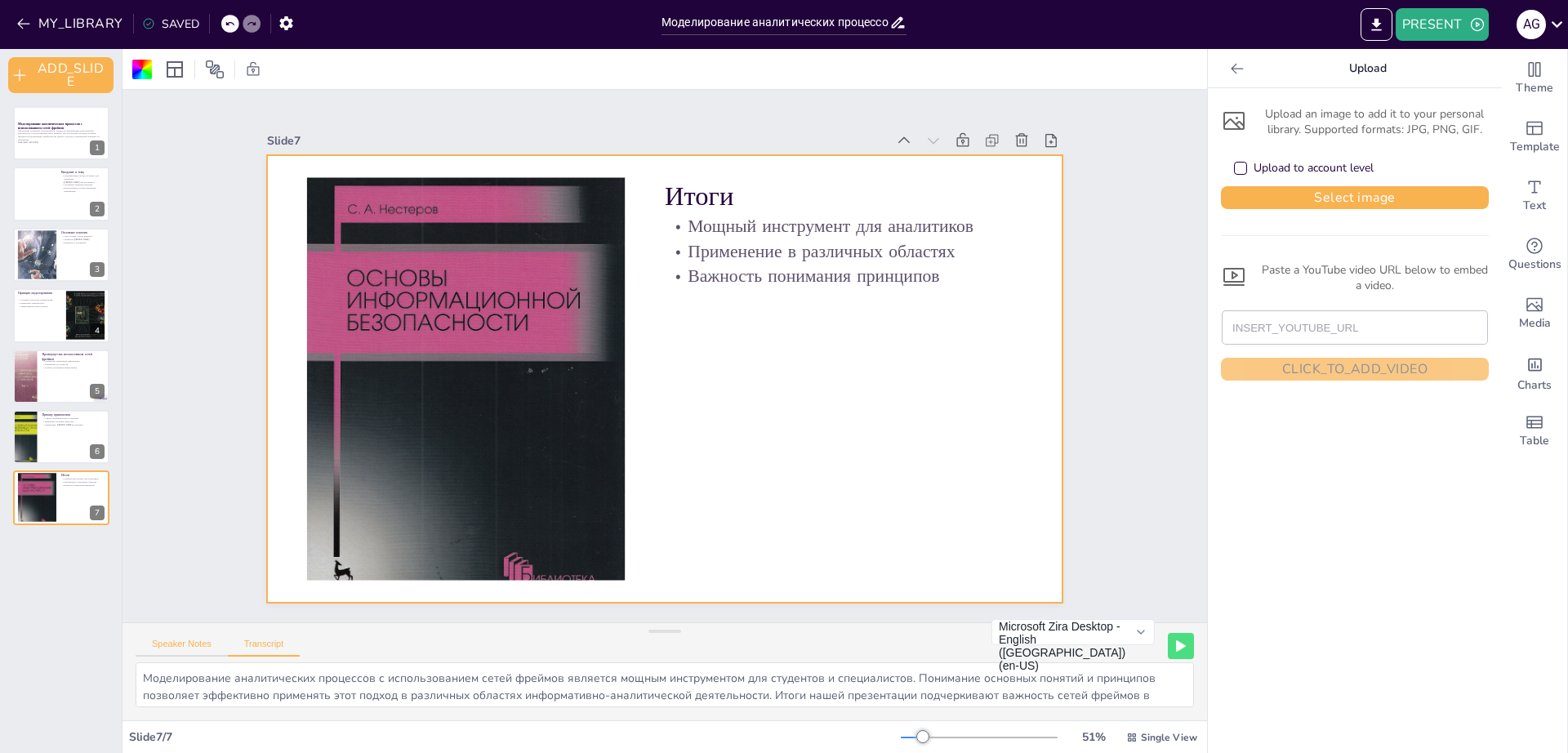
click at [187, 641] on button "Speaker Notes" at bounding box center [182, 647] width 93 height 18
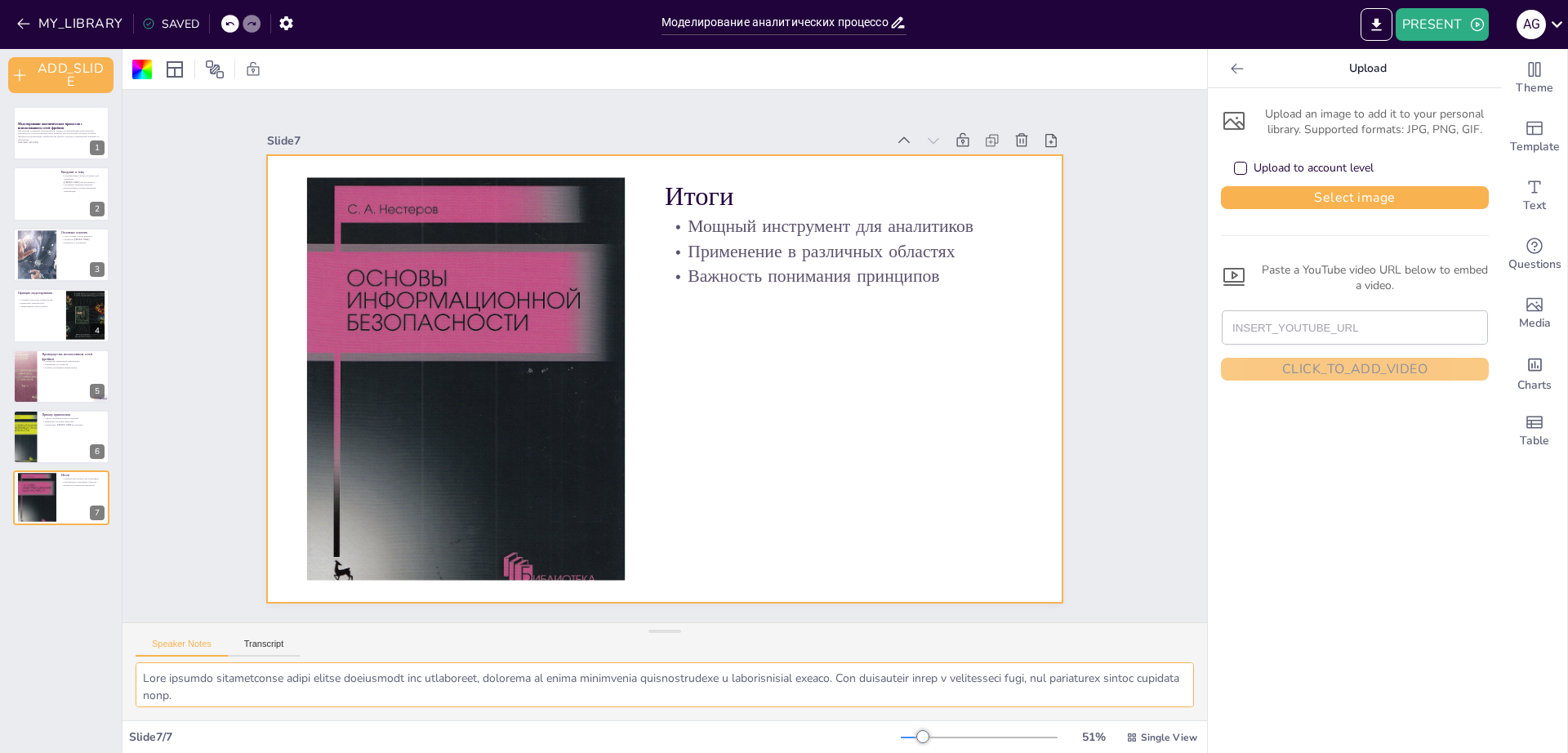
drag, startPoint x: 320, startPoint y: 694, endPoint x: 129, endPoint y: 648, distance: 196.5
click at [136, 662] on textarea at bounding box center [664, 685] width 1058 height 45
click at [713, 369] on div at bounding box center [662, 379] width 838 height 528
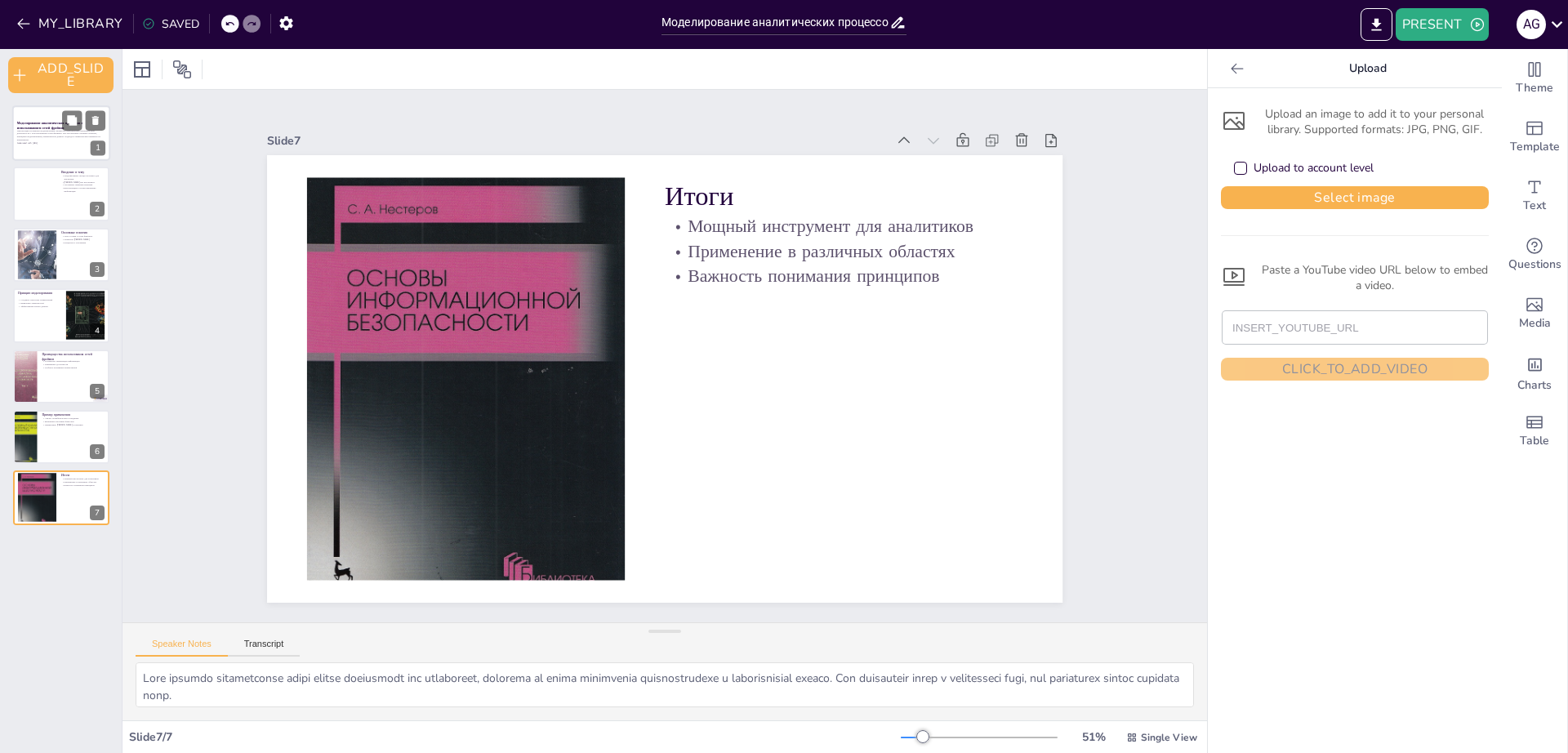
click at [42, 134] on p "Презентация посвящена моделированию процессов информативно-аналитической деятел…" at bounding box center [61, 135] width 88 height 13
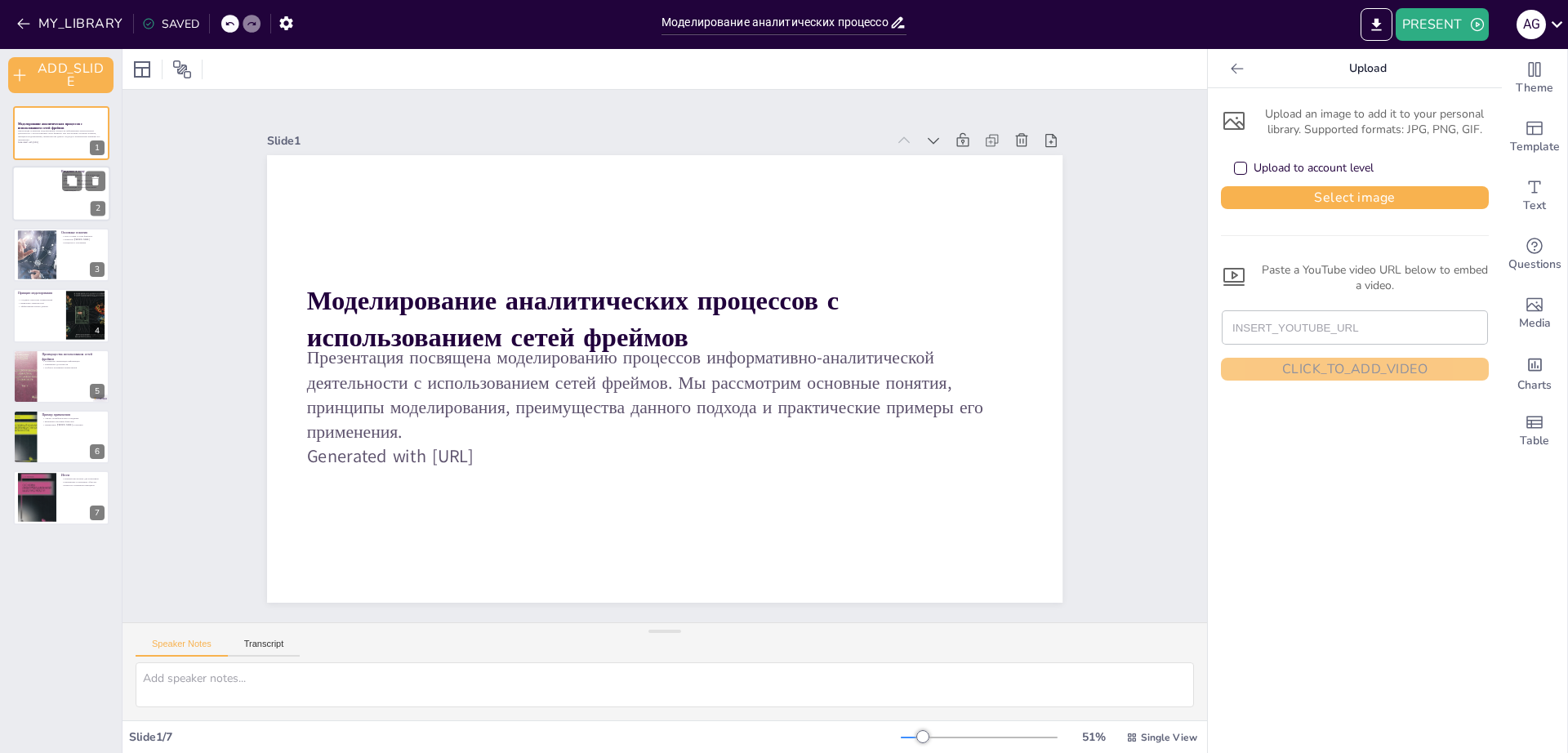
click at [56, 202] on div at bounding box center [62, 195] width 98 height 56
type textarea "Моделирование процессов играет ключевую роль в информативно-аналитической деяте…"
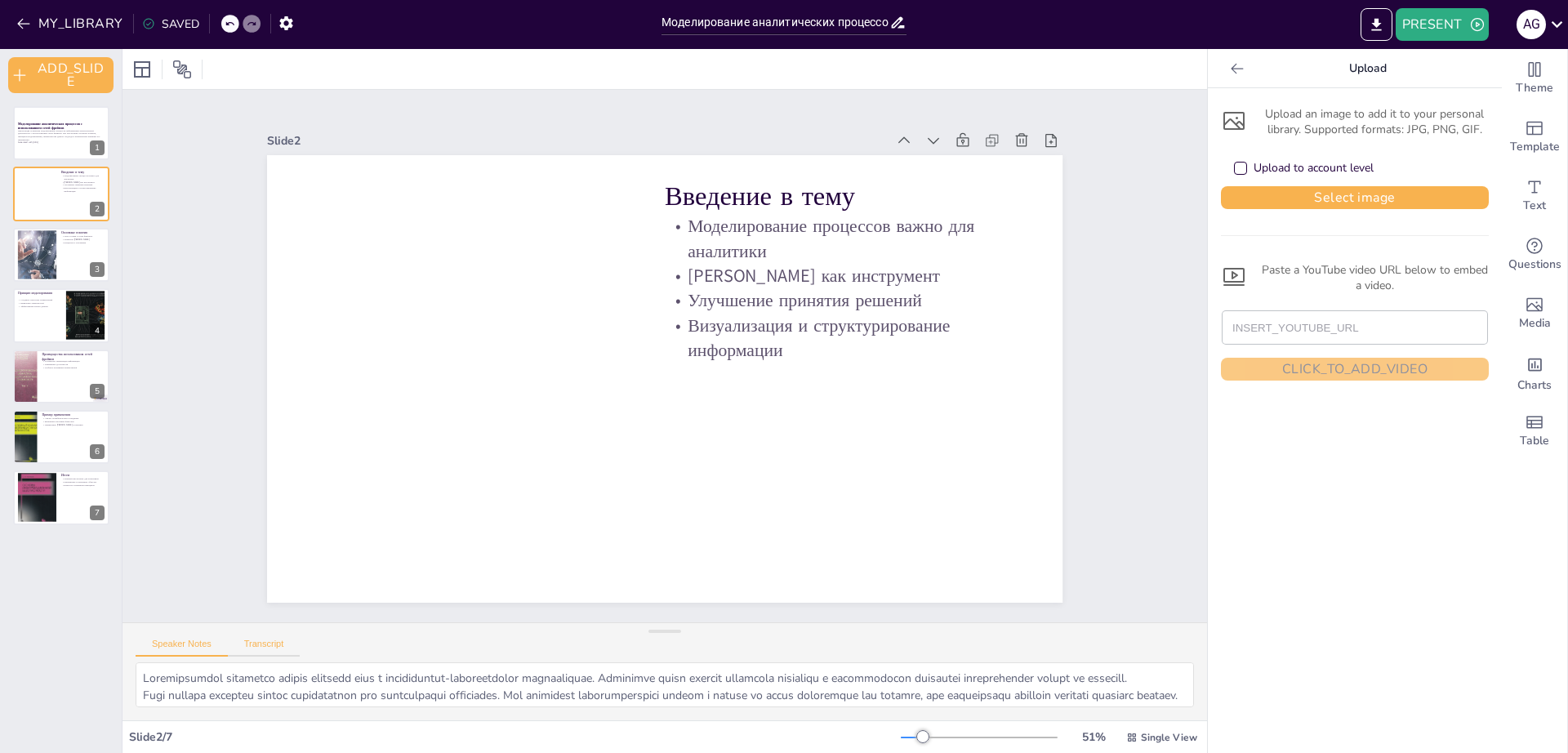
click at [271, 641] on button "Transcript" at bounding box center [263, 647] width 72 height 18
click at [1127, 643] on button "Microsoft Zira Desktop - English (United States) (en-US)" at bounding box center [1072, 632] width 163 height 26
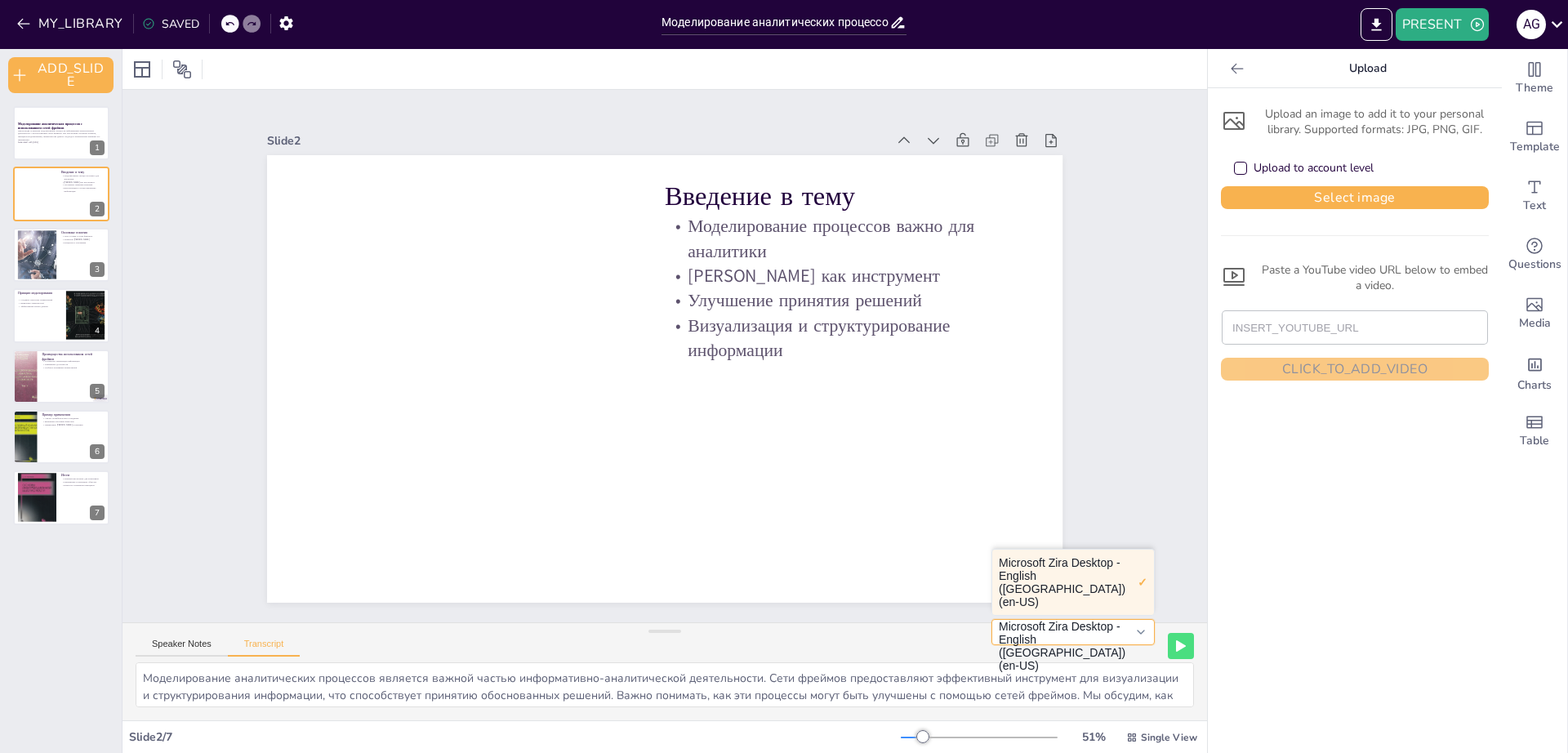
click at [1127, 642] on button "Microsoft Zira Desktop - English (United States) (en-US)" at bounding box center [1072, 632] width 163 height 26
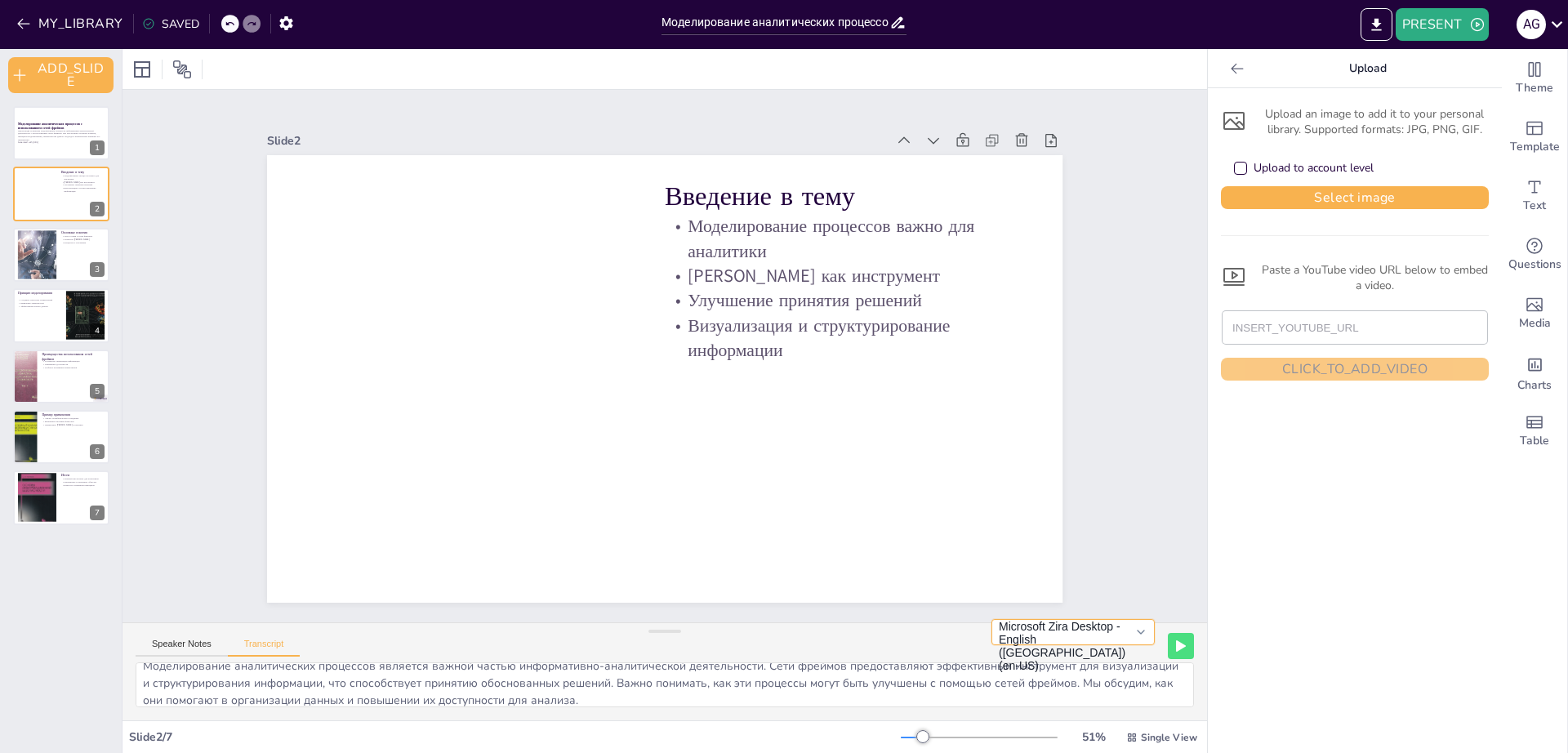
scroll to position [23, 0]
click at [170, 649] on button "Speaker Notes" at bounding box center [182, 647] width 93 height 18
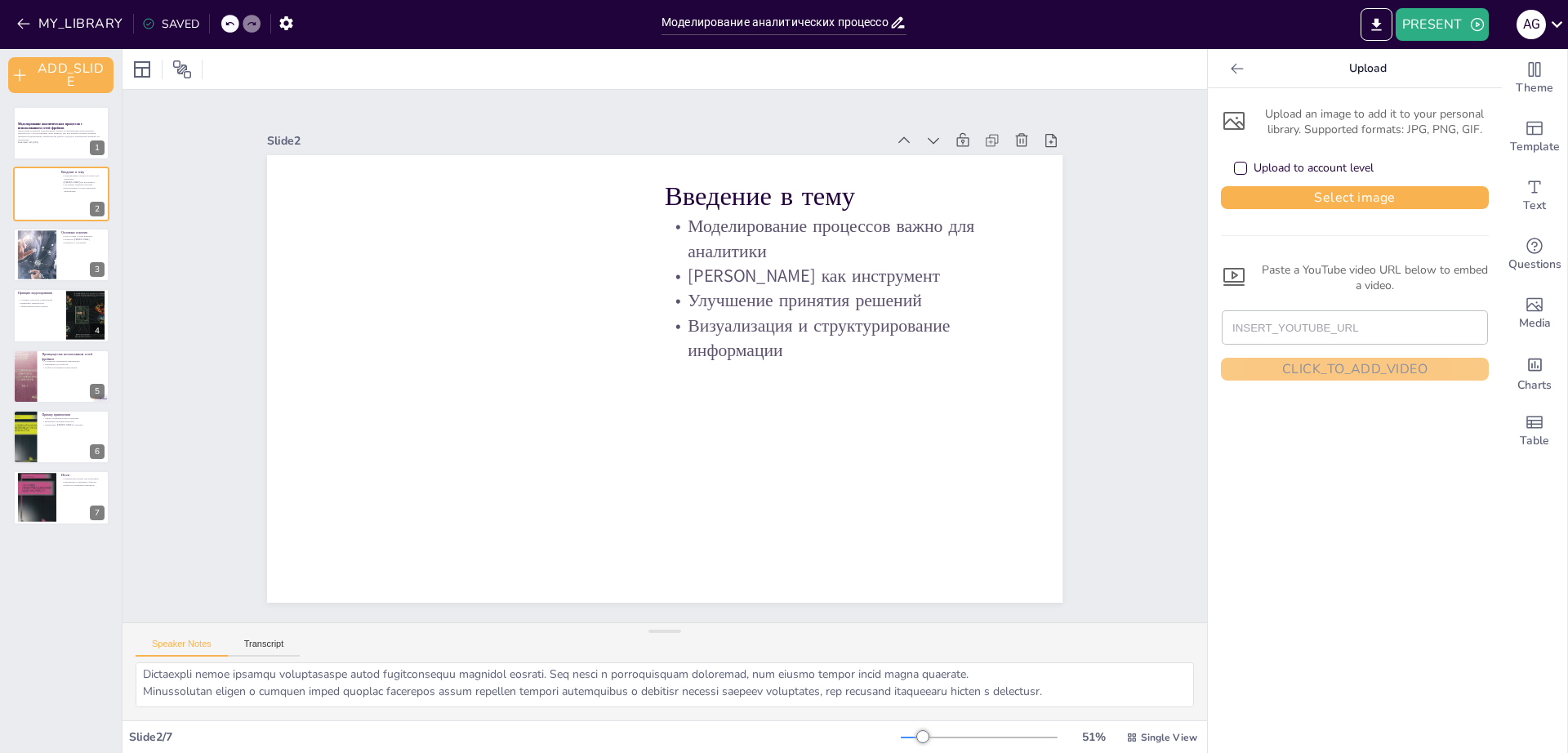
scroll to position [0, 0]
click at [1379, 28] on icon "EXPORT_TO_POWERPOINT" at bounding box center [1376, 25] width 17 height 17
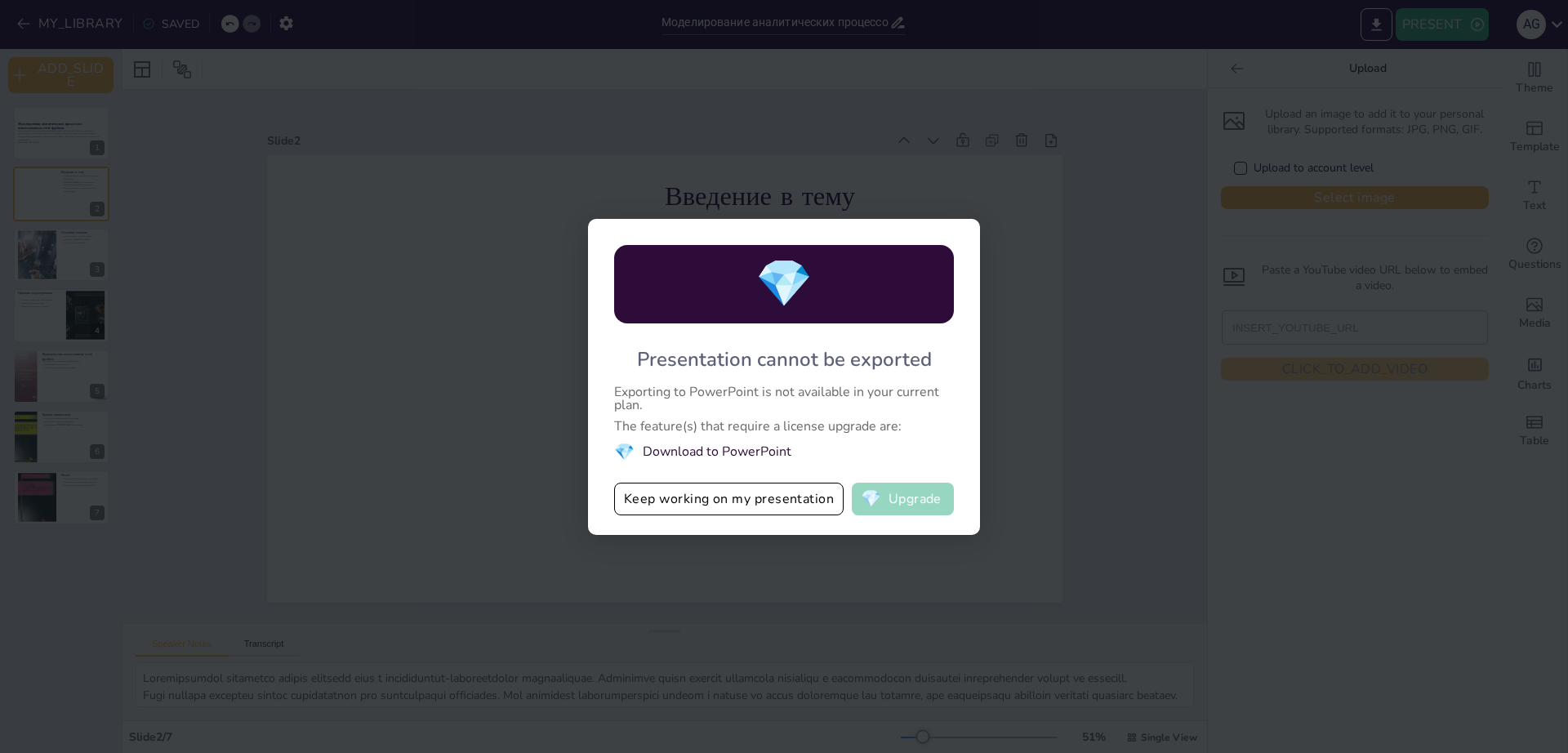
click at [895, 500] on button "💎 Upgrade" at bounding box center [903, 498] width 102 height 33
